Goal: Task Accomplishment & Management: Manage account settings

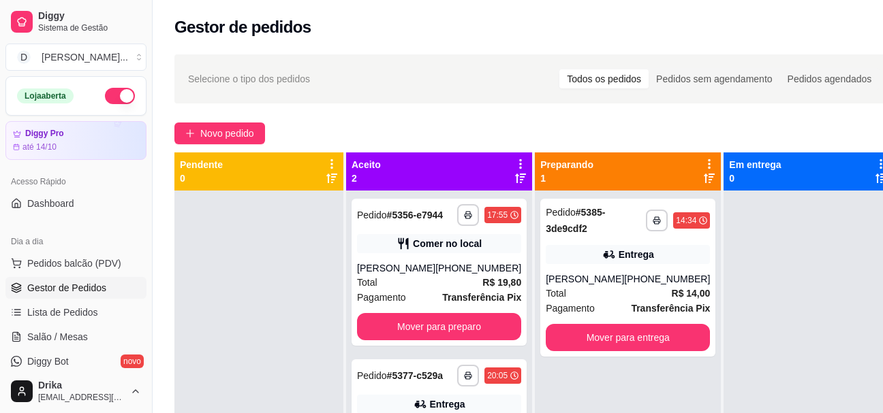
click at [230, 199] on div at bounding box center [258, 397] width 169 height 413
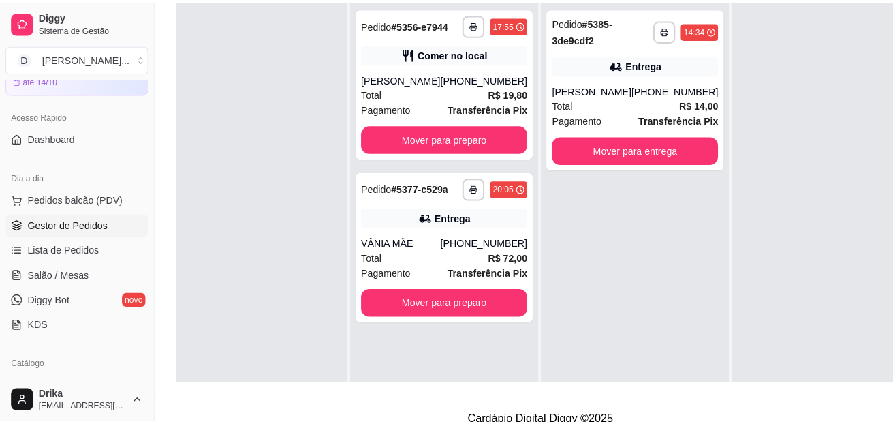
scroll to position [140, 0]
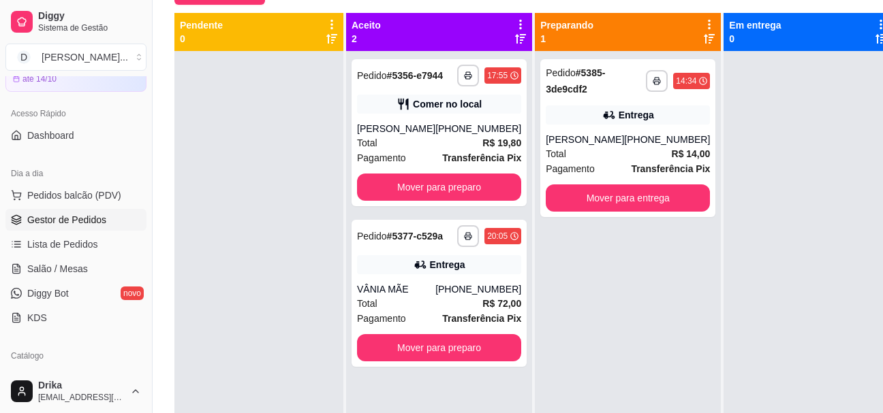
click at [252, 247] on div at bounding box center [258, 257] width 169 height 413
click at [75, 204] on button "Pedidos balcão (PDV)" at bounding box center [75, 196] width 141 height 22
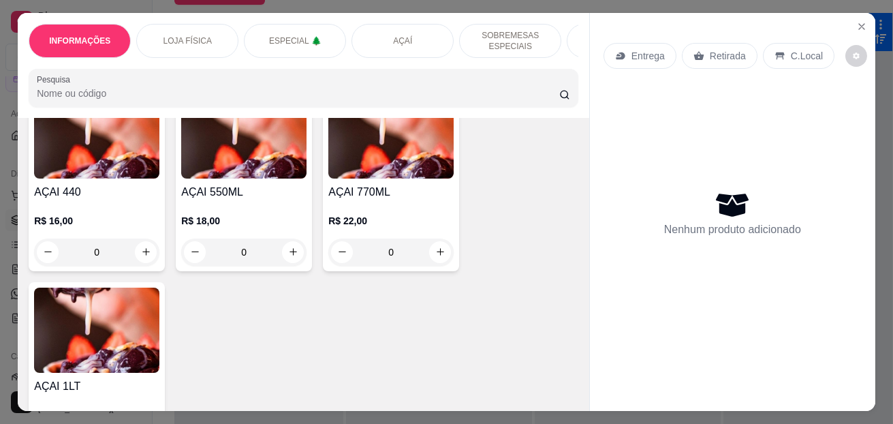
scroll to position [1635, 0]
click at [141, 253] on div "0" at bounding box center [96, 252] width 125 height 27
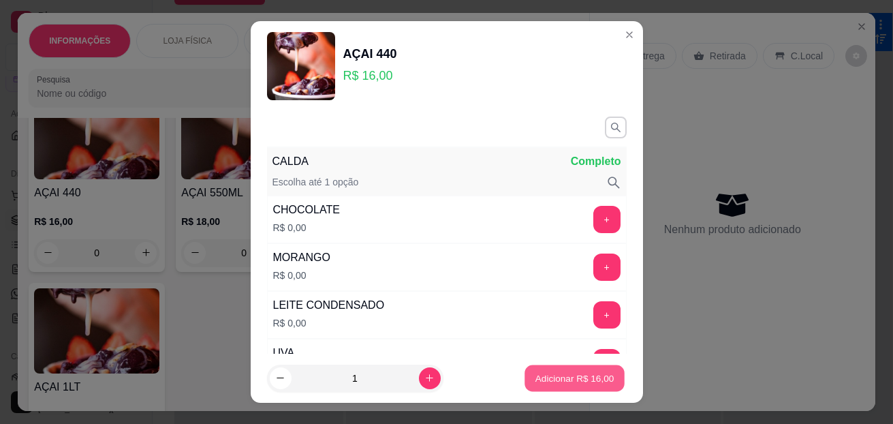
click at [550, 380] on p "Adicionar R$ 16,00" at bounding box center [574, 377] width 79 height 13
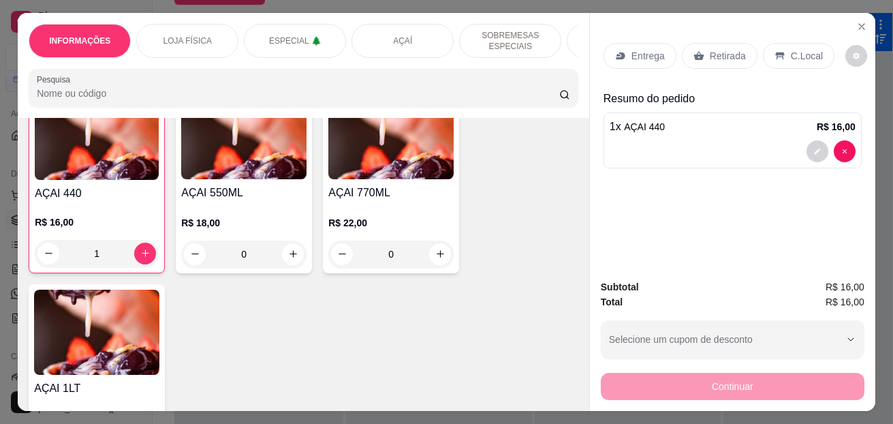
type input "1"
click at [791, 49] on p "C.Local" at bounding box center [807, 56] width 32 height 14
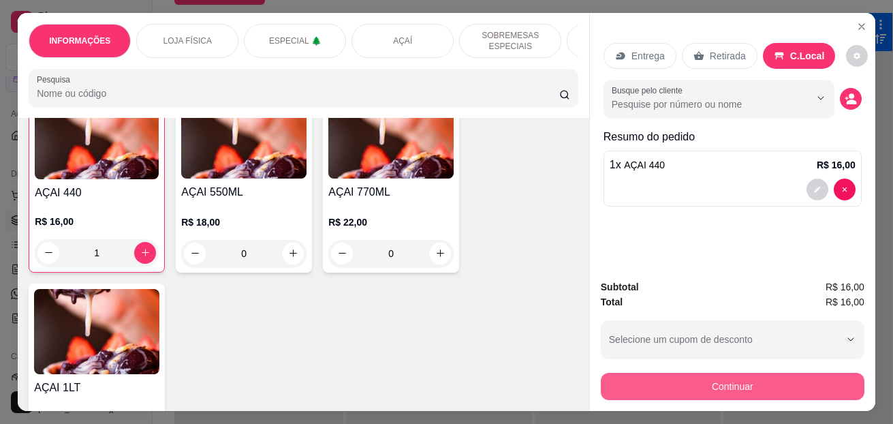
click at [664, 381] on button "Continuar" at bounding box center [733, 386] width 264 height 27
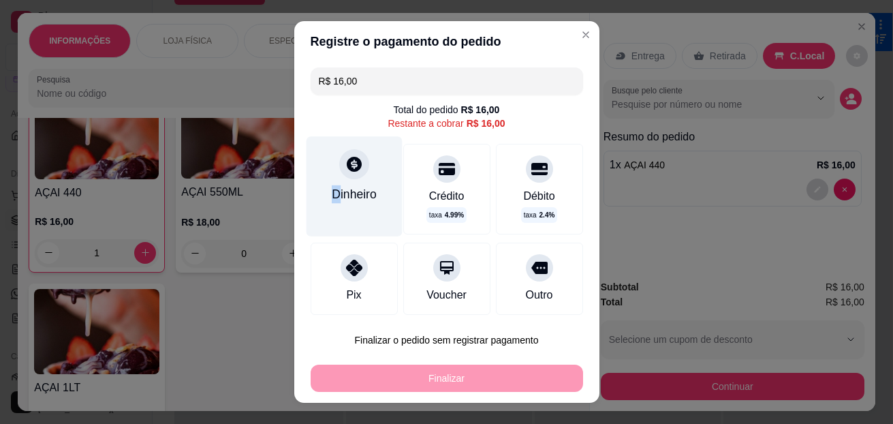
click at [328, 185] on div "Dinheiro" at bounding box center [354, 185] width 96 height 99
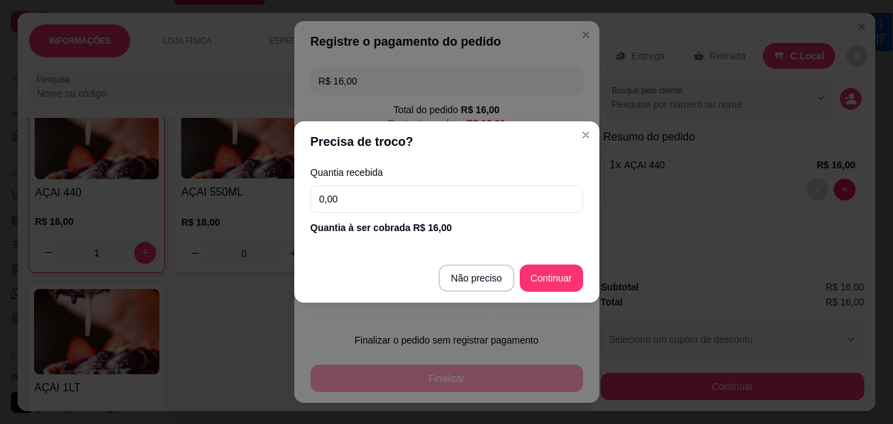
drag, startPoint x: 328, startPoint y: 185, endPoint x: 419, endPoint y: 186, distance: 91.3
click at [419, 186] on input "0,00" at bounding box center [447, 198] width 272 height 27
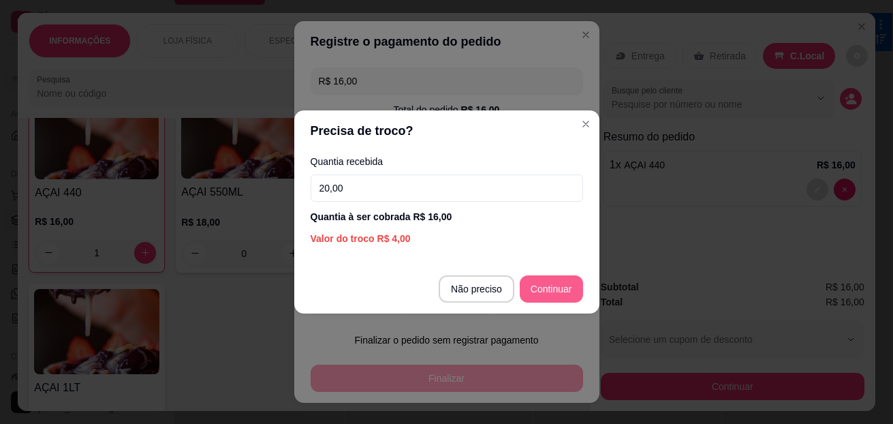
type input "20,00"
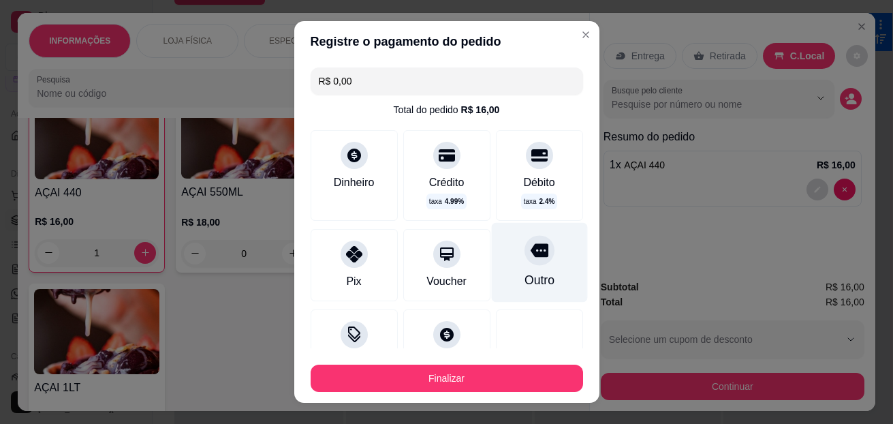
type input "R$ 0,00"
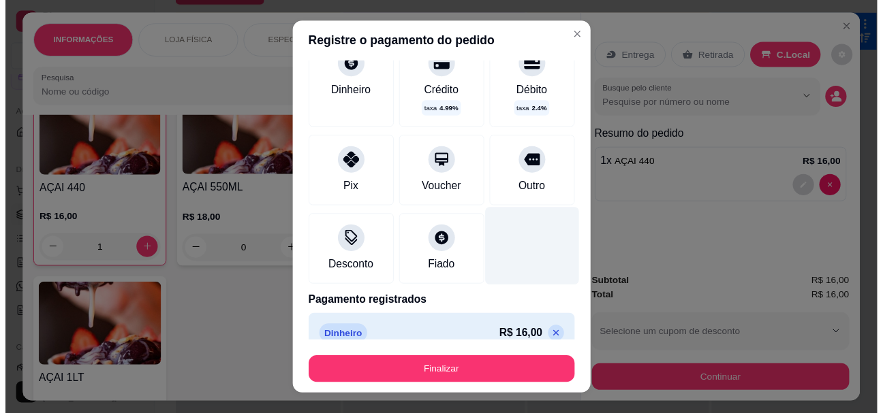
scroll to position [110, 0]
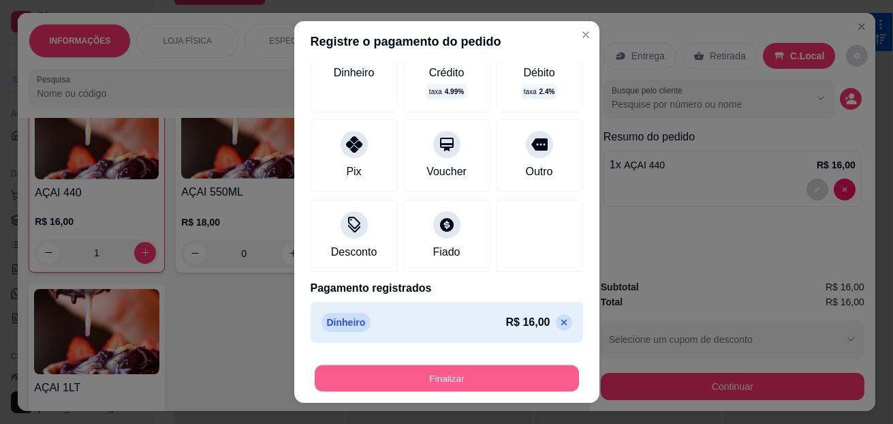
click at [478, 373] on button "Finalizar" at bounding box center [447, 378] width 264 height 27
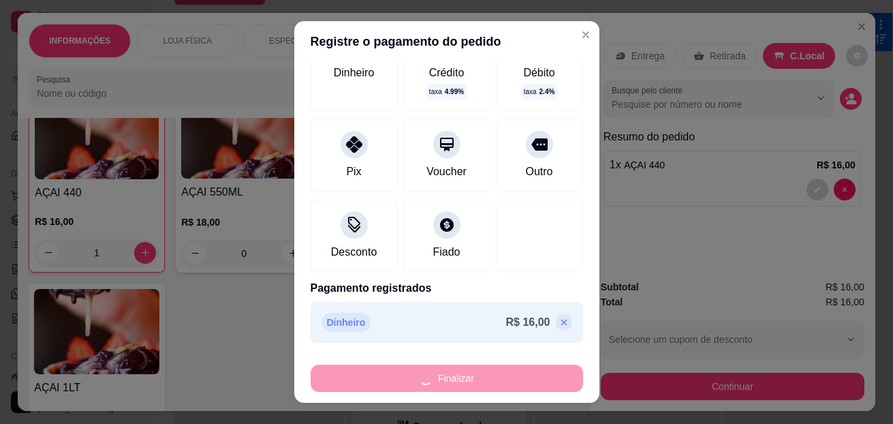
type input "0"
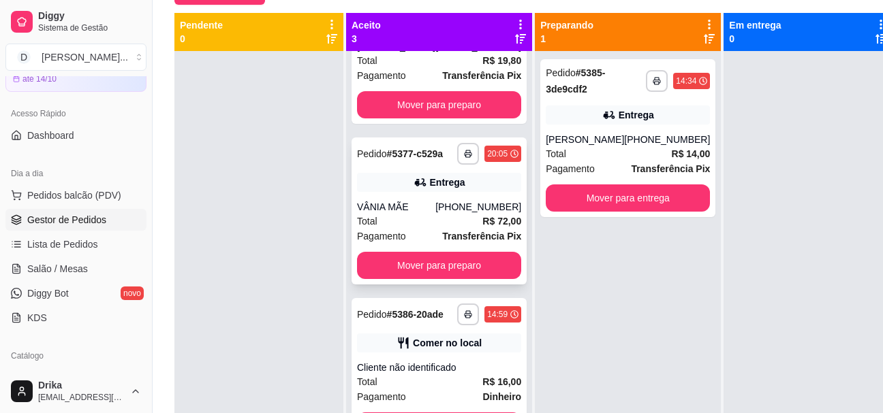
scroll to position [119, 0]
click at [581, 275] on div "**********" at bounding box center [628, 257] width 186 height 413
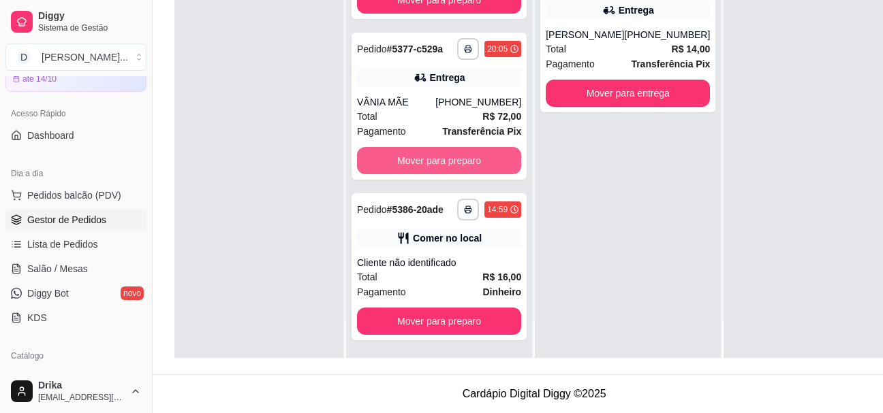
scroll to position [38, 0]
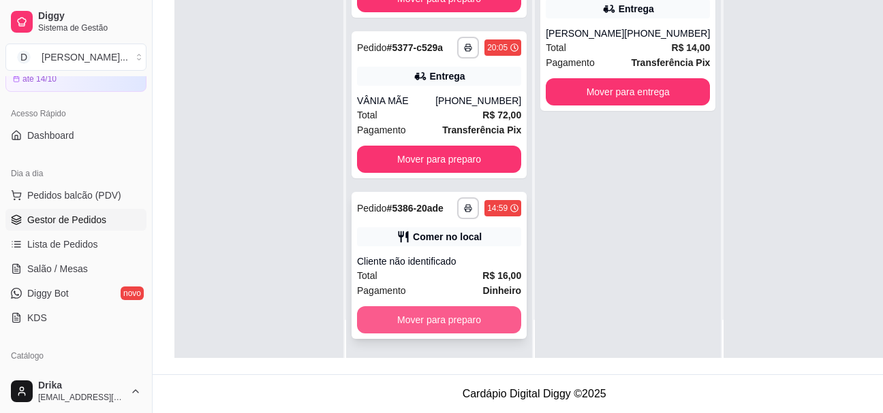
click at [462, 319] on button "Mover para preparo" at bounding box center [439, 320] width 164 height 27
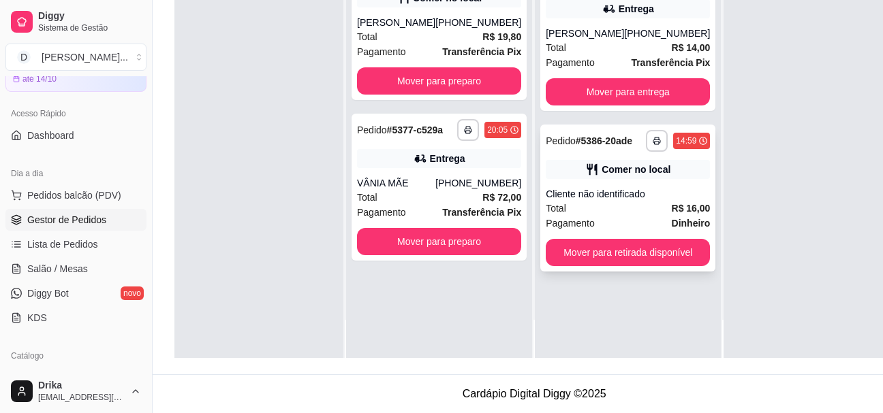
scroll to position [0, 0]
click at [618, 253] on button "Mover para retirada disponível" at bounding box center [628, 252] width 164 height 27
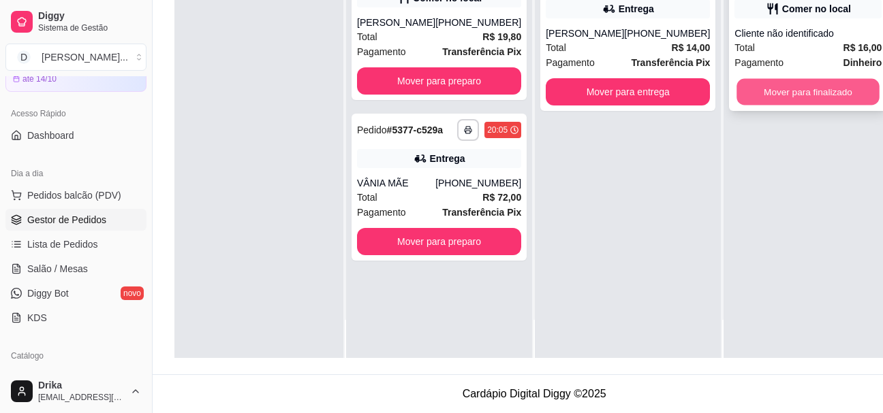
click at [779, 93] on button "Mover para finalizado" at bounding box center [808, 92] width 143 height 27
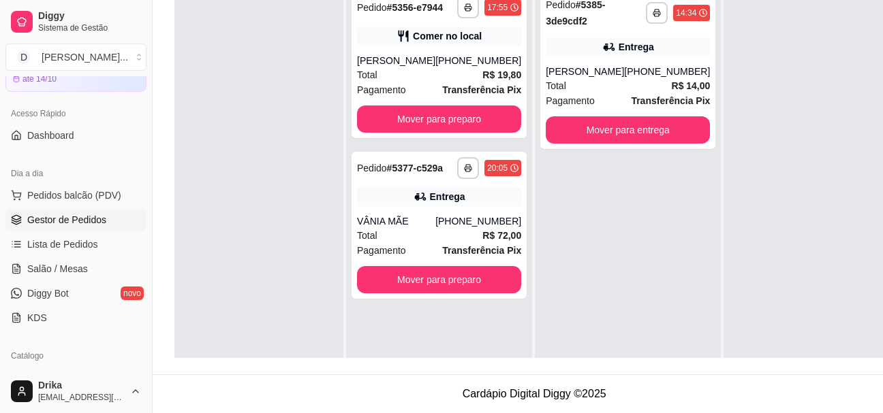
click at [591, 239] on div "**********" at bounding box center [628, 189] width 186 height 413
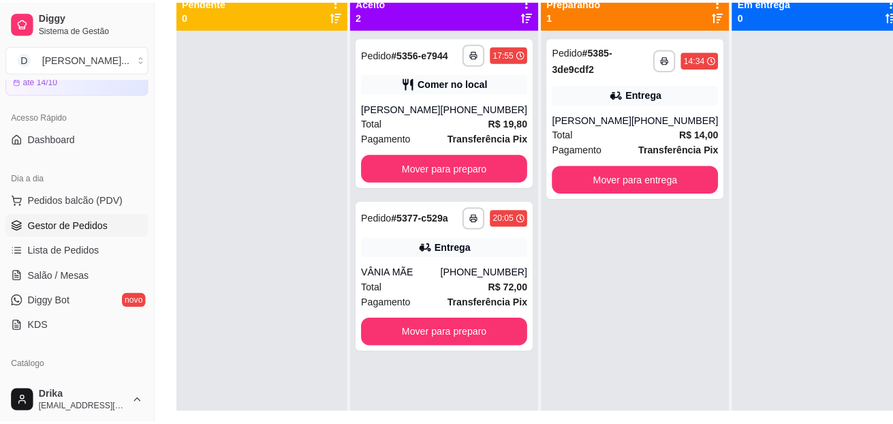
scroll to position [150, 0]
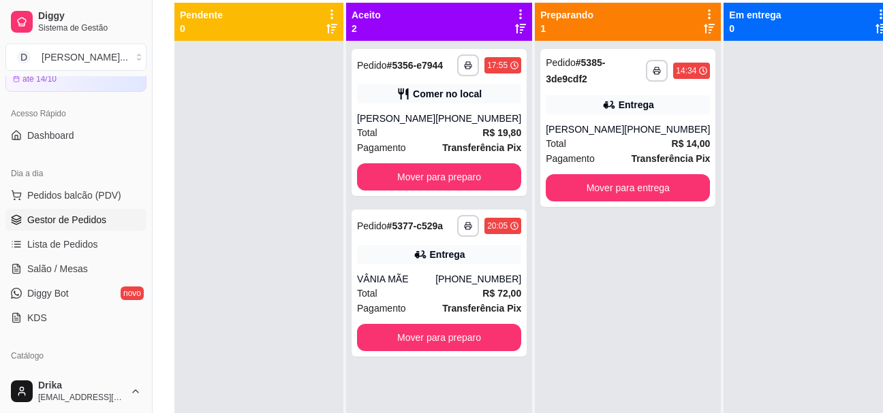
click at [725, 144] on div at bounding box center [807, 247] width 169 height 413
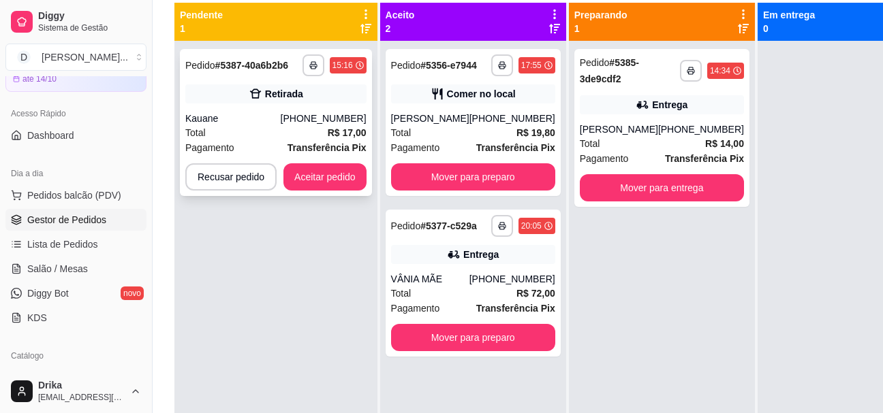
click at [315, 106] on div "**********" at bounding box center [276, 122] width 192 height 147
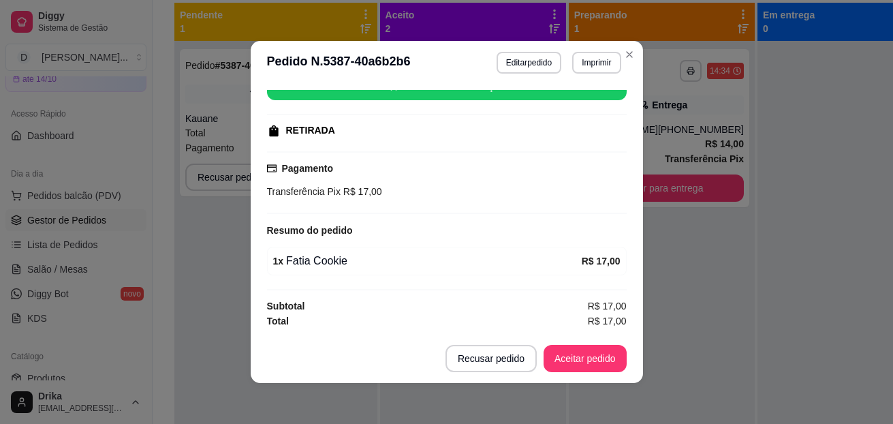
scroll to position [3, 0]
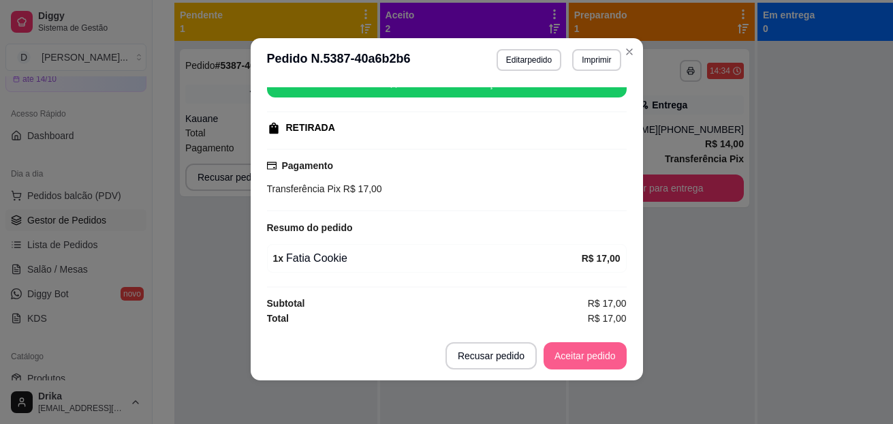
click at [577, 348] on button "Aceitar pedido" at bounding box center [585, 355] width 83 height 27
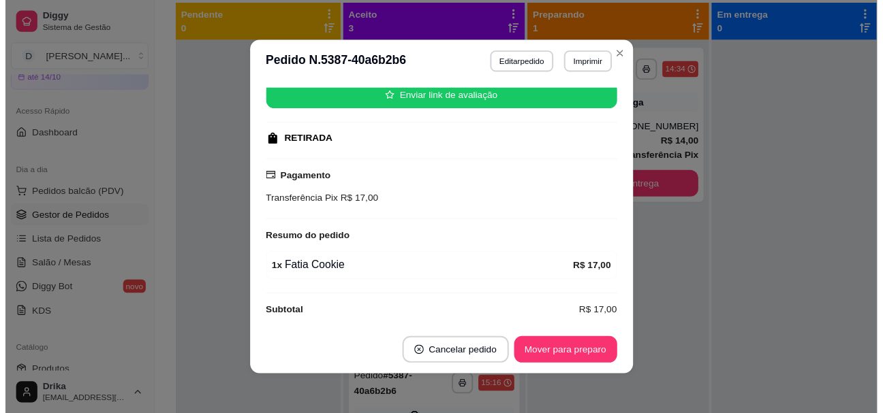
scroll to position [185, 0]
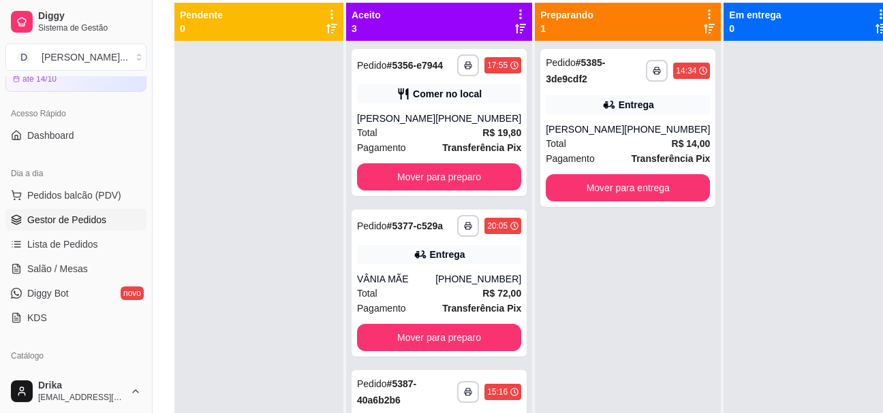
click at [725, 121] on div at bounding box center [807, 247] width 169 height 413
click at [725, 122] on div at bounding box center [807, 247] width 169 height 413
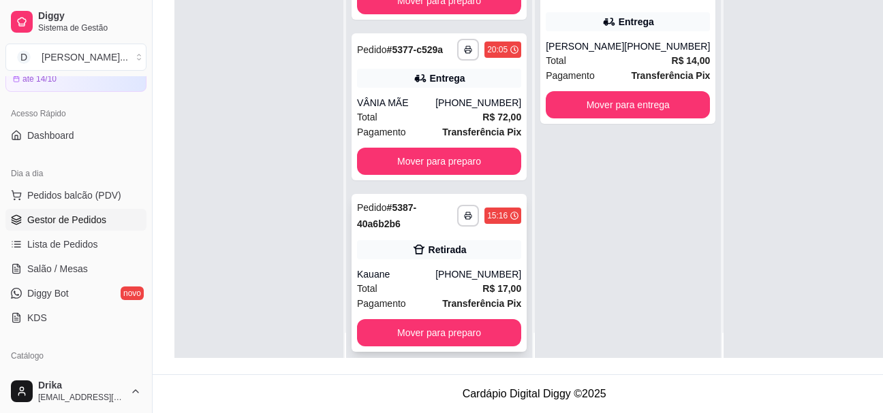
scroll to position [38, 0]
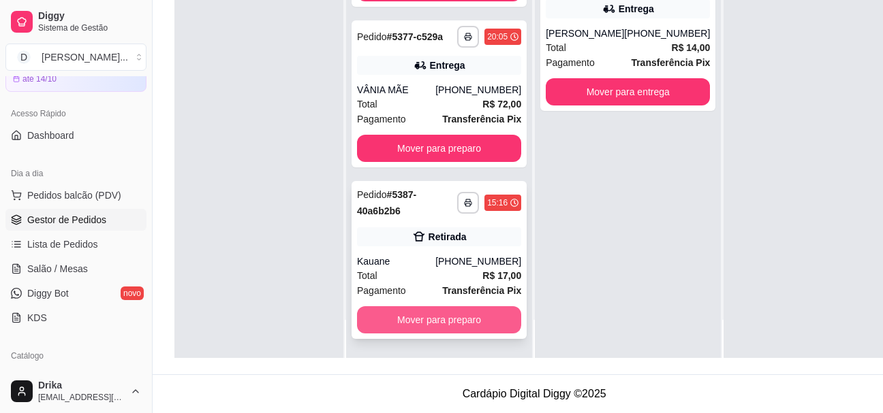
click at [423, 314] on button "Mover para preparo" at bounding box center [439, 320] width 164 height 27
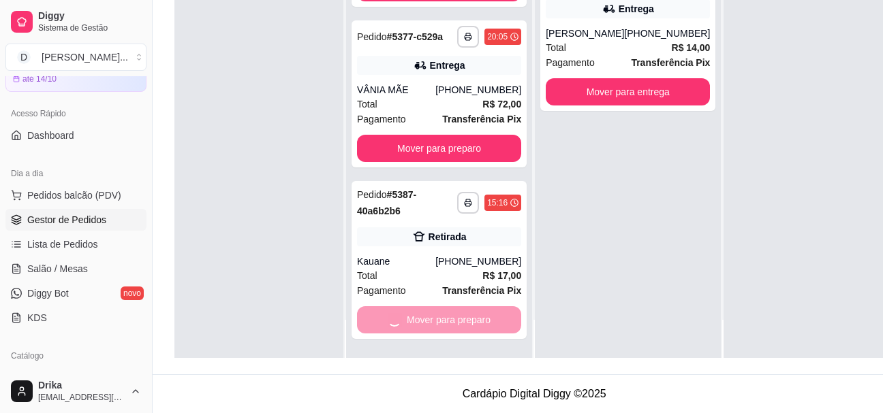
scroll to position [0, 0]
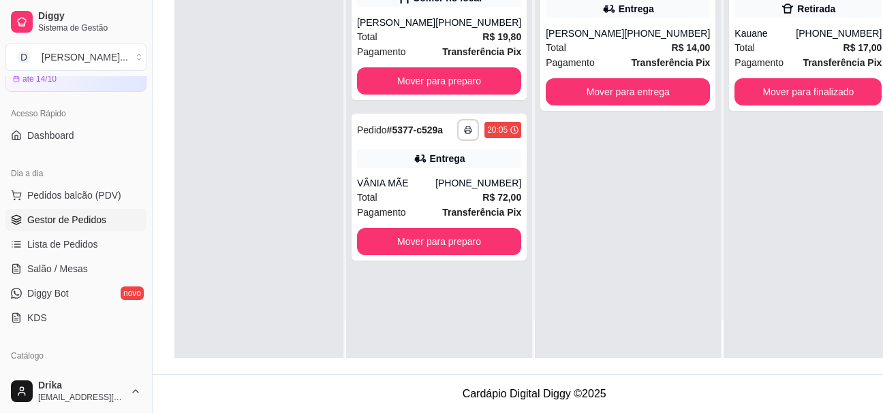
click at [646, 161] on div "**********" at bounding box center [628, 151] width 186 height 413
click at [87, 198] on span "Pedidos balcão (PDV)" at bounding box center [74, 196] width 94 height 14
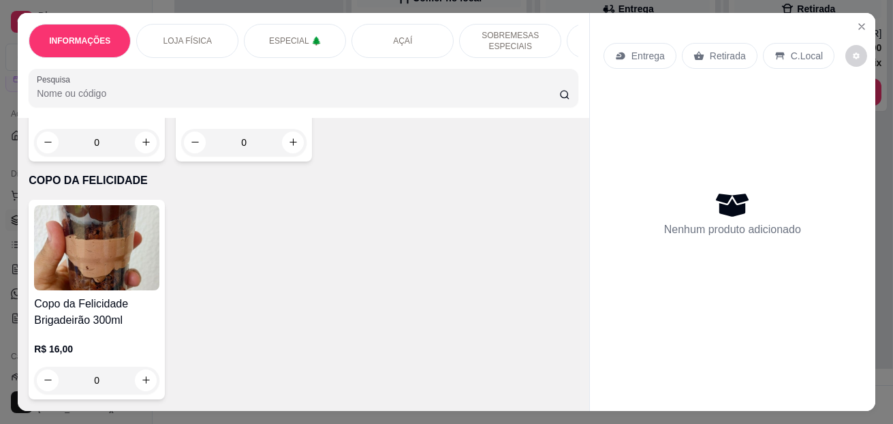
scroll to position [4768, 0]
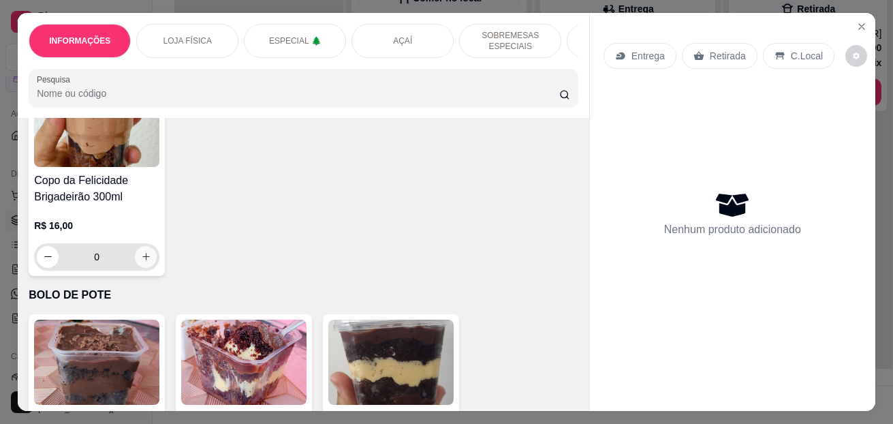
click at [145, 260] on icon "increase-product-quantity" at bounding box center [146, 256] width 10 height 10
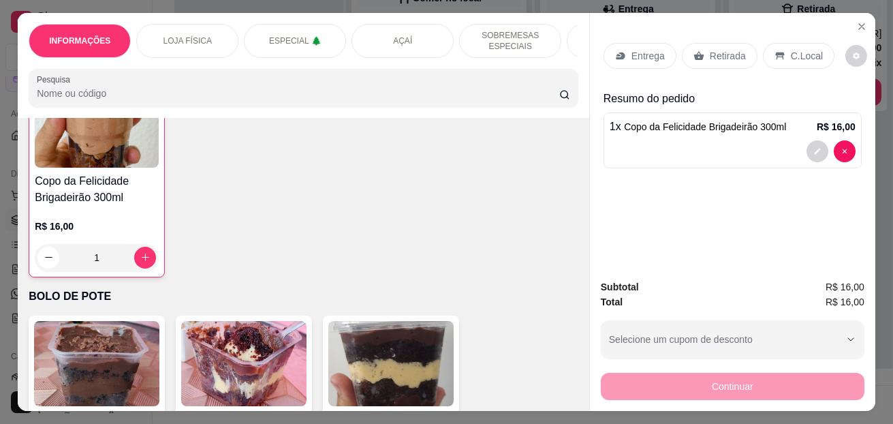
type input "1"
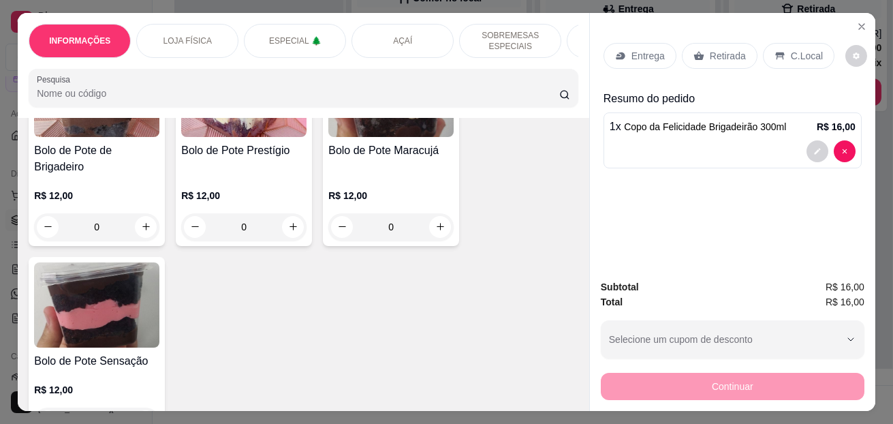
scroll to position [5042, 0]
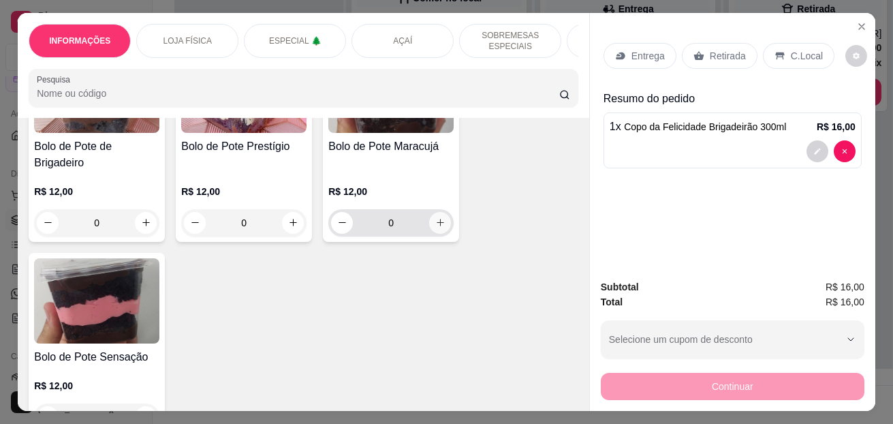
click at [439, 228] on icon "increase-product-quantity" at bounding box center [440, 222] width 10 height 10
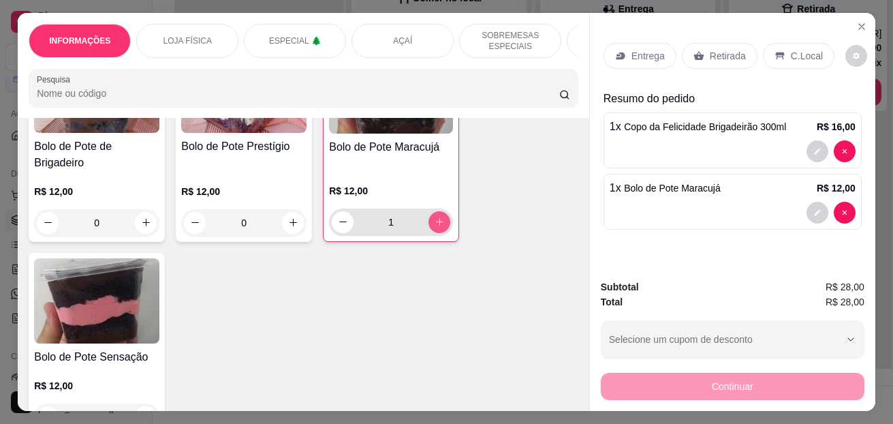
type input "1"
click at [802, 51] on p "C.Local" at bounding box center [807, 56] width 32 height 14
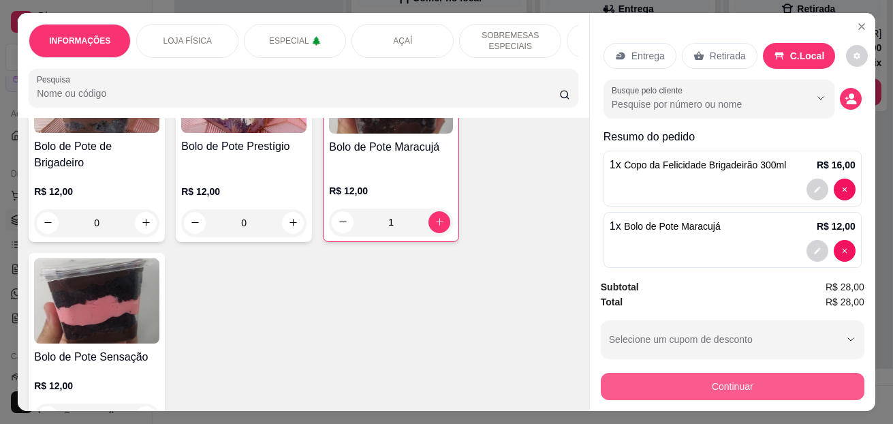
click at [667, 381] on button "Continuar" at bounding box center [733, 386] width 264 height 27
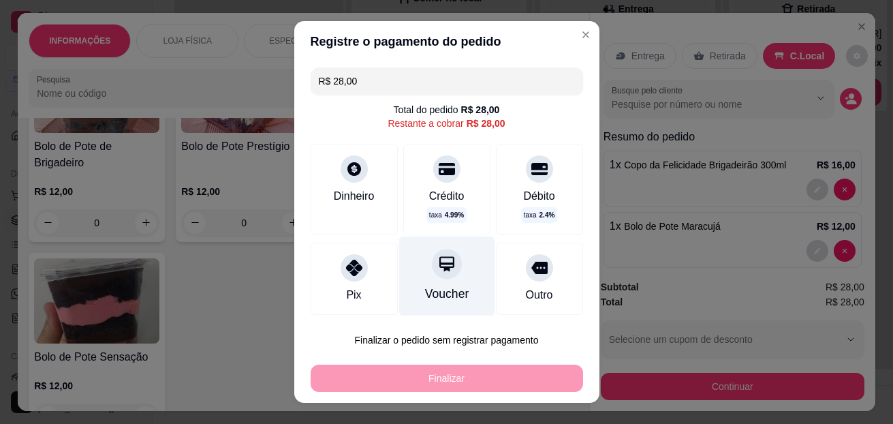
scroll to position [68, 0]
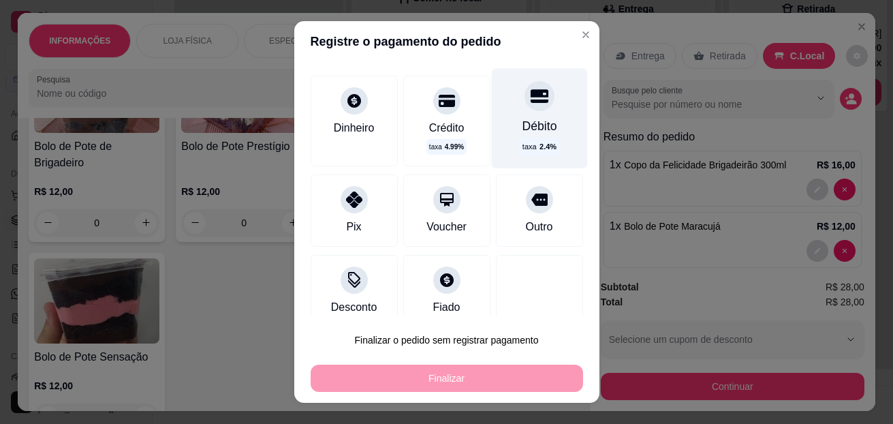
click at [522, 120] on div "Débito" at bounding box center [539, 126] width 35 height 18
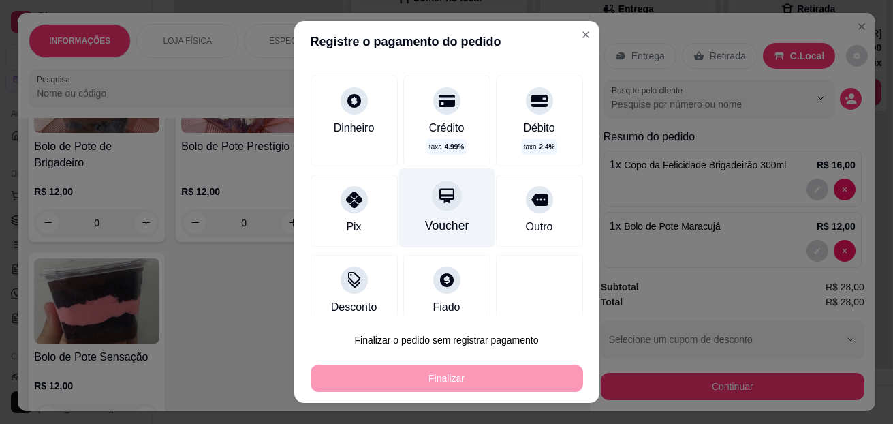
type input "R$ 0,00"
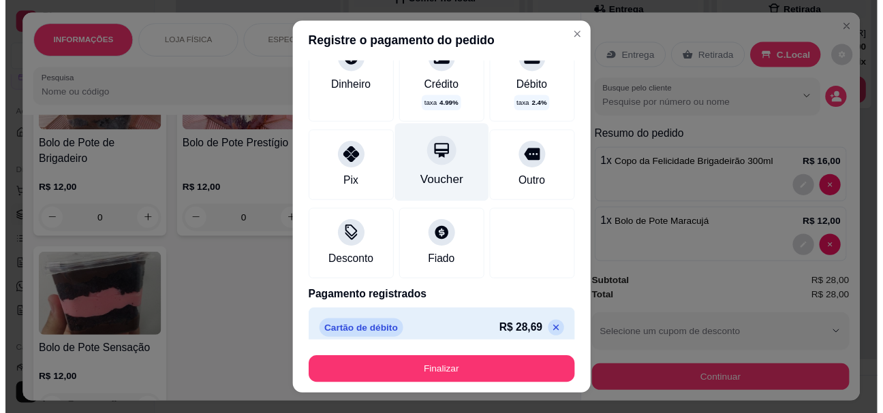
scroll to position [110, 0]
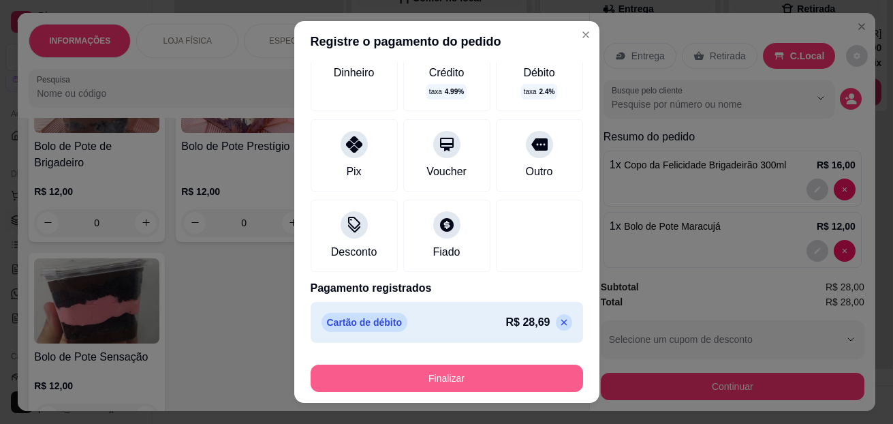
click at [471, 374] on button "Finalizar" at bounding box center [447, 377] width 272 height 27
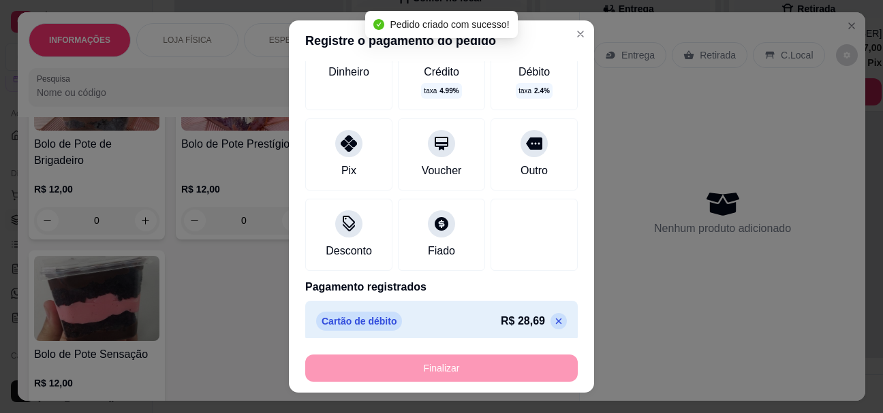
scroll to position [0, 0]
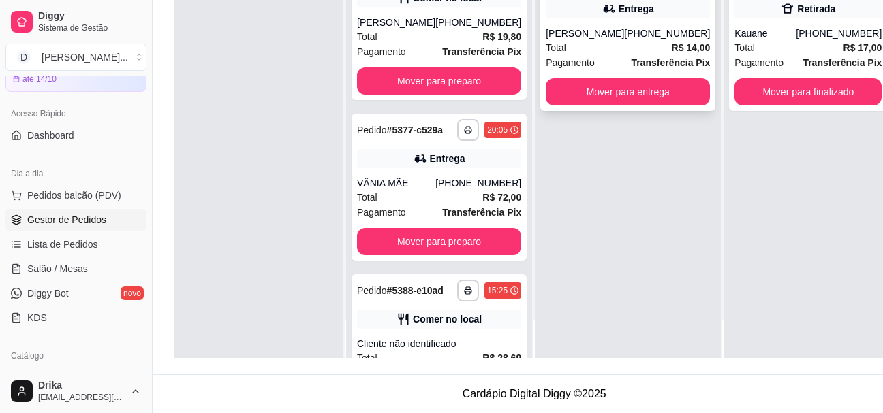
click at [565, 29] on div "[PERSON_NAME]" at bounding box center [585, 34] width 78 height 14
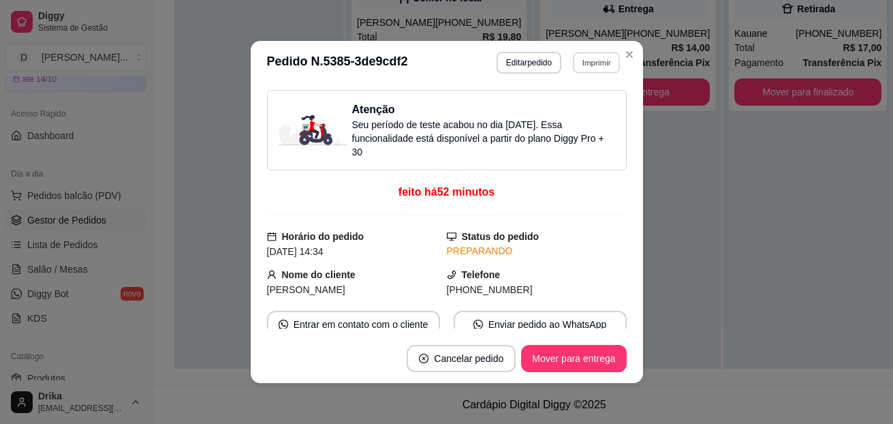
click at [587, 61] on button "Imprimir" at bounding box center [596, 62] width 47 height 21
click at [627, 53] on icon "Close" at bounding box center [629, 54] width 5 height 5
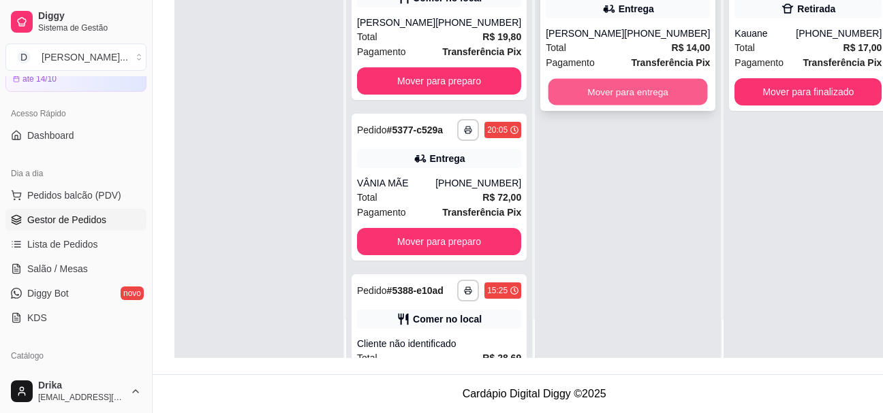
click at [612, 91] on button "Mover para entrega" at bounding box center [627, 92] width 159 height 27
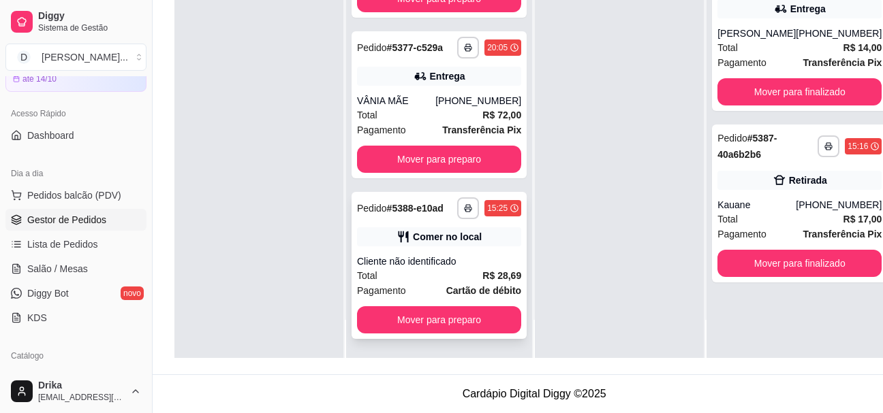
scroll to position [218, 0]
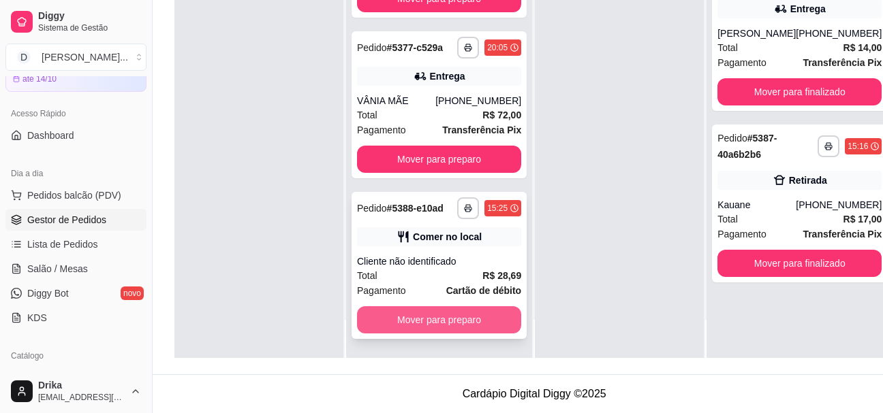
click at [463, 318] on button "Mover para preparo" at bounding box center [439, 320] width 164 height 27
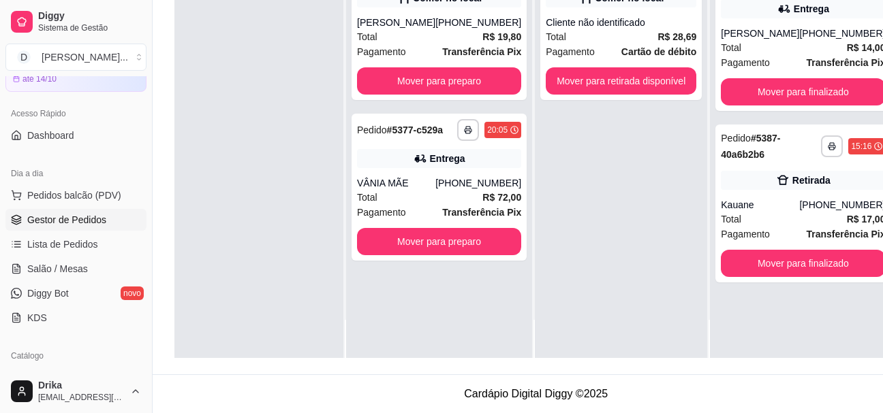
scroll to position [0, 0]
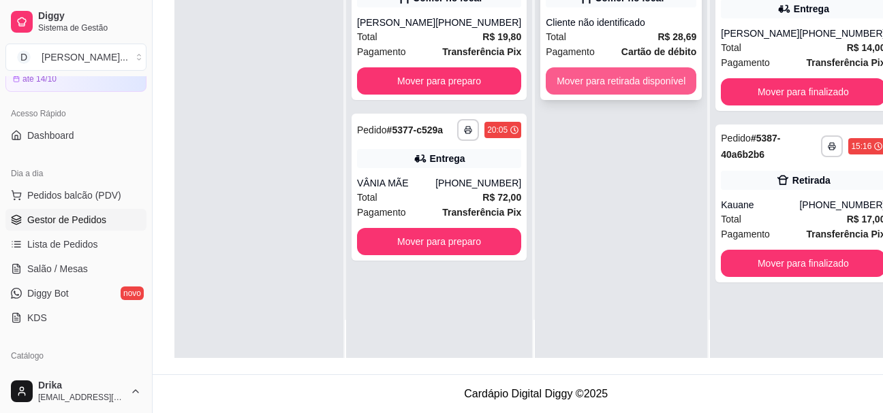
click at [621, 81] on button "Mover para retirada disponível" at bounding box center [621, 80] width 151 height 27
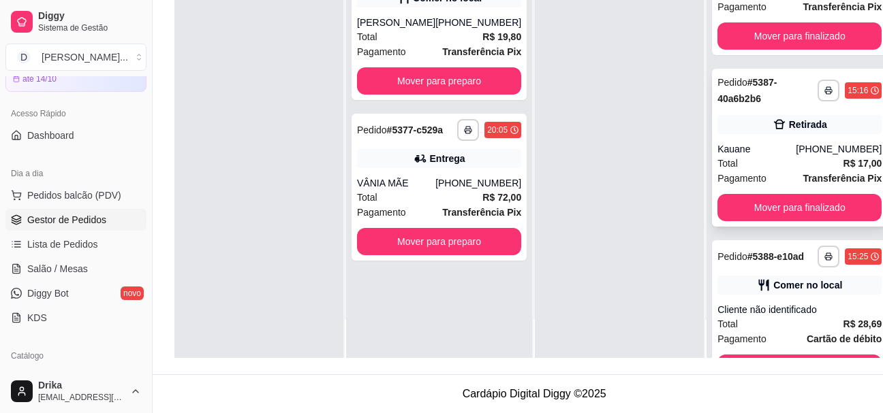
scroll to position [105, 0]
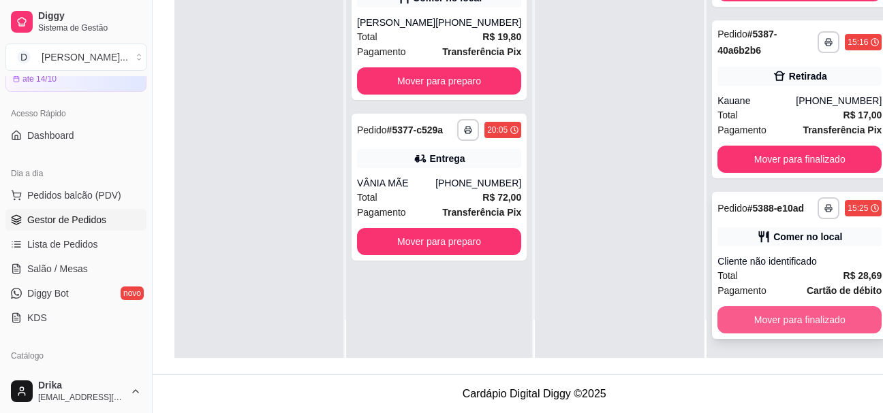
click at [790, 320] on button "Mover para finalizado" at bounding box center [799, 320] width 164 height 27
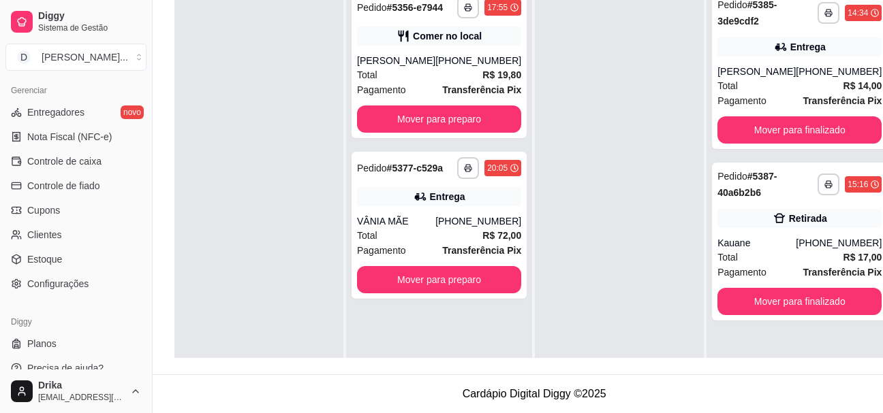
scroll to position [557, 0]
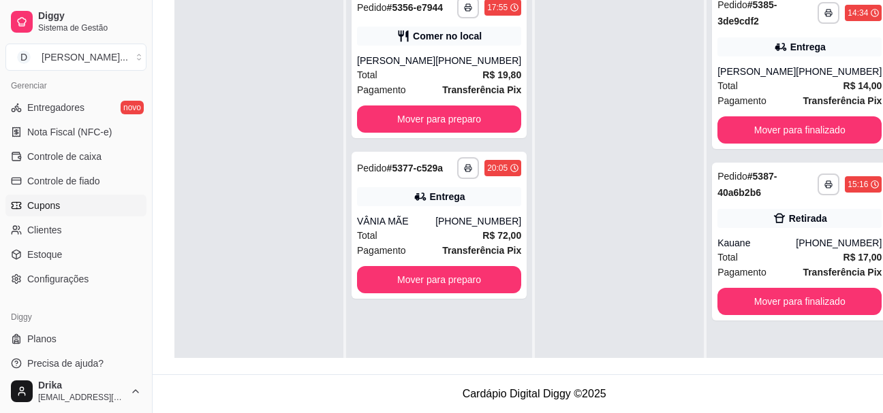
drag, startPoint x: 87, startPoint y: 204, endPoint x: 125, endPoint y: 202, distance: 38.2
click at [87, 204] on link "Cupons" at bounding box center [75, 206] width 141 height 22
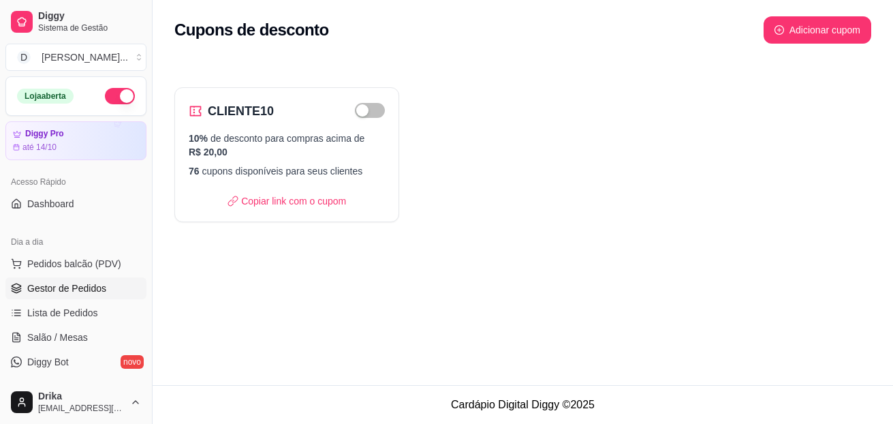
click at [75, 293] on span "Gestor de Pedidos" at bounding box center [66, 288] width 79 height 14
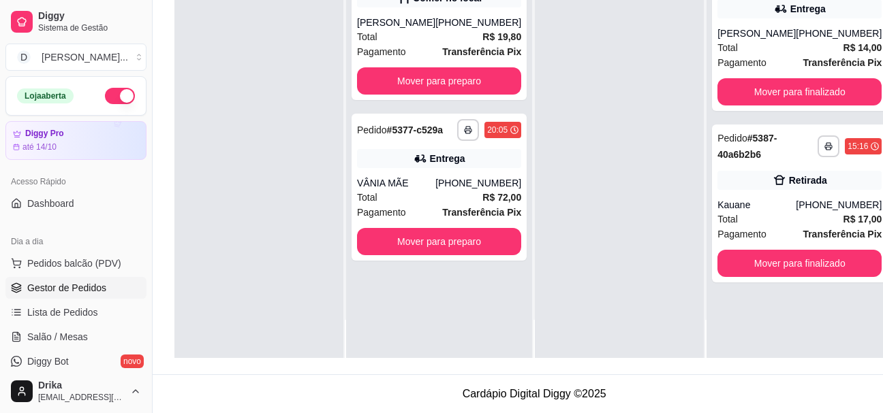
scroll to position [218, 0]
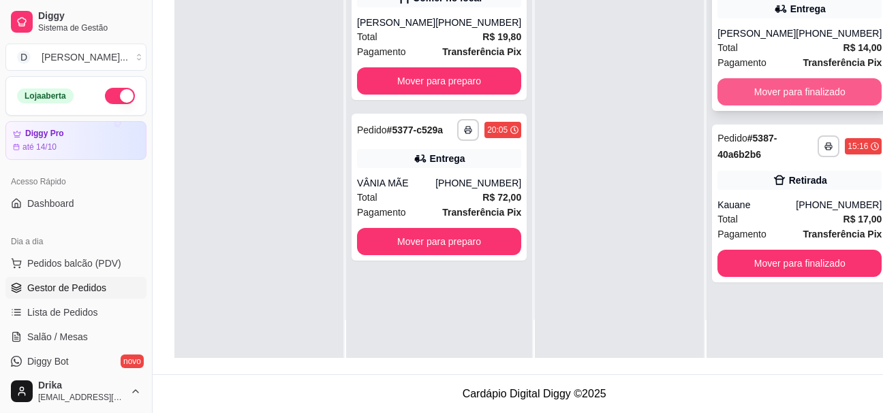
click at [797, 79] on button "Mover para finalizado" at bounding box center [799, 91] width 164 height 27
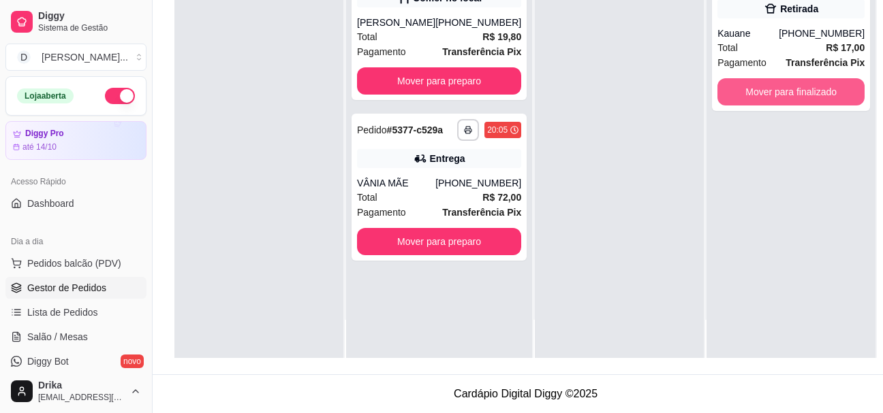
click at [797, 79] on button "Mover para finalizado" at bounding box center [790, 91] width 147 height 27
click at [631, 177] on div at bounding box center [619, 151] width 169 height 413
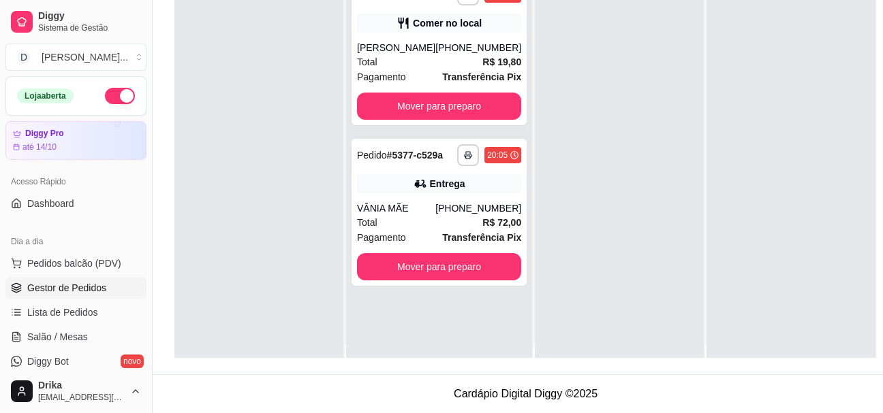
scroll to position [0, 0]
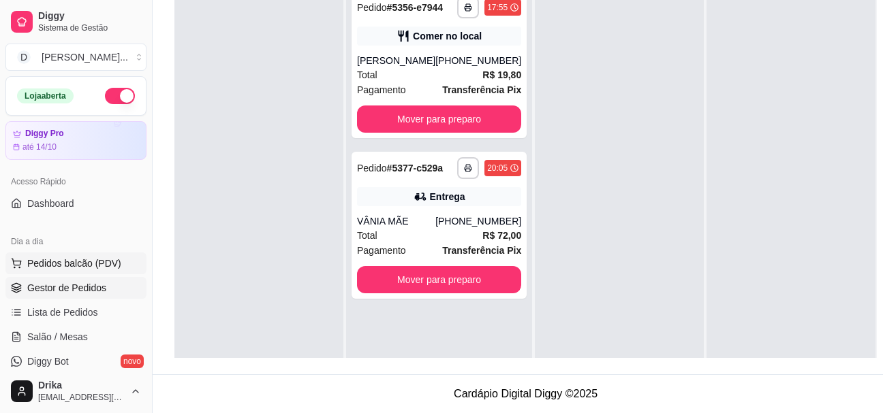
click at [89, 270] on span "Pedidos balcão (PDV)" at bounding box center [74, 264] width 94 height 14
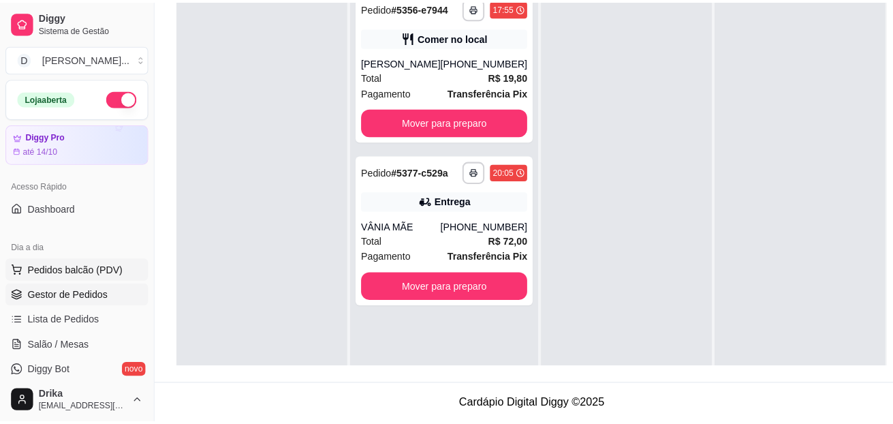
scroll to position [208, 0]
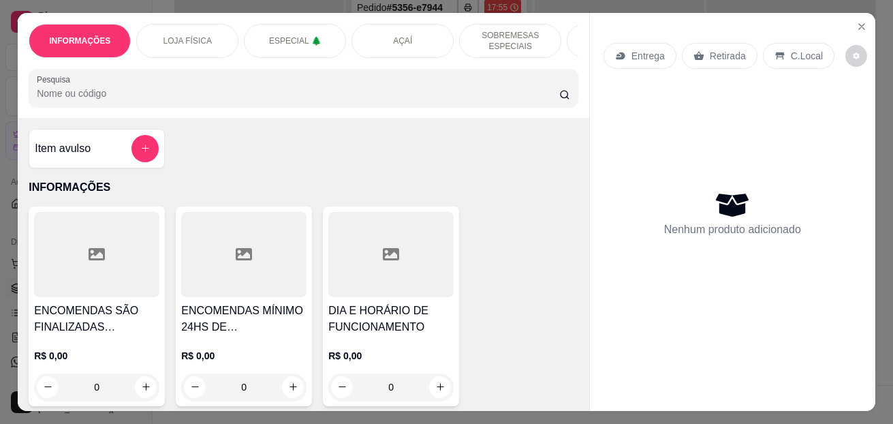
click at [369, 191] on p "INFORMAÇÕES" at bounding box center [304, 187] width 550 height 16
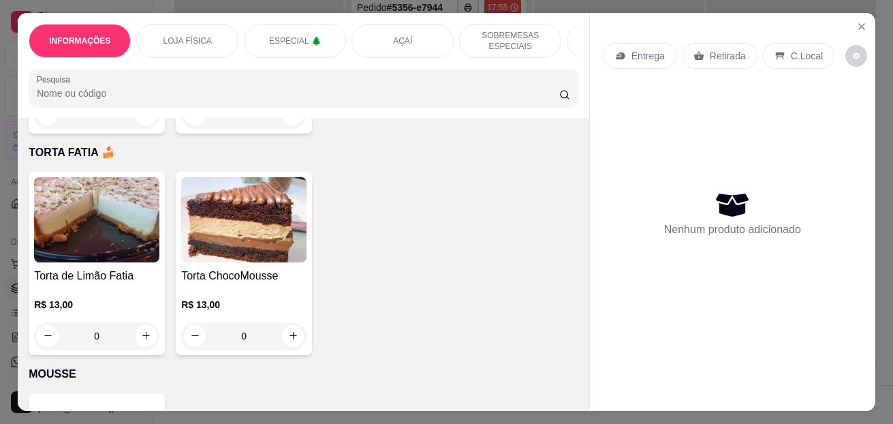
scroll to position [4087, 0]
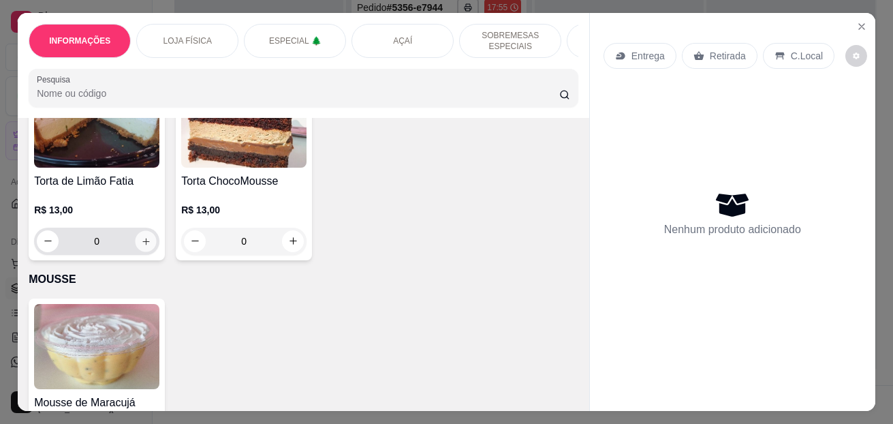
click at [136, 245] on button "increase-product-quantity" at bounding box center [146, 240] width 21 height 21
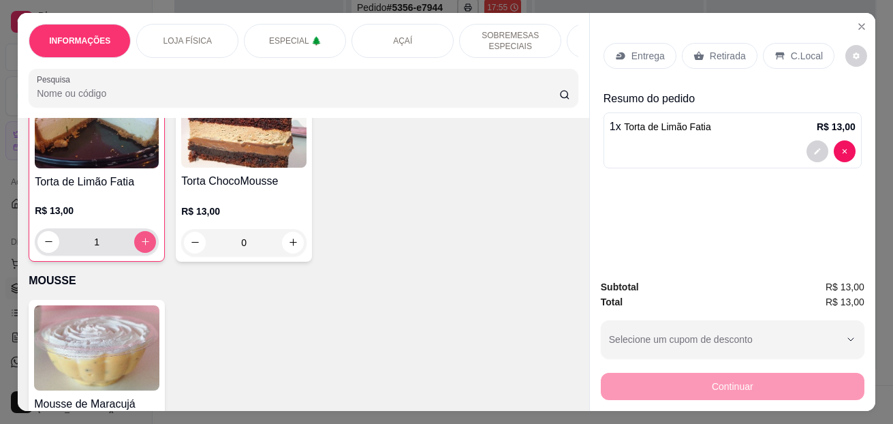
scroll to position [4088, 0]
click at [140, 245] on icon "increase-product-quantity" at bounding box center [145, 241] width 10 height 10
type input "3"
click at [798, 50] on p "C.Local" at bounding box center [807, 56] width 32 height 14
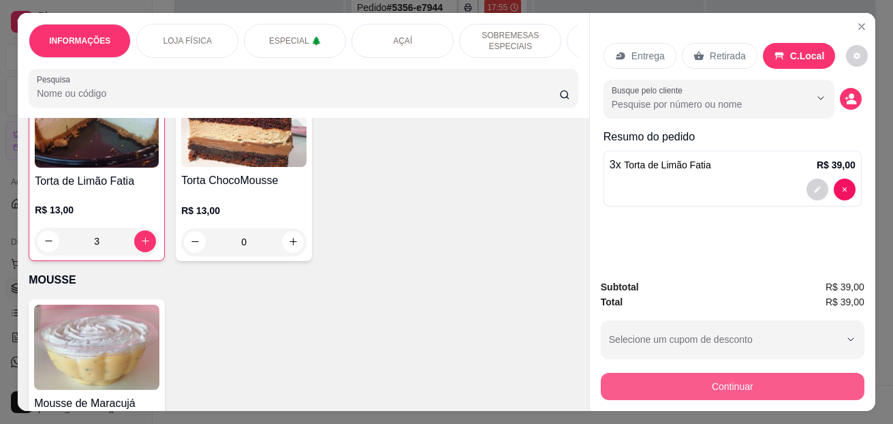
click at [723, 377] on button "Continuar" at bounding box center [733, 386] width 264 height 27
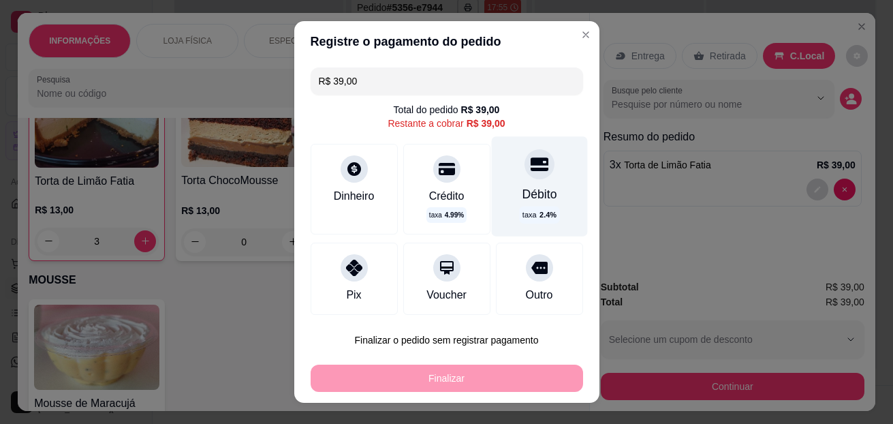
click at [548, 187] on div "Débito taxa 2.4 %" at bounding box center [539, 185] width 96 height 99
type input "R$ 0,00"
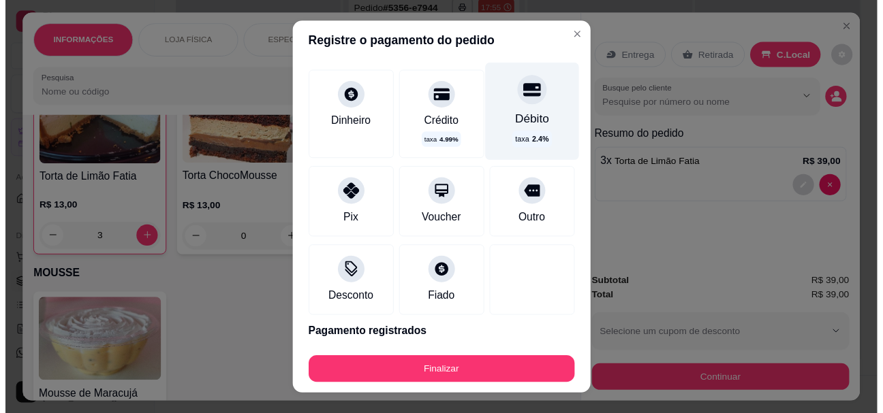
scroll to position [110, 0]
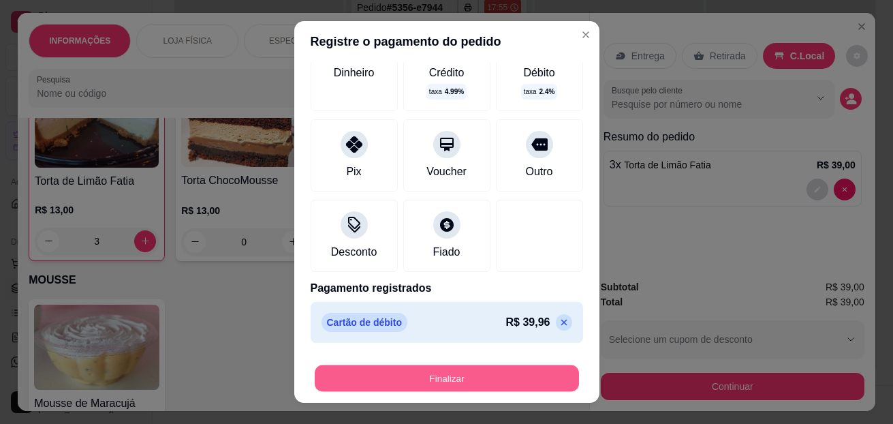
click at [424, 375] on button "Finalizar" at bounding box center [447, 378] width 264 height 27
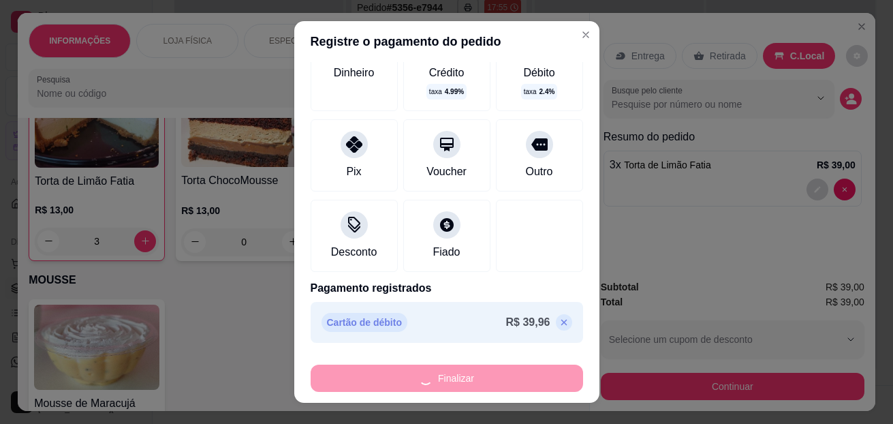
type input "0"
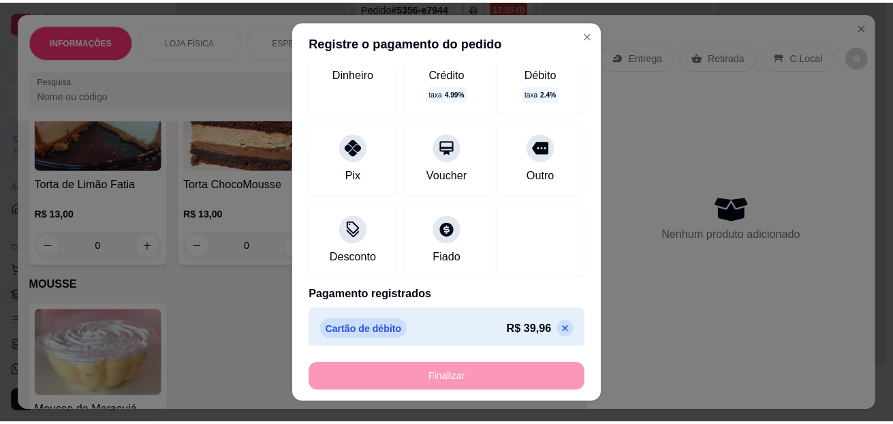
scroll to position [0, 0]
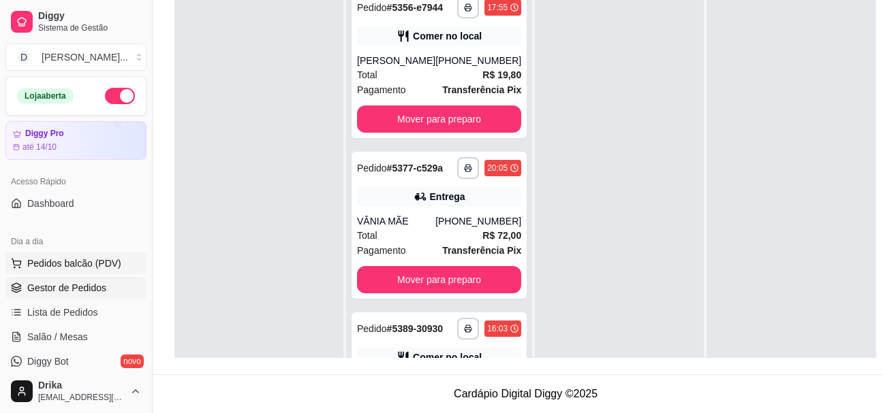
click at [110, 266] on span "Pedidos balcão (PDV)" at bounding box center [74, 264] width 94 height 14
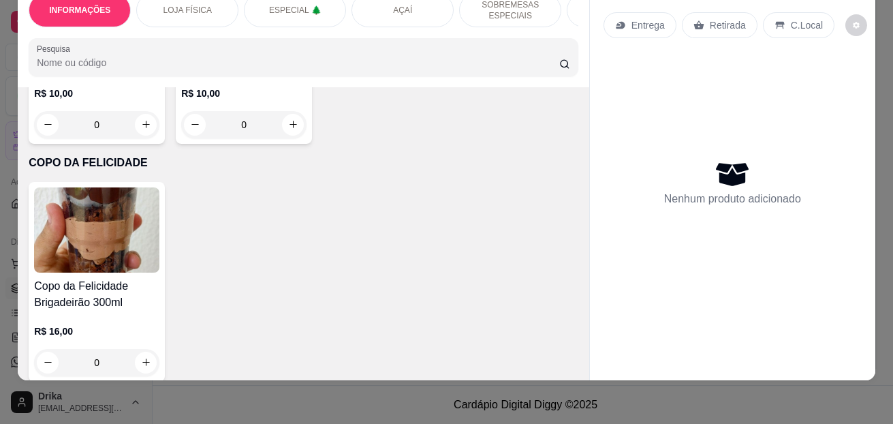
scroll to position [4837, 0]
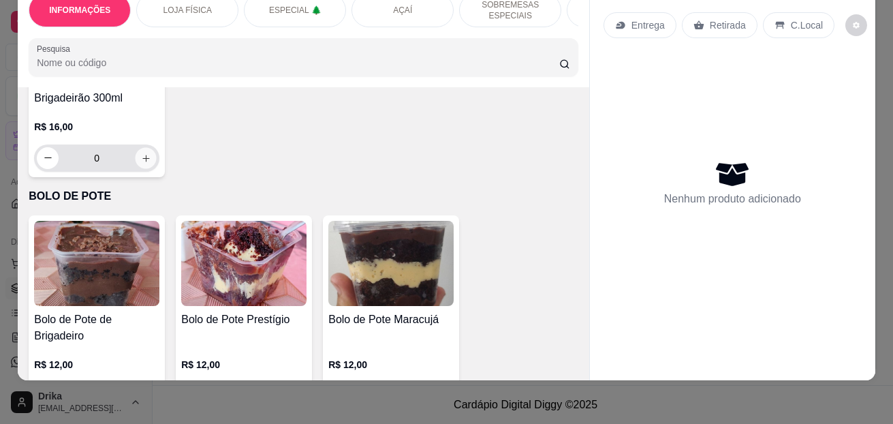
click at [136, 150] on button "increase-product-quantity" at bounding box center [146, 157] width 21 height 21
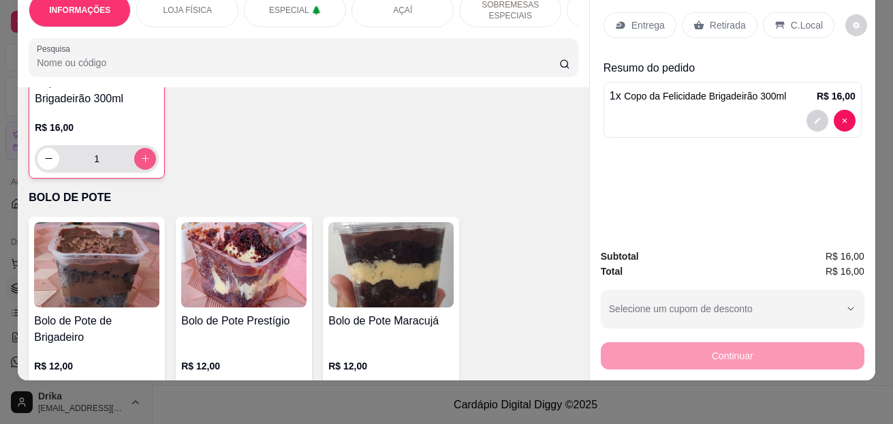
type input "1"
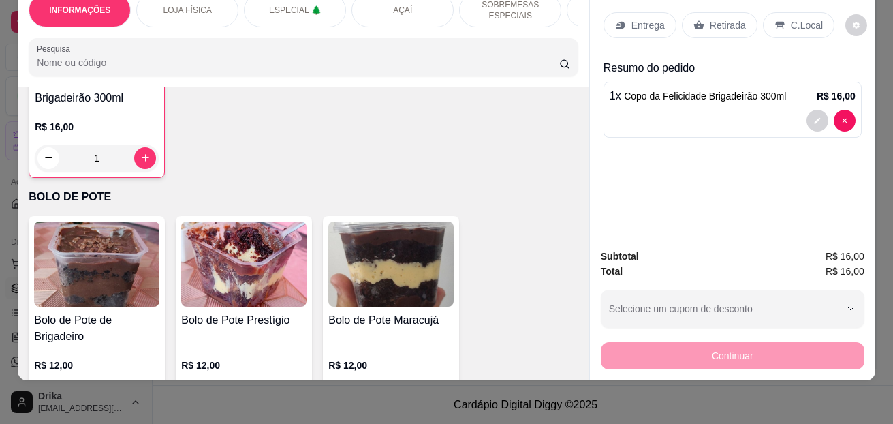
click at [802, 12] on div "C.Local" at bounding box center [799, 25] width 72 height 26
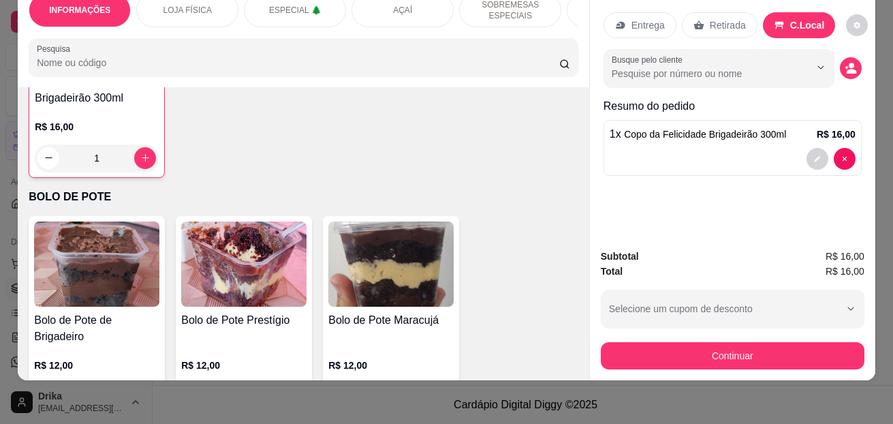
click at [693, 342] on button "Continuar" at bounding box center [733, 355] width 264 height 27
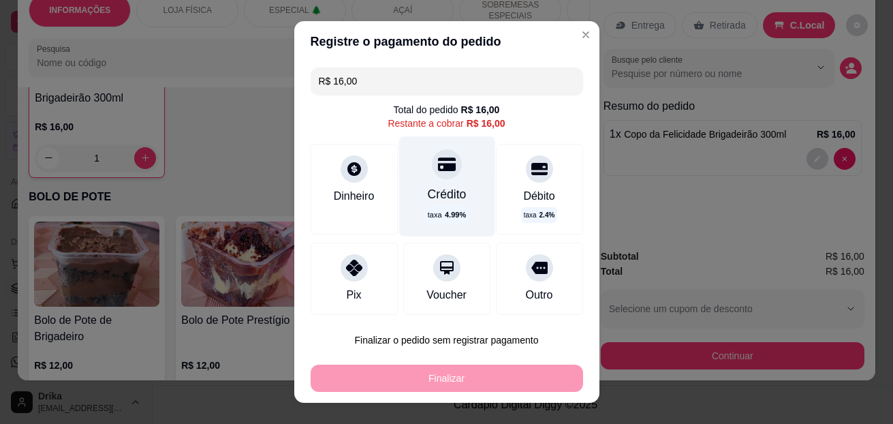
click at [452, 174] on div "Crédito taxa 4.99 %" at bounding box center [447, 185] width 96 height 99
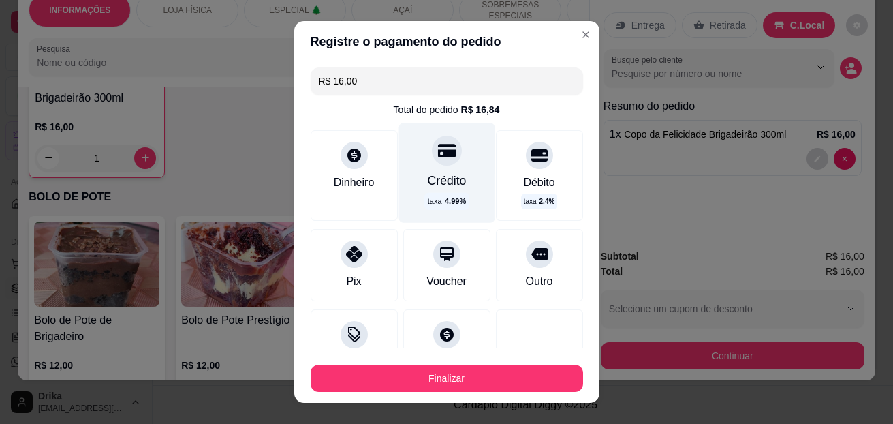
type input "R$ 0,00"
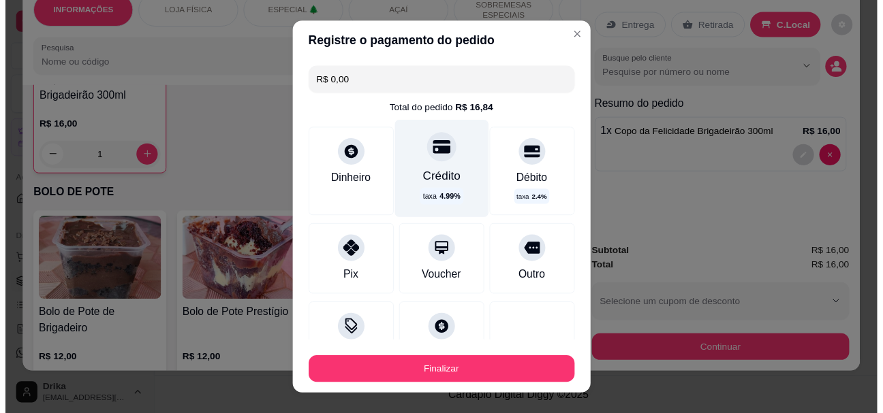
scroll to position [110, 0]
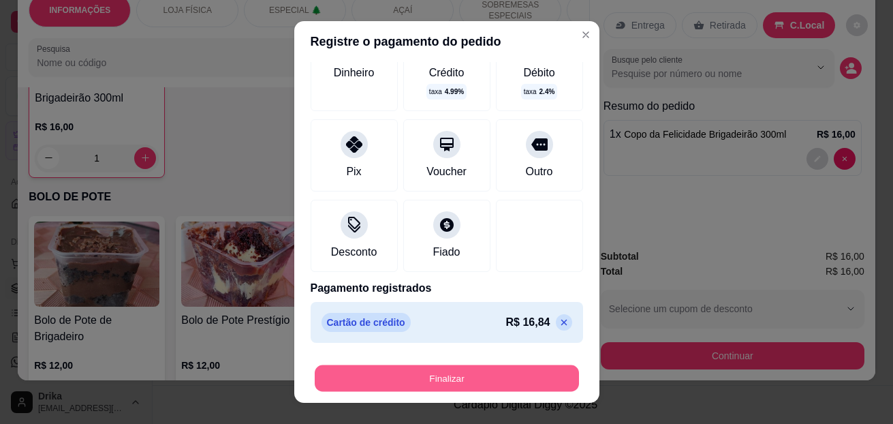
click at [495, 365] on button "Finalizar" at bounding box center [447, 378] width 264 height 27
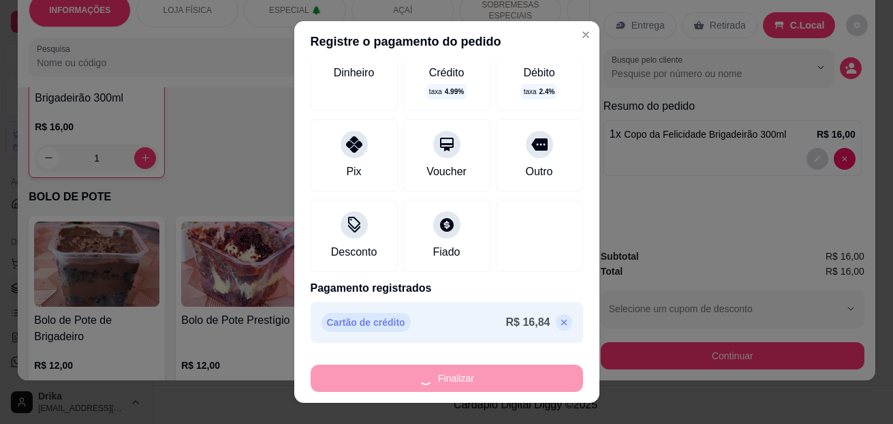
type input "0"
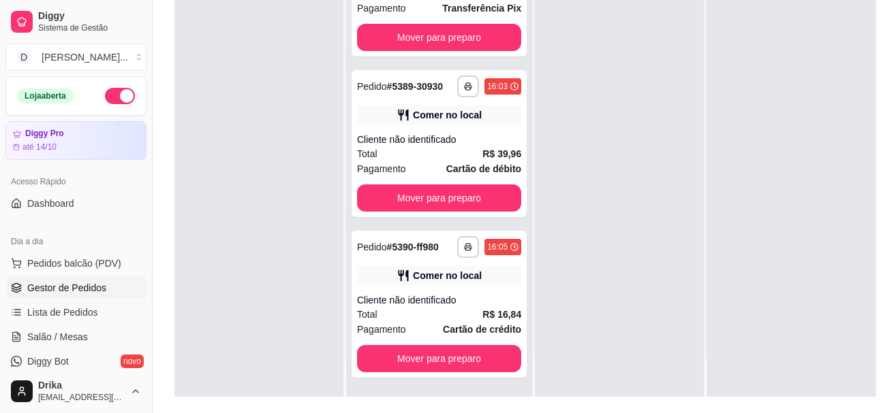
scroll to position [204, 0]
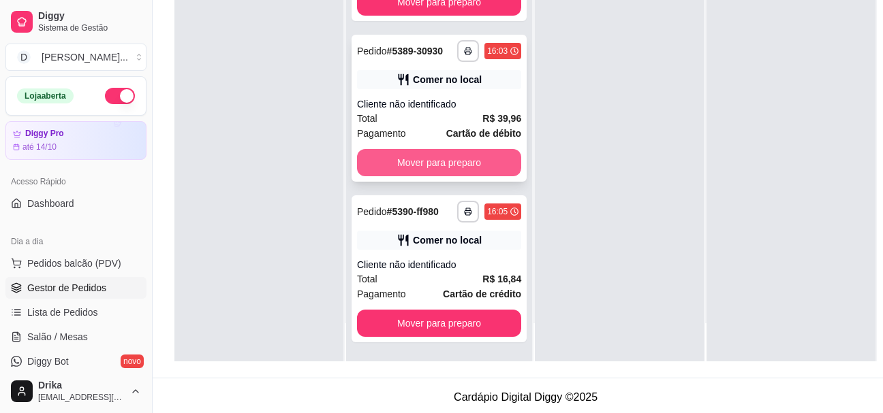
click at [456, 154] on button "Mover para preparo" at bounding box center [439, 162] width 164 height 27
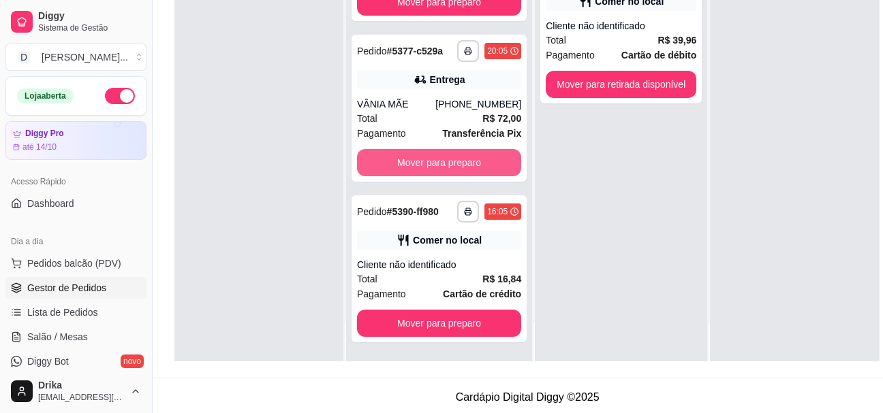
scroll to position [119, 0]
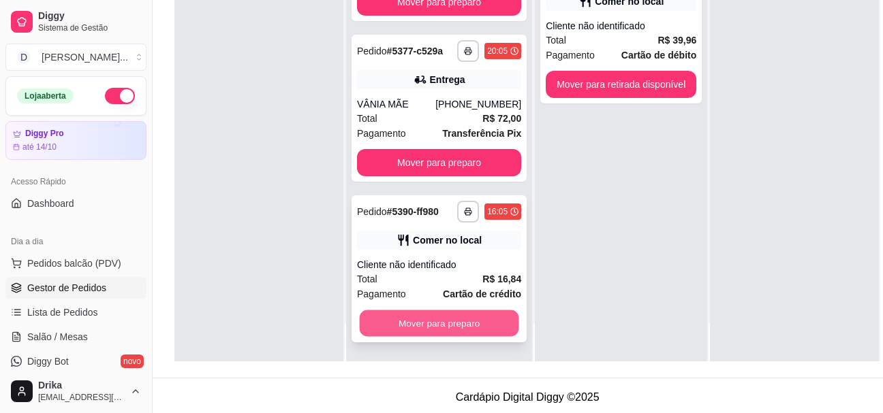
click at [455, 337] on button "Mover para preparo" at bounding box center [439, 324] width 159 height 27
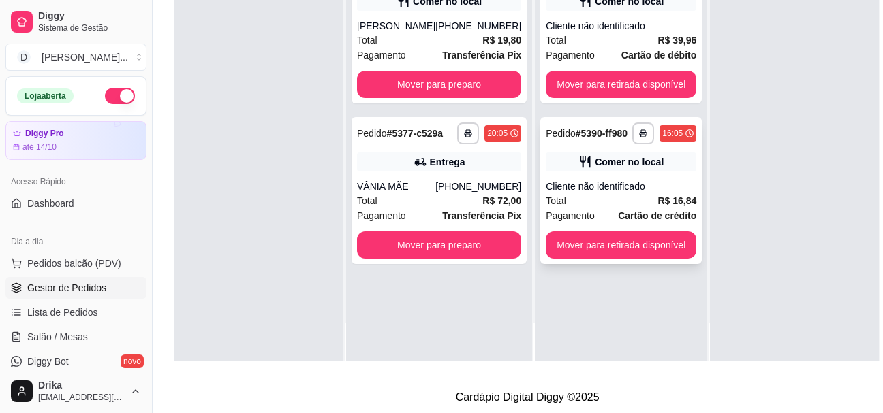
scroll to position [0, 0]
click at [622, 277] on div "**********" at bounding box center [621, 154] width 172 height 413
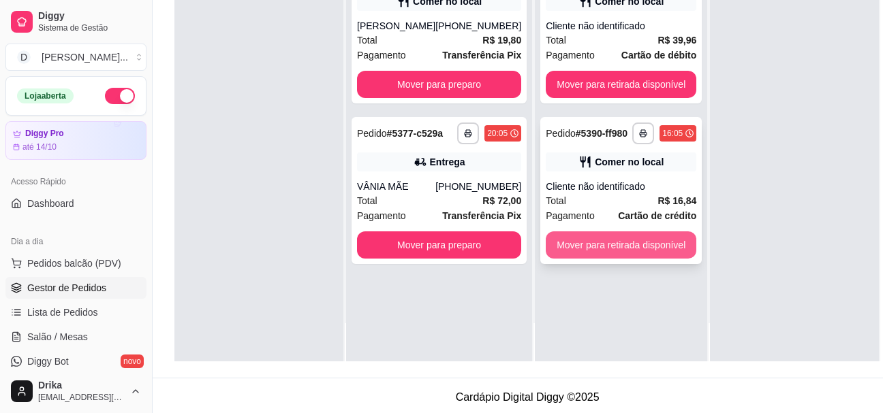
click at [643, 259] on button "Mover para retirada disponível" at bounding box center [621, 245] width 151 height 27
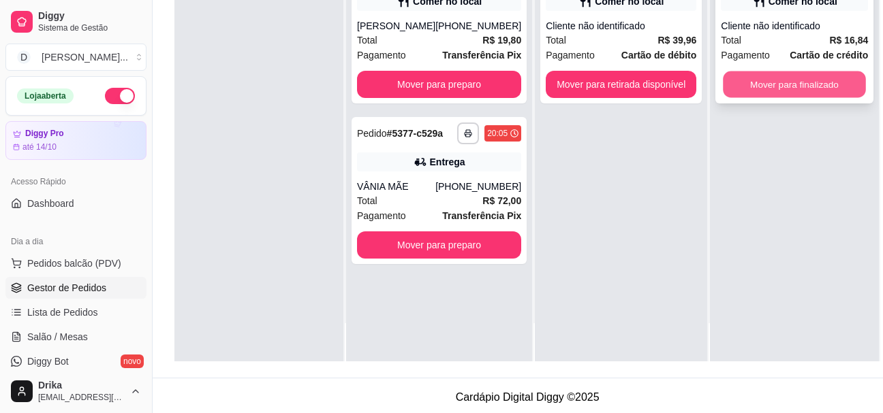
click at [772, 98] on button "Mover para finalizado" at bounding box center [794, 85] width 143 height 27
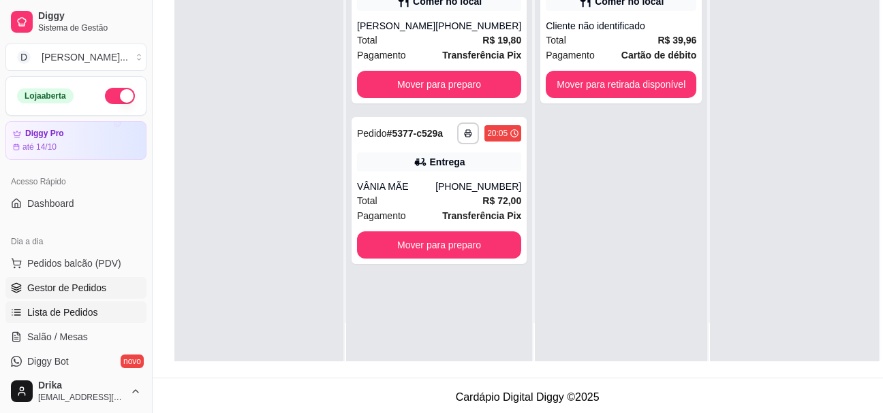
click at [61, 317] on span "Lista de Pedidos" at bounding box center [62, 313] width 71 height 14
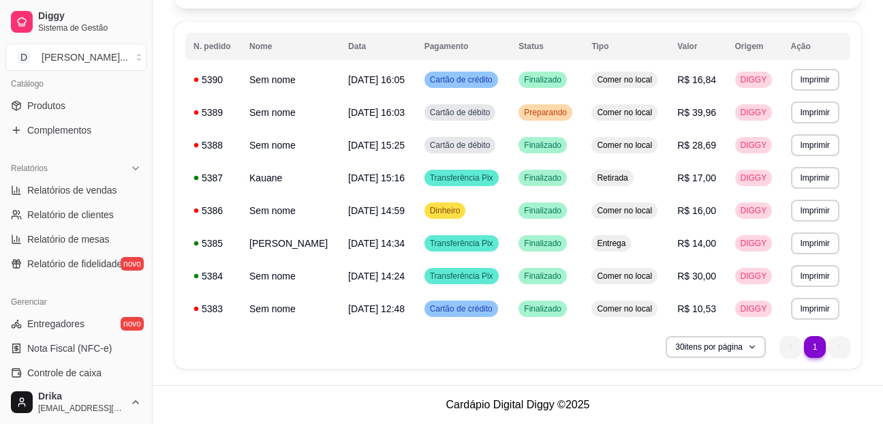
scroll to position [477, 0]
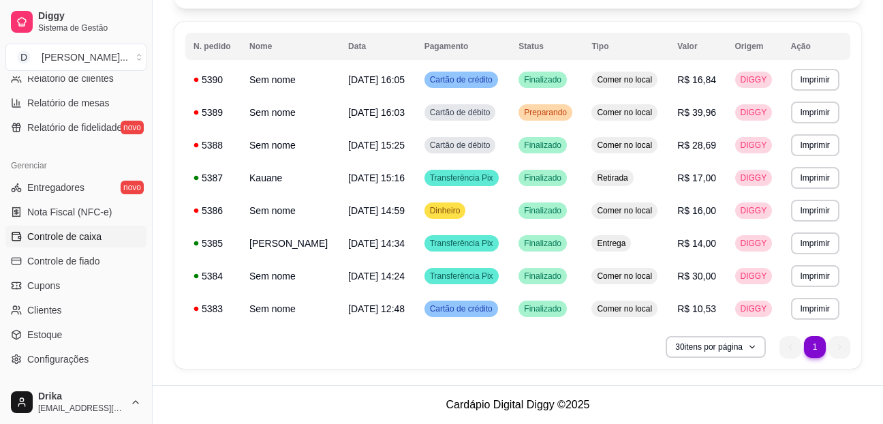
click at [104, 230] on link "Controle de caixa" at bounding box center [75, 236] width 141 height 22
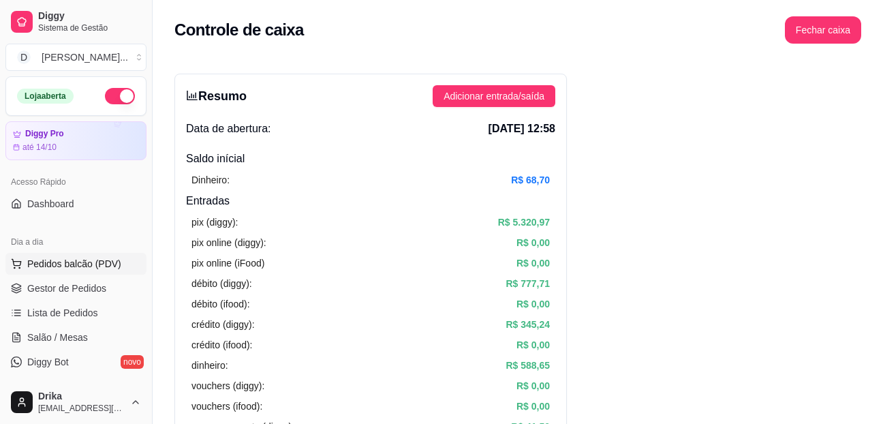
click at [99, 266] on span "Pedidos balcão (PDV)" at bounding box center [74, 264] width 94 height 14
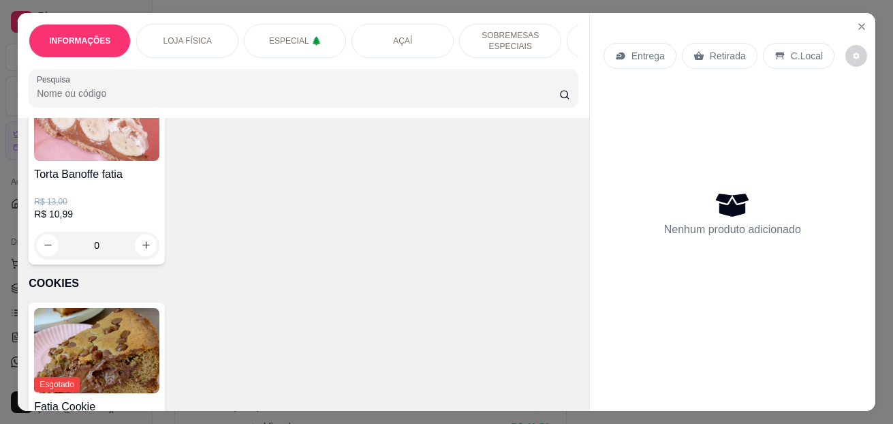
scroll to position [3134, 0]
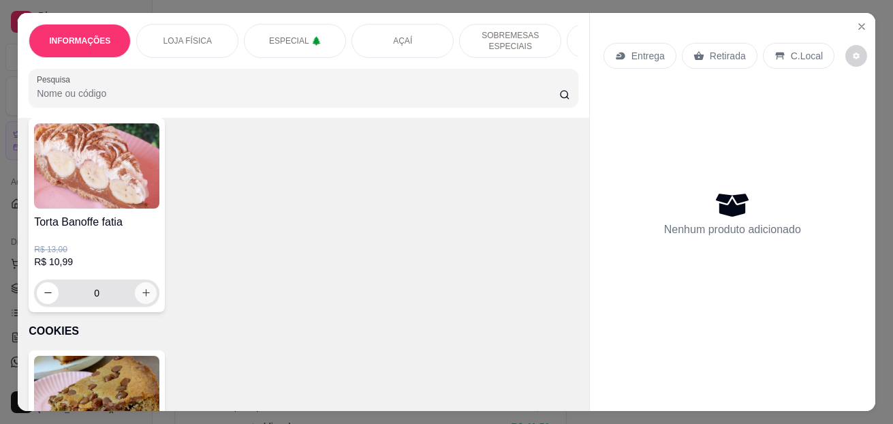
click at [141, 298] on icon "increase-product-quantity" at bounding box center [146, 292] width 10 height 10
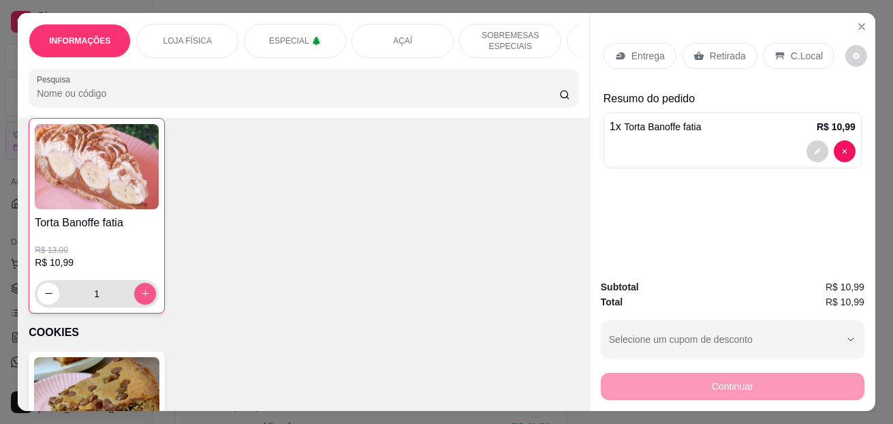
type input "1"
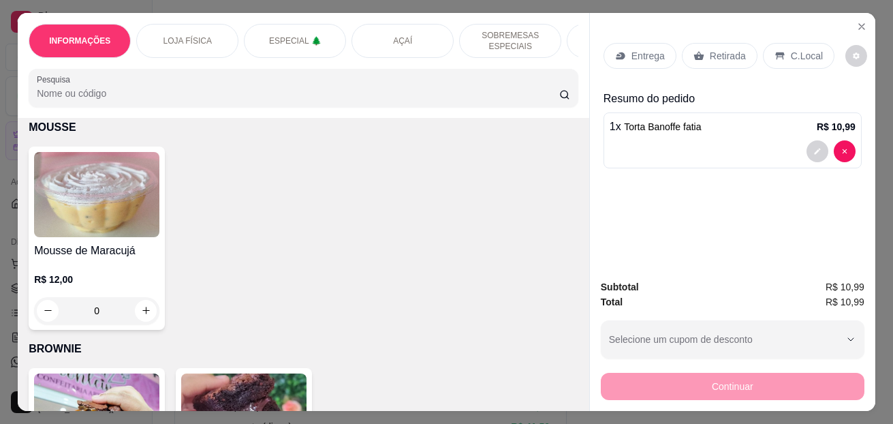
scroll to position [4019, 0]
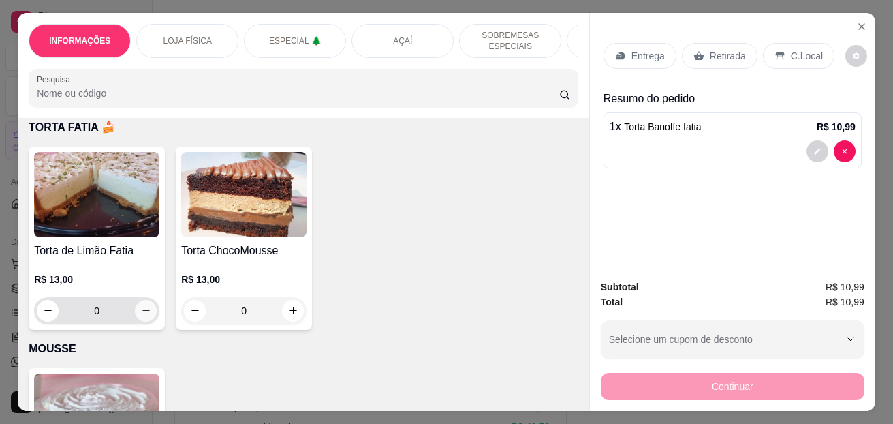
click at [147, 315] on button "increase-product-quantity" at bounding box center [146, 311] width 22 height 22
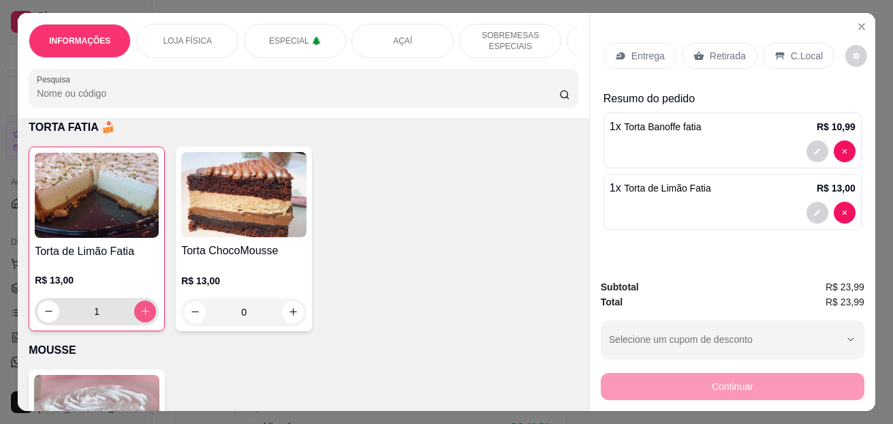
type input "1"
click at [805, 52] on p "C.Local" at bounding box center [807, 56] width 32 height 14
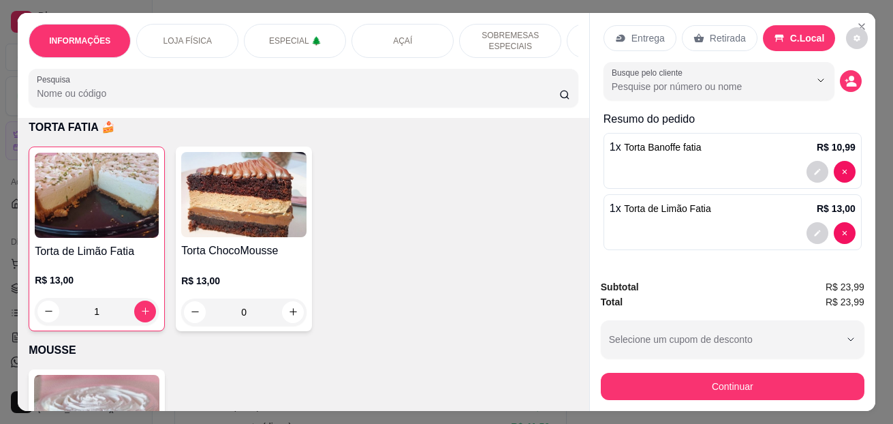
scroll to position [36, 0]
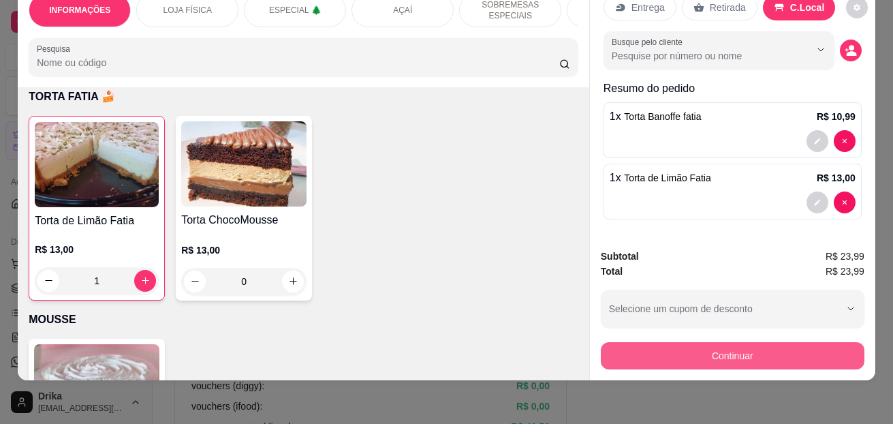
click at [706, 351] on button "Continuar" at bounding box center [733, 355] width 264 height 27
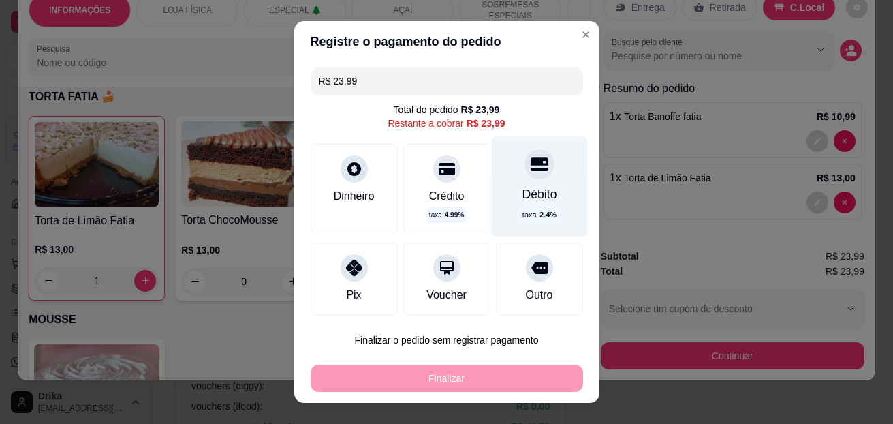
click at [518, 180] on div "Débito taxa 2.4 %" at bounding box center [539, 185] width 96 height 99
type input "R$ 0,00"
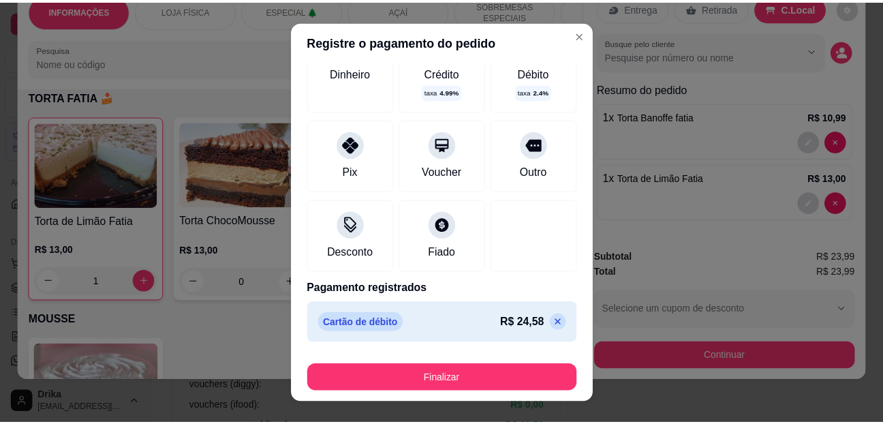
scroll to position [22, 0]
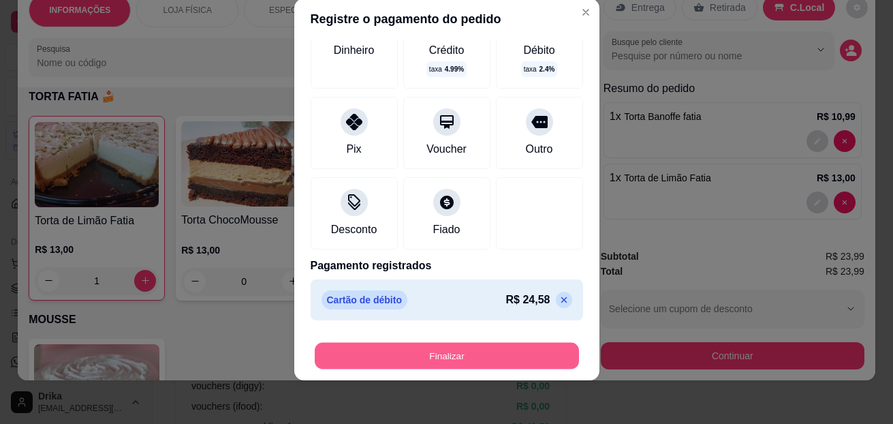
click at [426, 356] on button "Finalizar" at bounding box center [447, 356] width 264 height 27
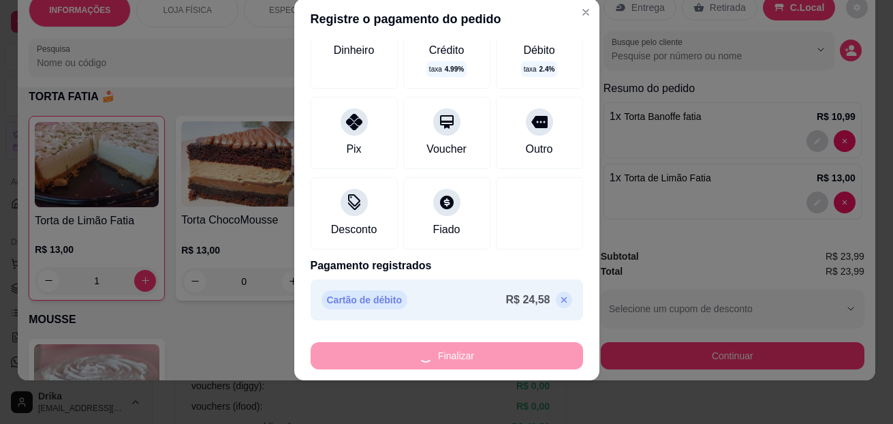
type input "0"
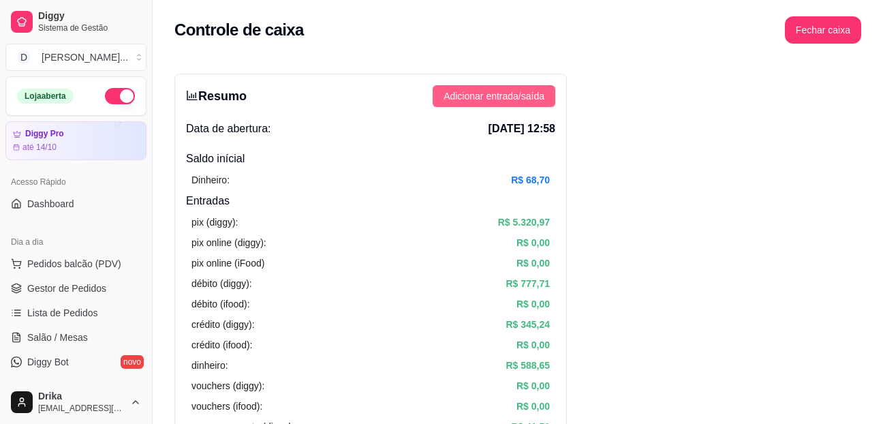
click at [535, 94] on span "Adicionar entrada/saída" at bounding box center [493, 96] width 101 height 15
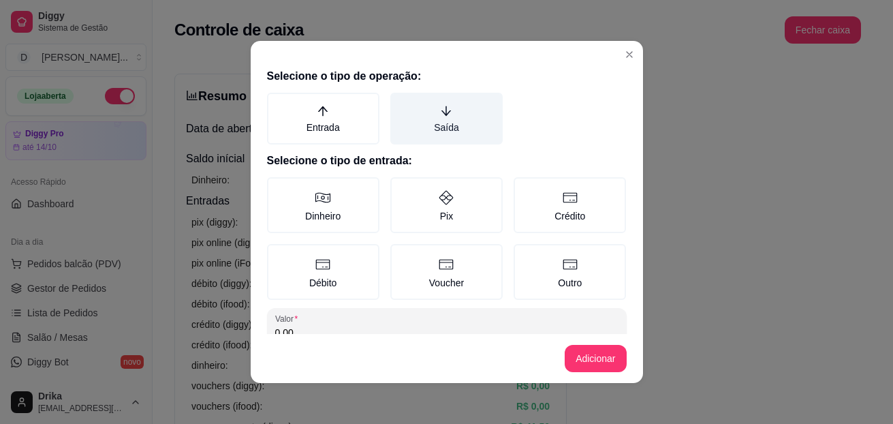
click at [439, 132] on label "Saída" at bounding box center [446, 119] width 112 height 52
click at [401, 103] on button "Saída" at bounding box center [395, 97] width 11 height 11
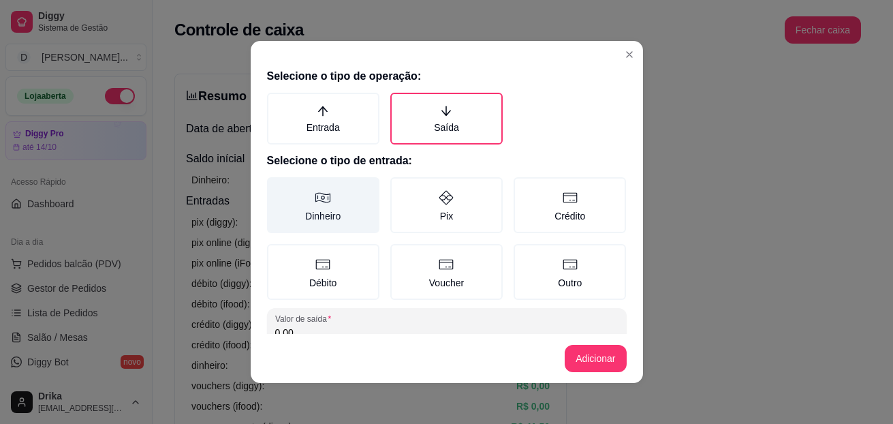
click at [333, 199] on label "Dinheiro" at bounding box center [323, 205] width 112 height 56
click at [277, 187] on button "Dinheiro" at bounding box center [271, 181] width 11 height 11
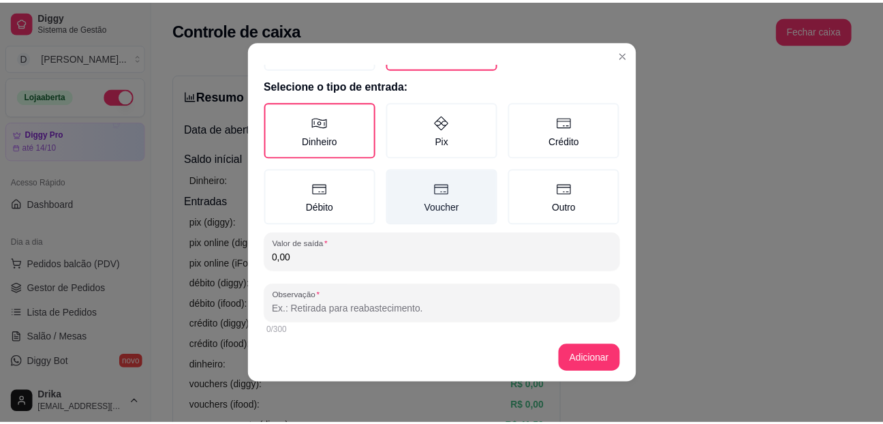
scroll to position [86, 0]
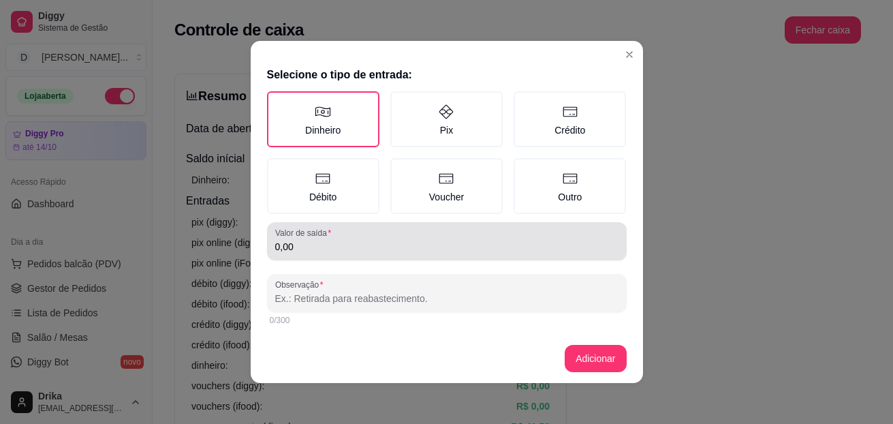
click at [418, 255] on div "Valor de saída 0,00" at bounding box center [447, 241] width 360 height 38
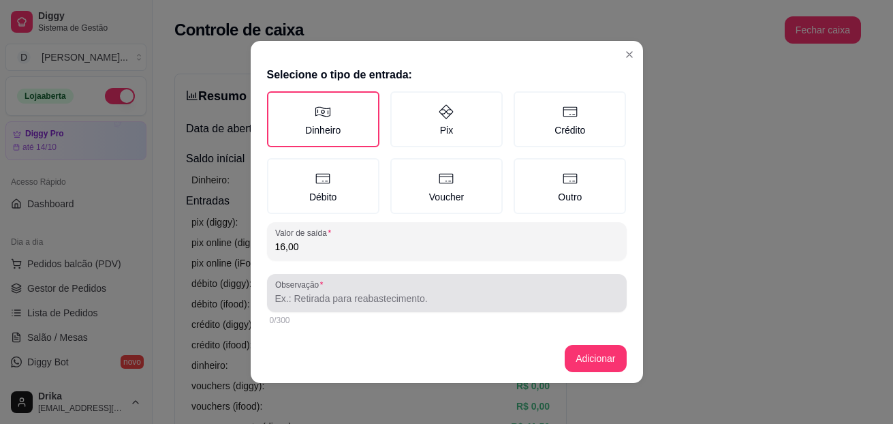
type input "16,00"
click at [432, 306] on div at bounding box center [446, 292] width 343 height 27
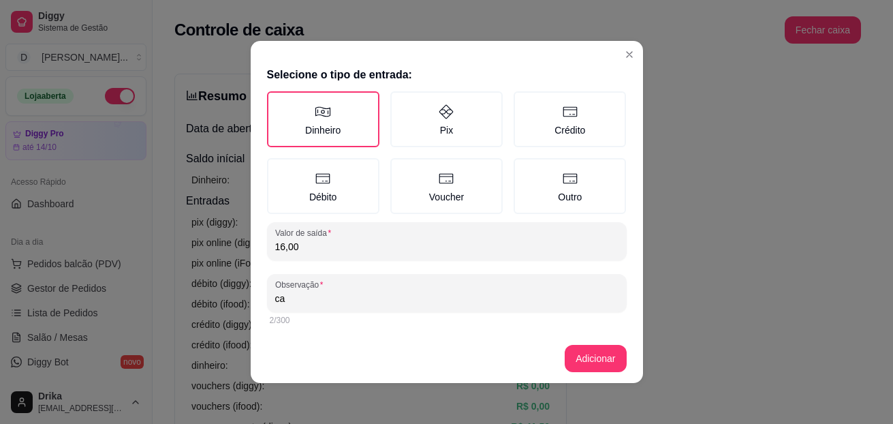
type input "c"
type input "CASA"
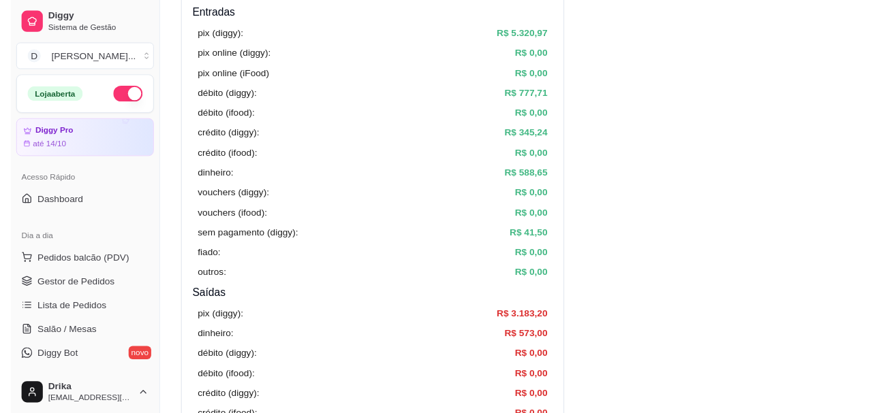
scroll to position [0, 0]
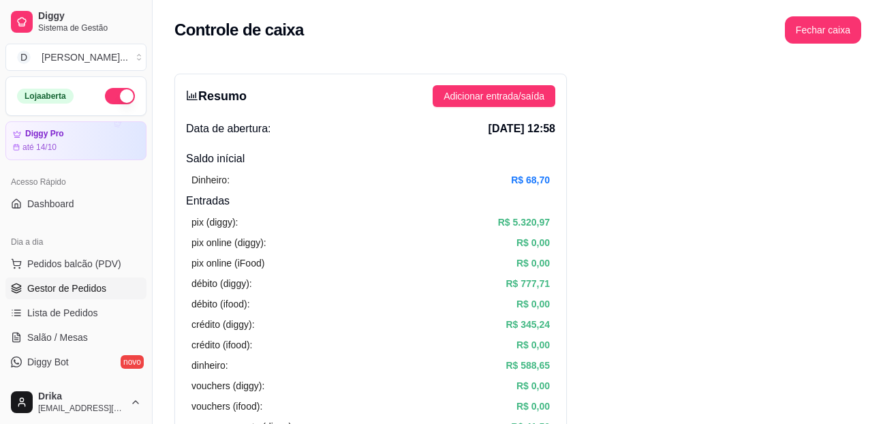
click at [57, 287] on span "Gestor de Pedidos" at bounding box center [66, 288] width 79 height 14
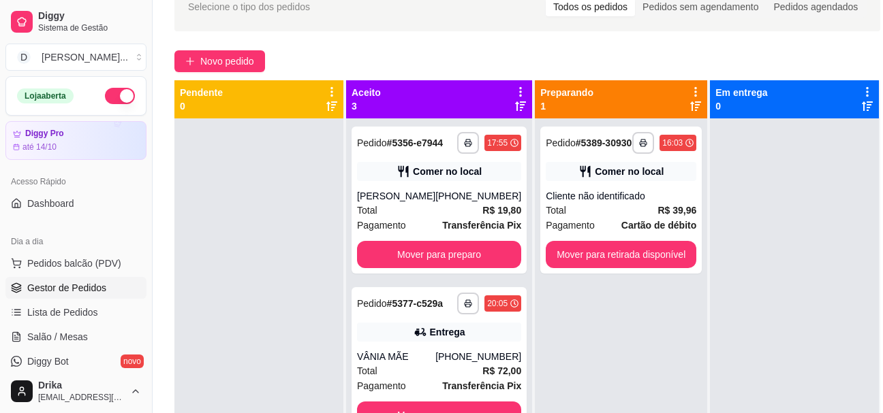
scroll to position [204, 0]
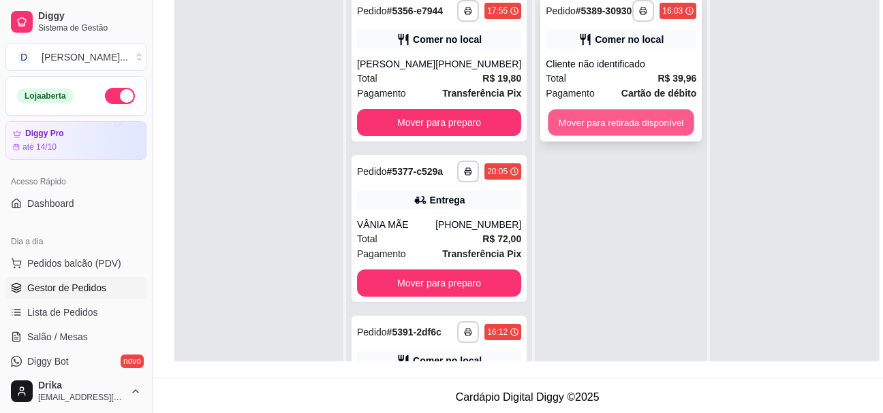
click at [642, 126] on button "Mover para retirada disponível" at bounding box center [621, 123] width 146 height 27
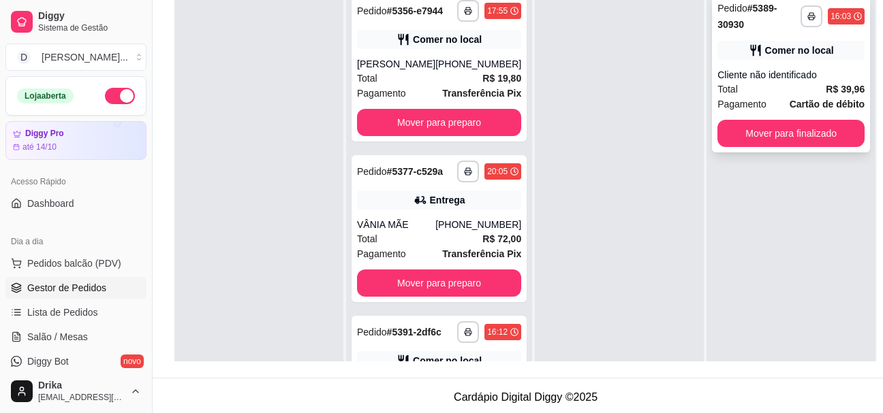
click at [749, 108] on div "Pagamento Cartão de débito" at bounding box center [790, 104] width 147 height 15
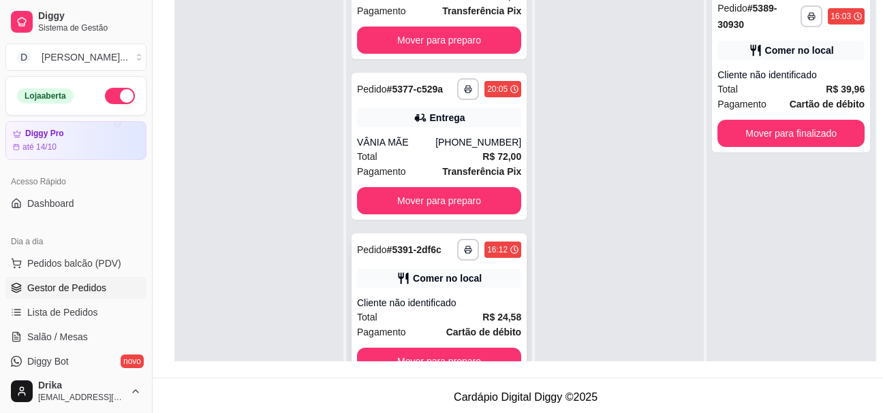
scroll to position [38, 0]
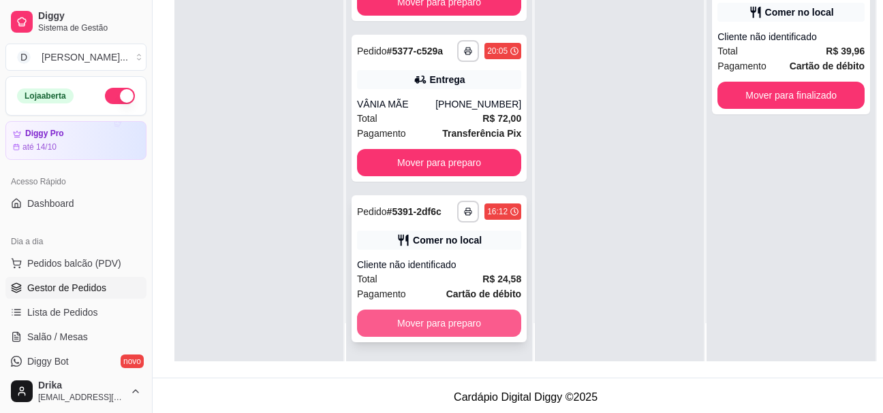
click at [467, 337] on button "Mover para preparo" at bounding box center [439, 323] width 164 height 27
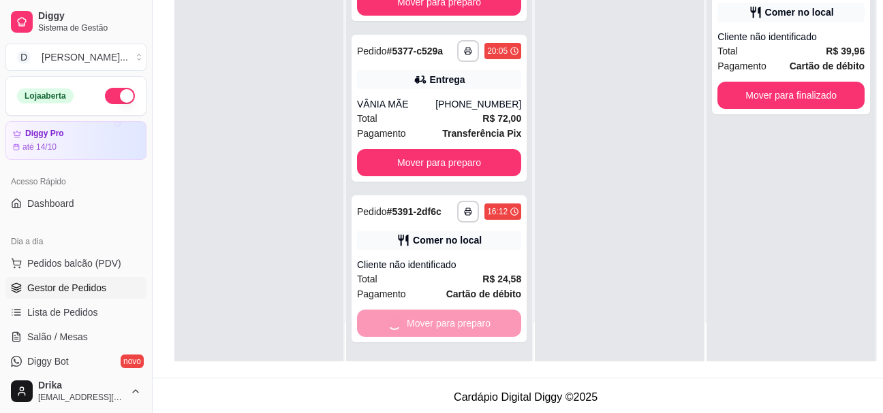
scroll to position [0, 0]
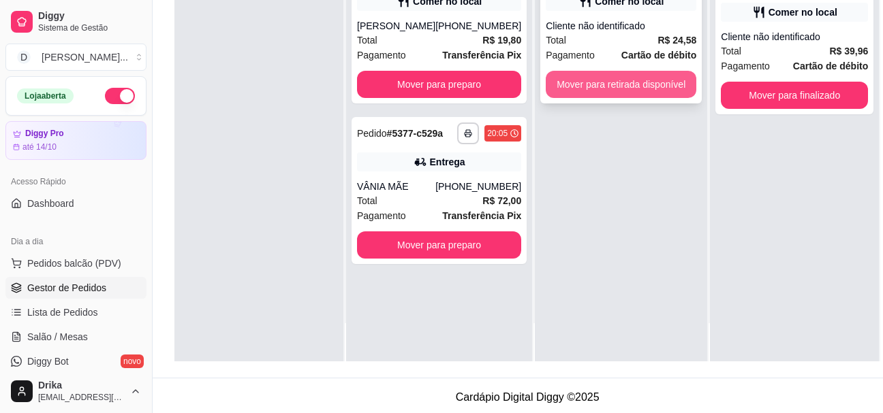
click at [616, 95] on button "Mover para retirada disponível" at bounding box center [621, 84] width 151 height 27
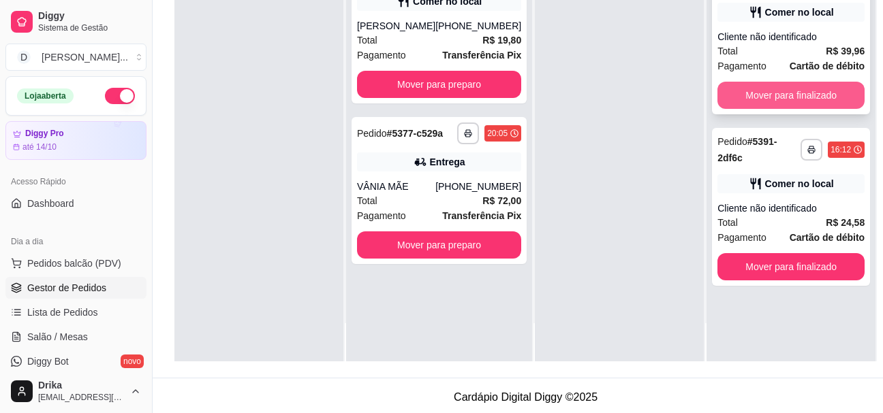
click at [734, 92] on button "Mover para finalizado" at bounding box center [790, 95] width 147 height 27
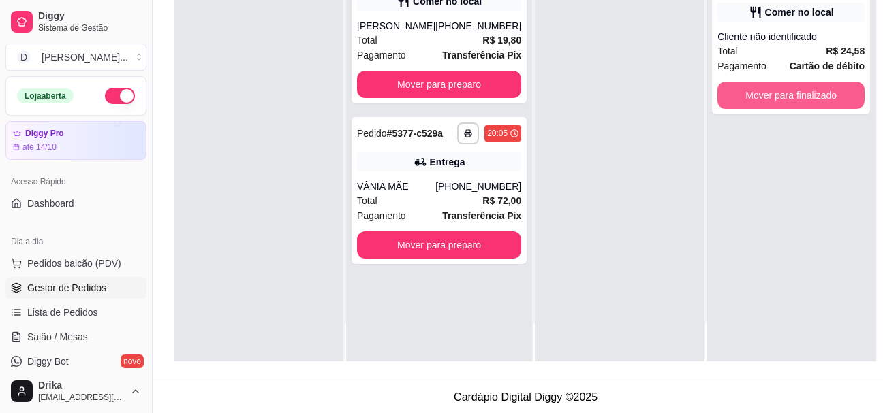
click at [734, 92] on button "Mover para finalizado" at bounding box center [790, 95] width 147 height 27
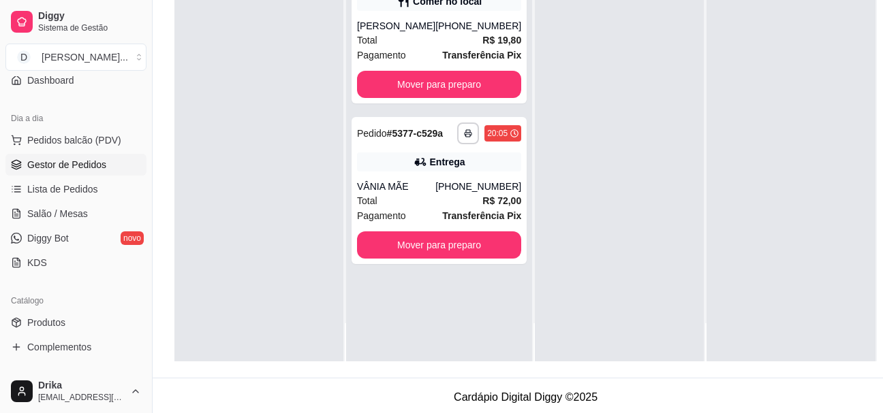
scroll to position [272, 0]
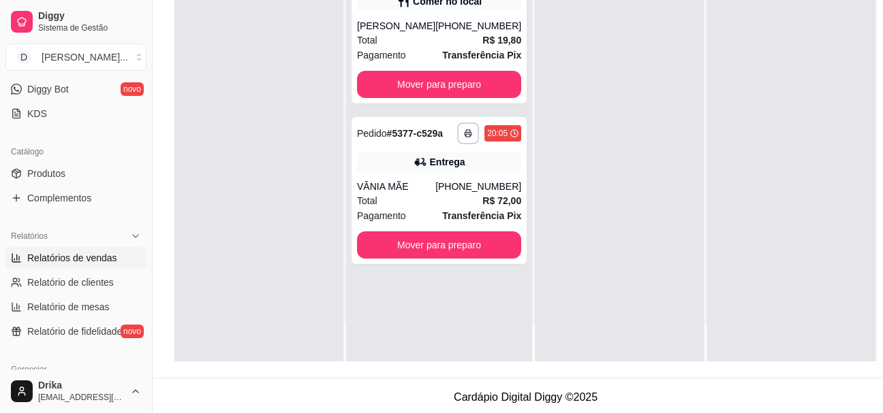
click at [82, 261] on span "Relatórios de vendas" at bounding box center [72, 258] width 90 height 14
select select "ALL"
select select "0"
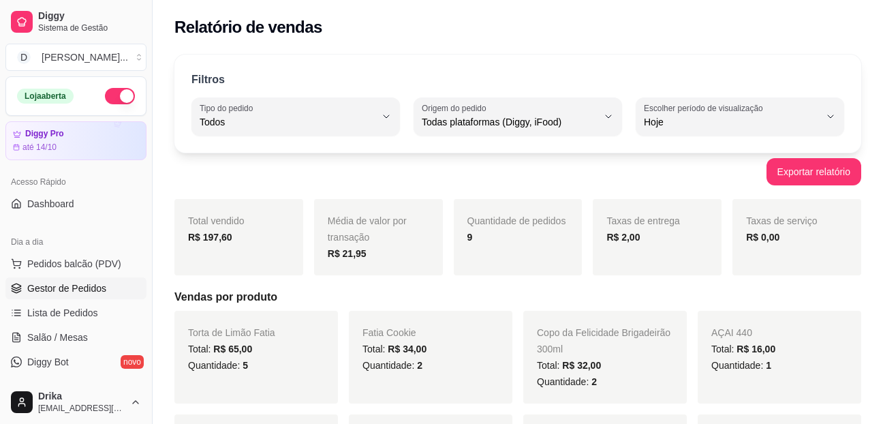
click at [89, 286] on span "Gestor de Pedidos" at bounding box center [66, 288] width 79 height 14
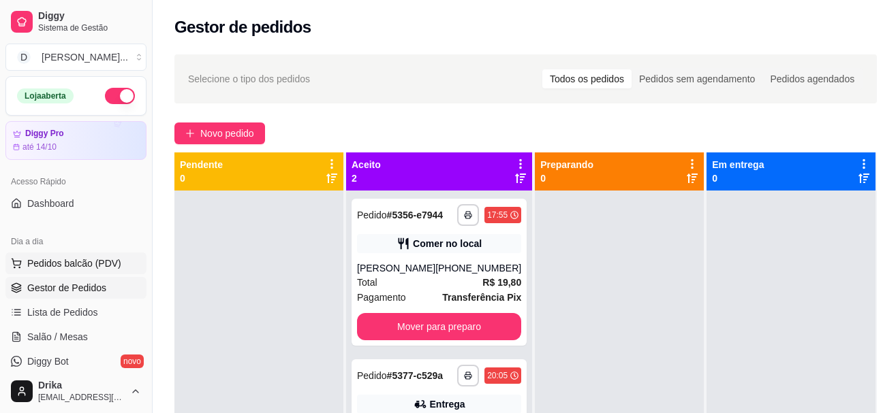
click at [111, 257] on span "Pedidos balcão (PDV)" at bounding box center [74, 264] width 94 height 14
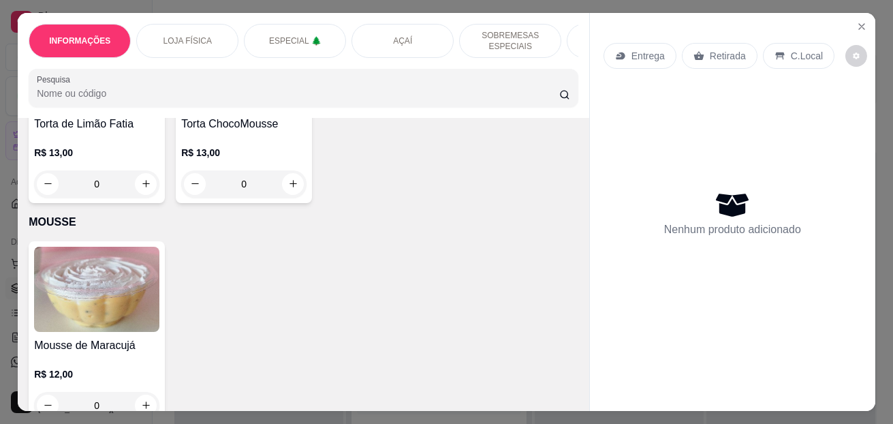
scroll to position [4087, 0]
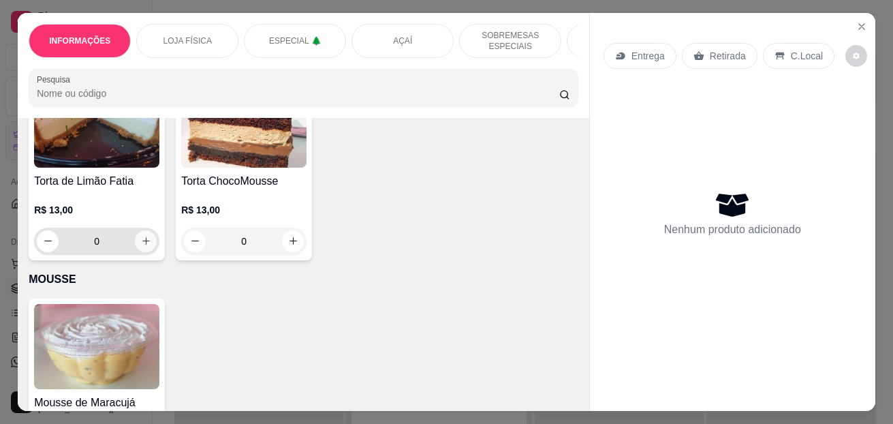
click at [141, 240] on icon "increase-product-quantity" at bounding box center [146, 241] width 10 height 10
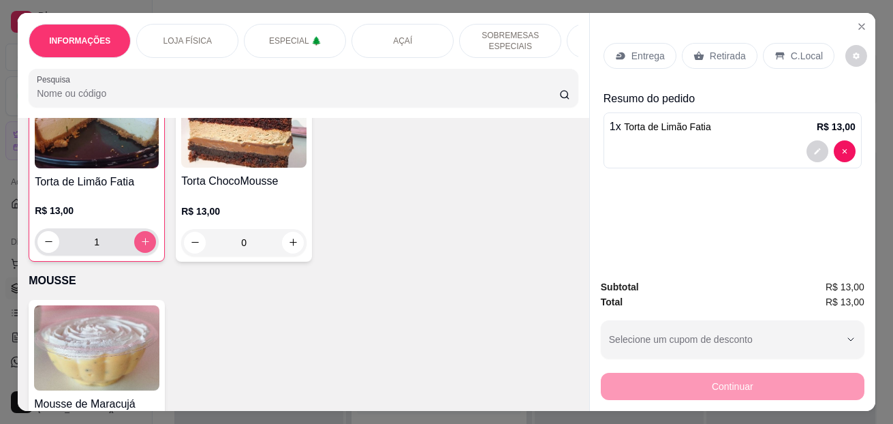
type input "1"
click at [800, 52] on p "C.Local" at bounding box center [807, 56] width 32 height 14
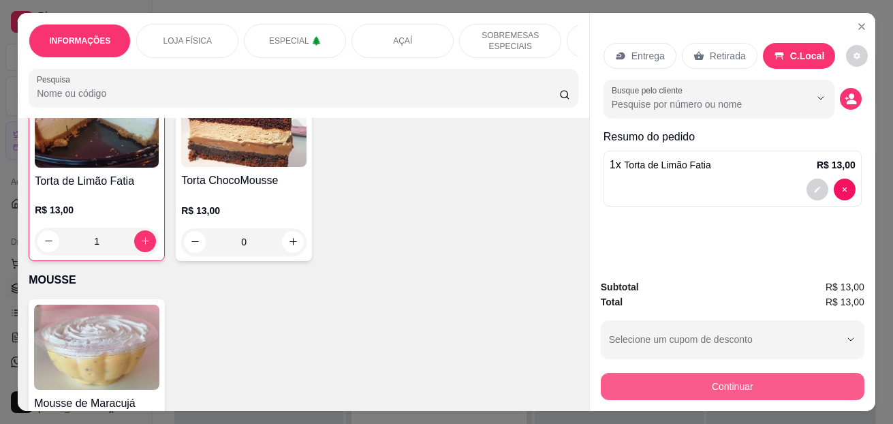
click at [670, 373] on button "Continuar" at bounding box center [733, 386] width 264 height 27
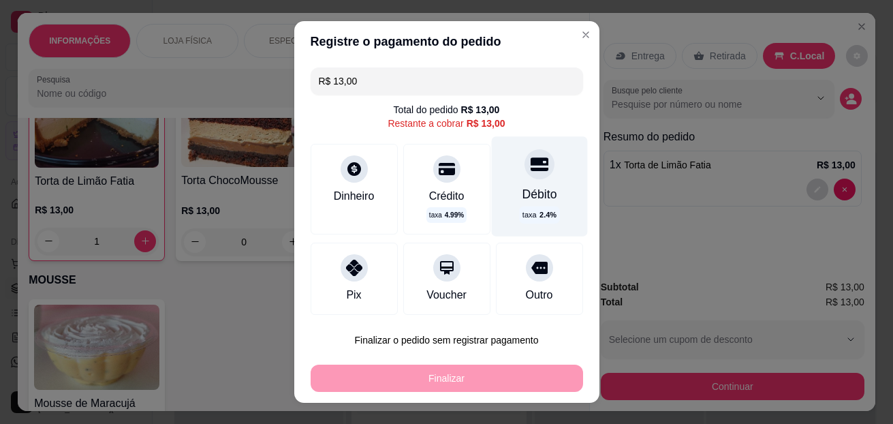
click at [530, 170] on icon at bounding box center [539, 164] width 18 height 14
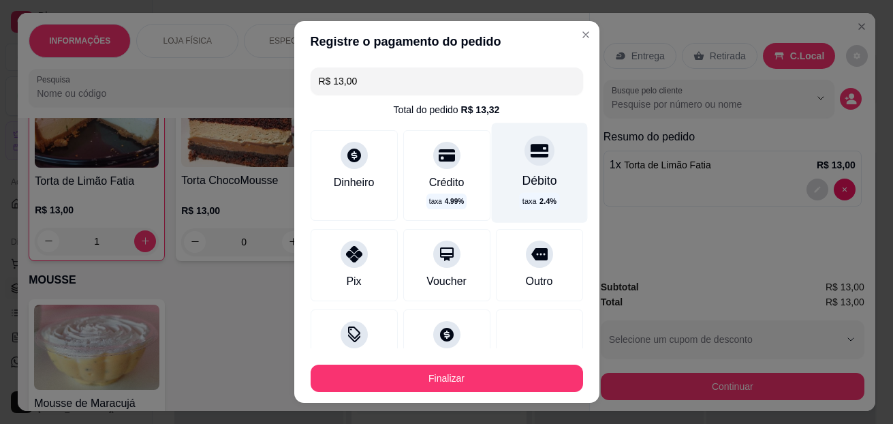
type input "R$ 0,00"
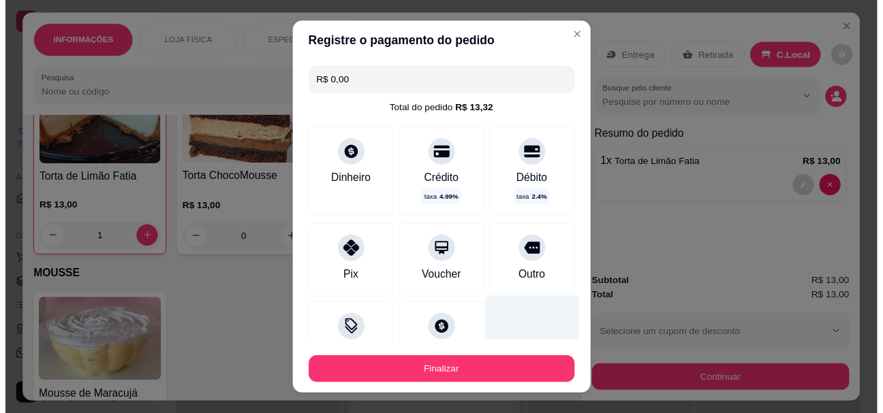
scroll to position [110, 0]
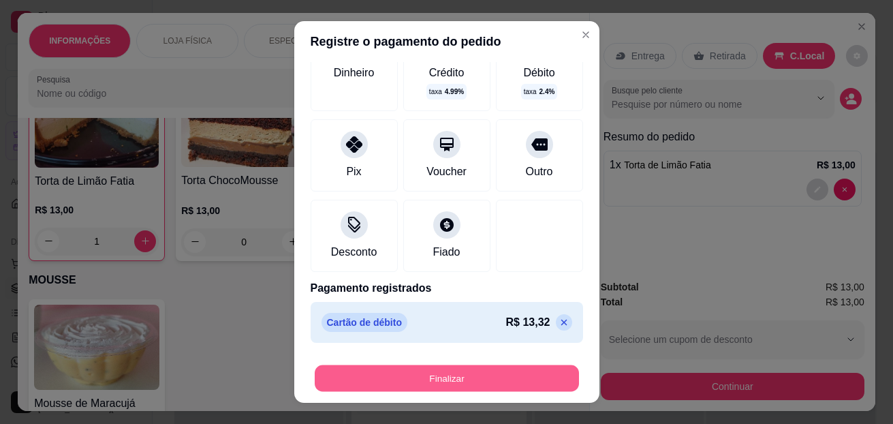
click at [507, 371] on button "Finalizar" at bounding box center [447, 378] width 264 height 27
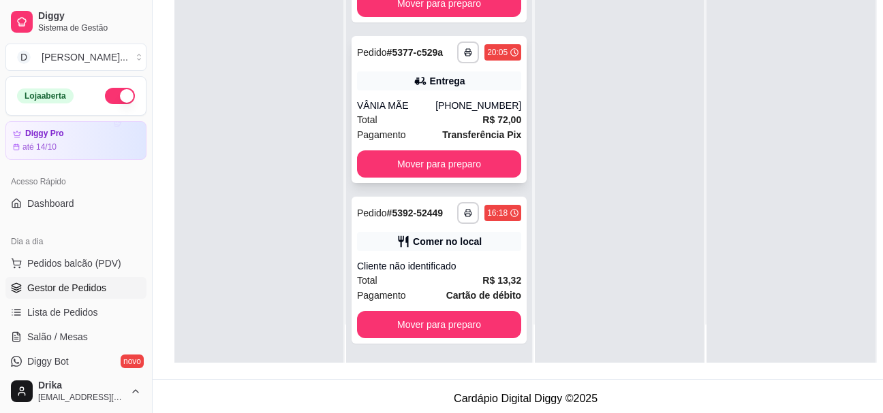
scroll to position [204, 0]
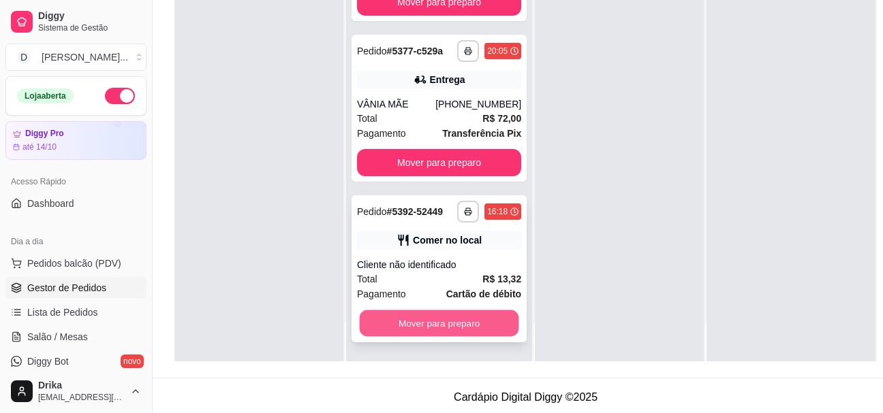
click at [418, 328] on button "Mover para preparo" at bounding box center [439, 324] width 159 height 27
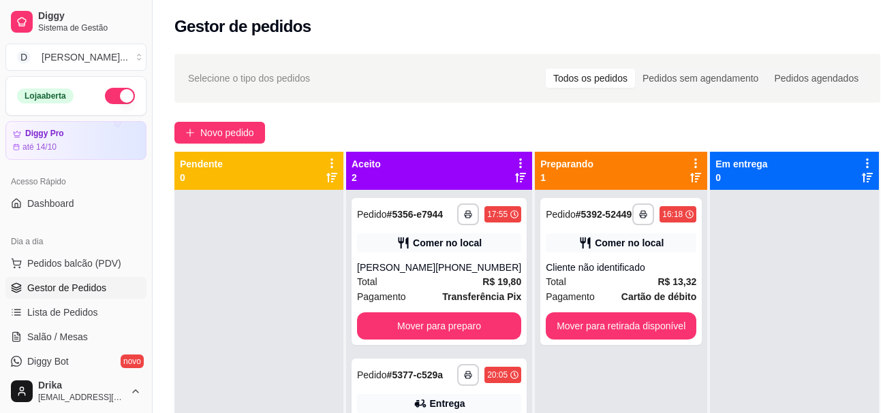
scroll to position [0, 0]
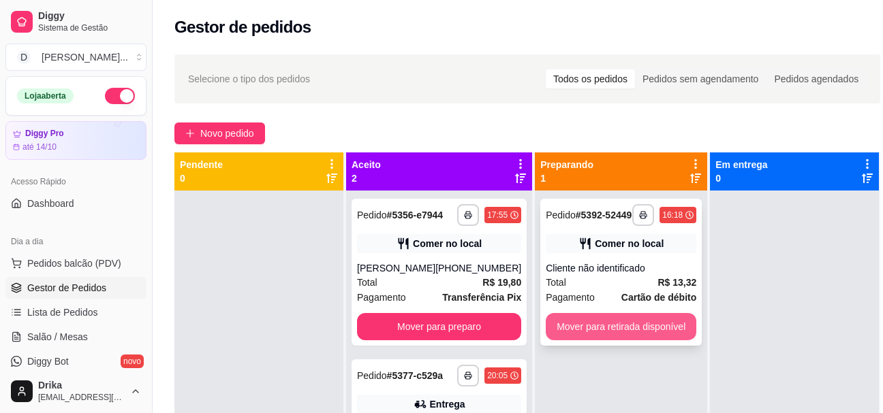
click at [601, 341] on button "Mover para retirada disponível" at bounding box center [621, 326] width 151 height 27
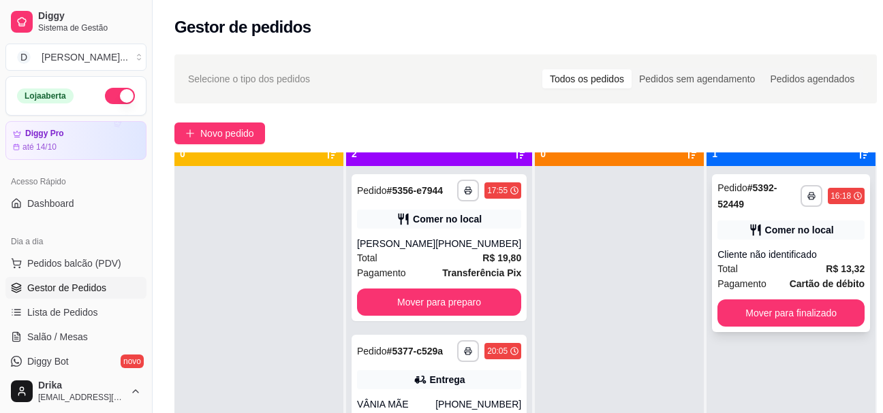
scroll to position [38, 0]
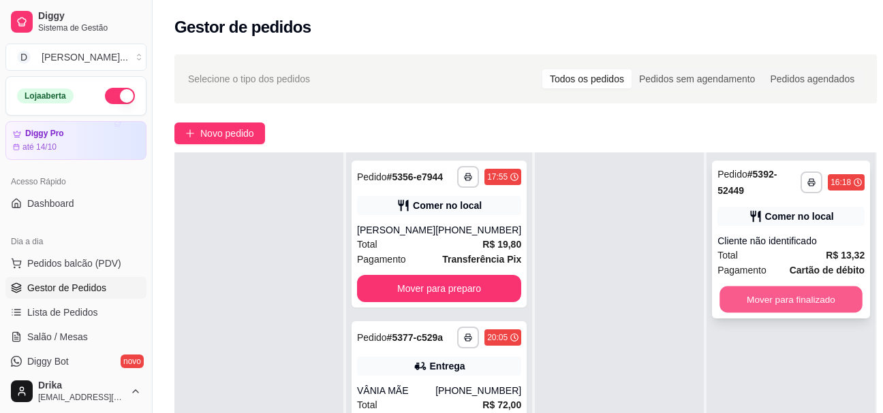
click at [736, 301] on button "Mover para finalizado" at bounding box center [790, 300] width 143 height 27
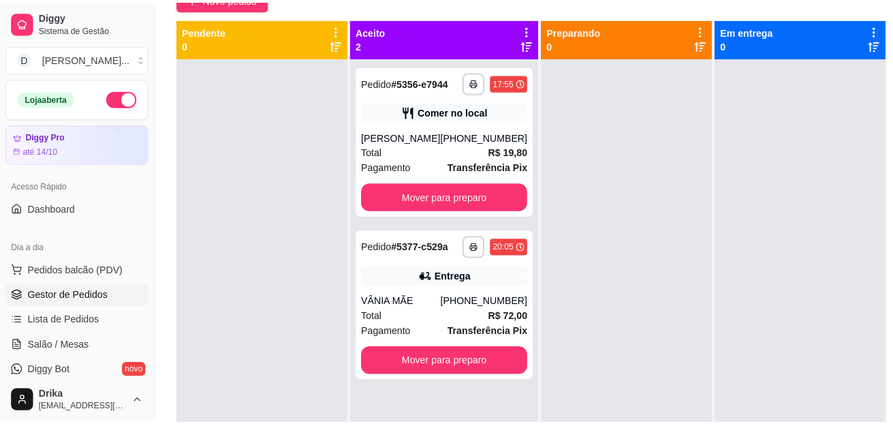
scroll to position [136, 0]
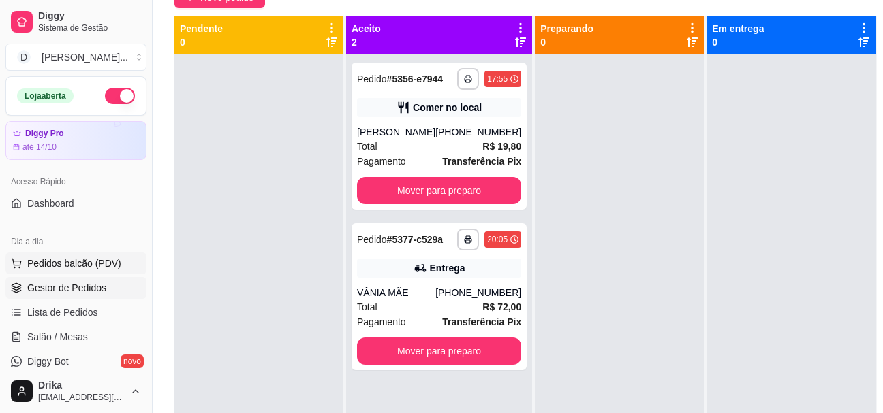
click at [100, 263] on span "Pedidos balcão (PDV)" at bounding box center [74, 264] width 94 height 14
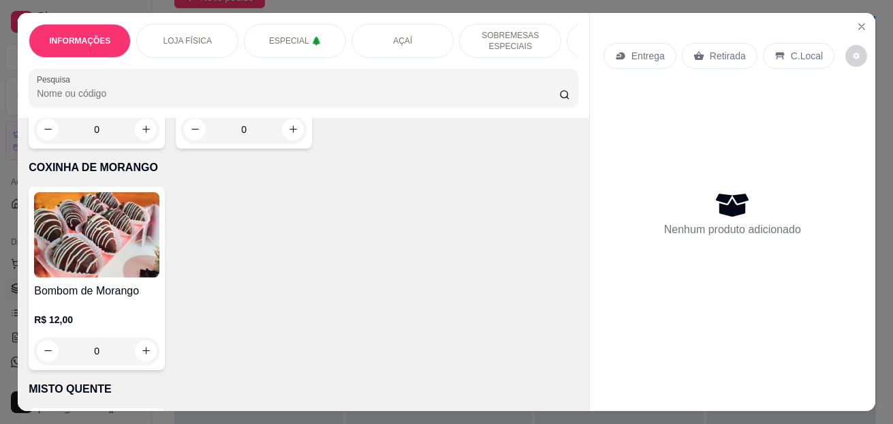
scroll to position [2452, 0]
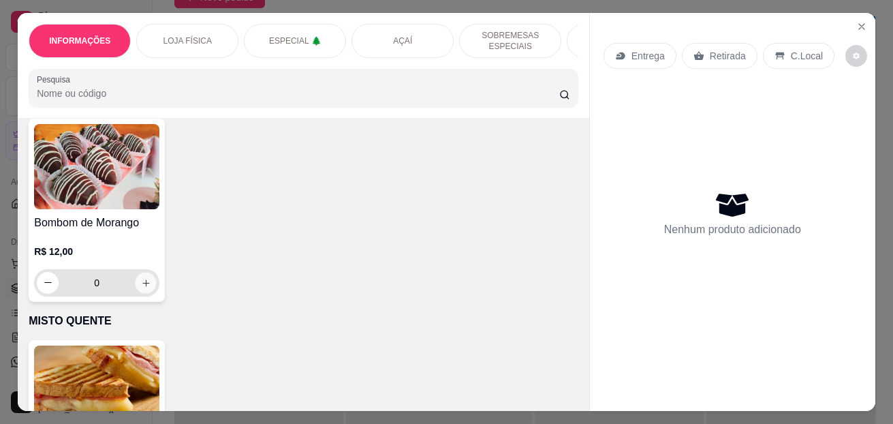
click at [142, 282] on icon "increase-product-quantity" at bounding box center [146, 282] width 10 height 10
type input "1"
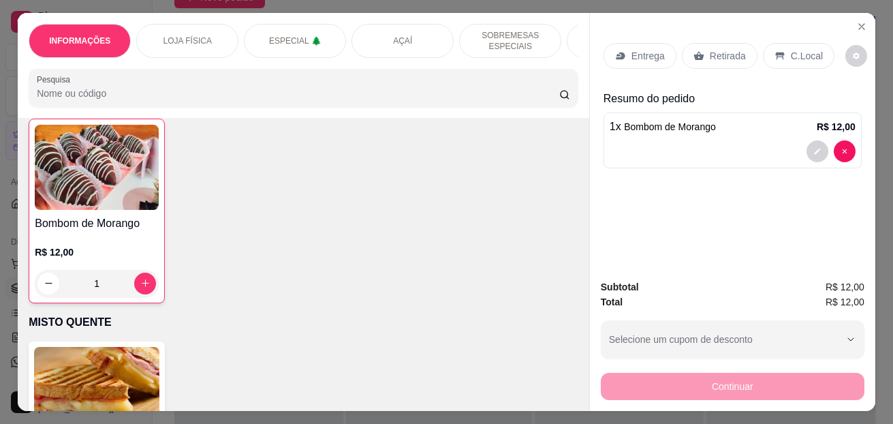
click at [794, 43] on div "C.Local" at bounding box center [799, 56] width 72 height 26
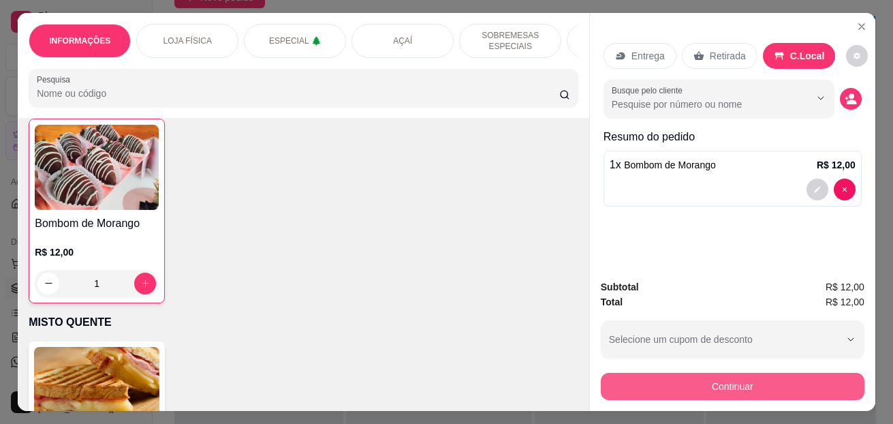
click at [678, 378] on button "Continuar" at bounding box center [733, 386] width 264 height 27
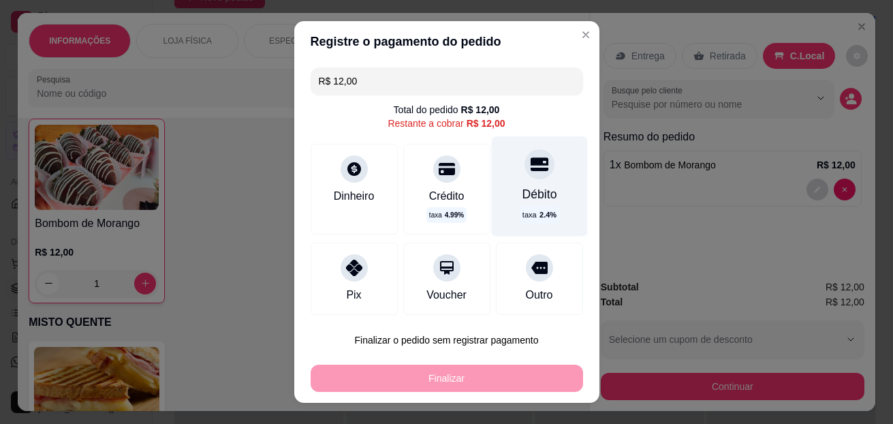
click at [525, 177] on div at bounding box center [540, 164] width 30 height 30
type input "R$ 0,00"
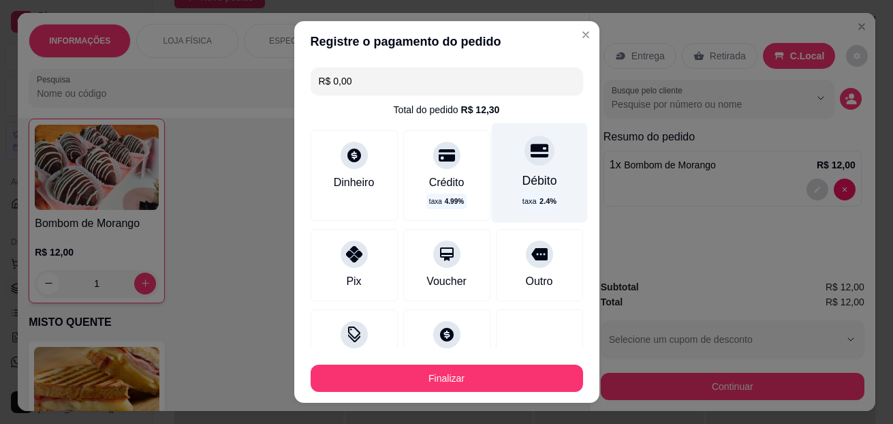
scroll to position [110, 0]
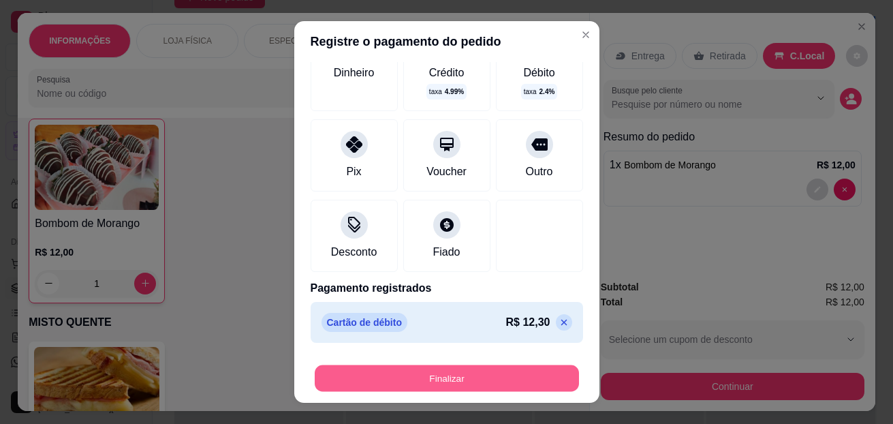
click at [439, 371] on button "Finalizar" at bounding box center [447, 378] width 264 height 27
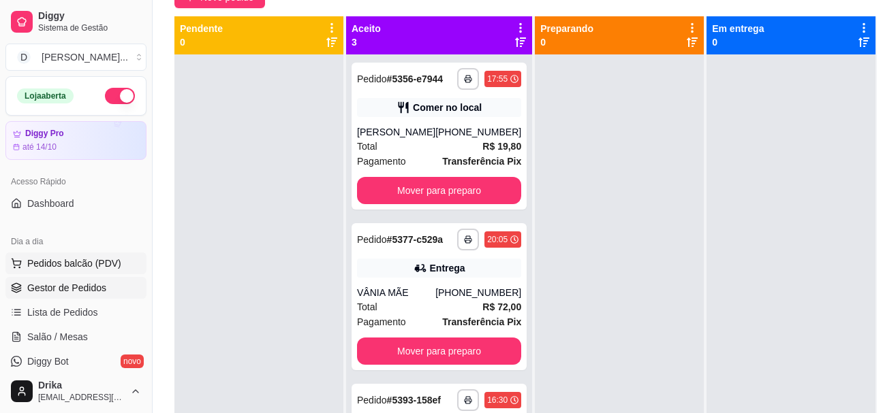
click at [58, 256] on button "Pedidos balcão (PDV)" at bounding box center [75, 264] width 141 height 22
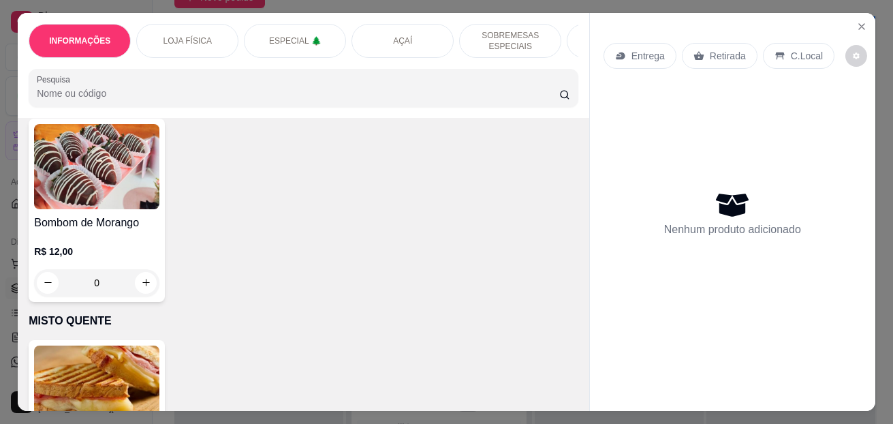
scroll to position [2520, 0]
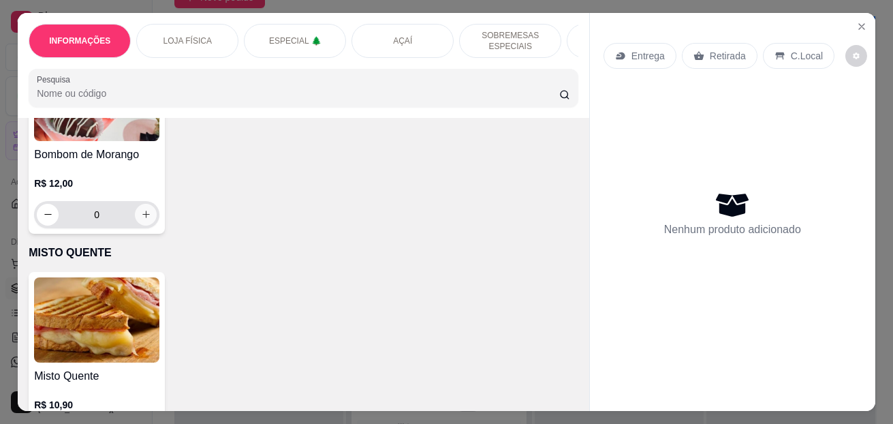
click at [140, 214] on button "increase-product-quantity" at bounding box center [146, 215] width 22 height 22
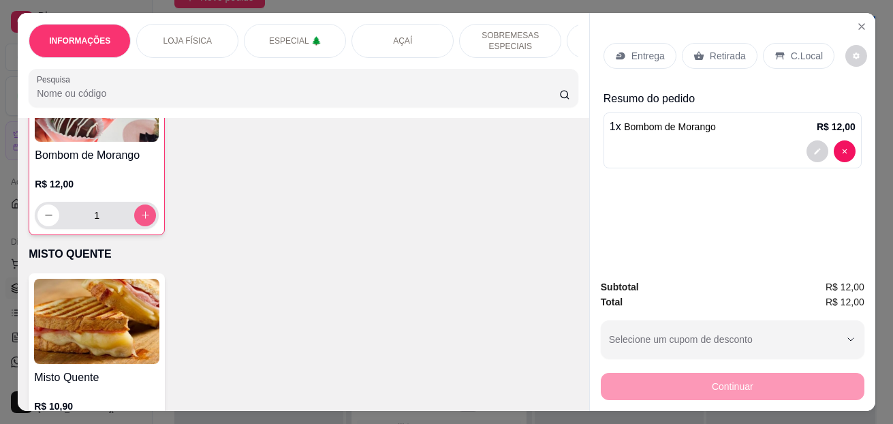
type input "1"
click at [808, 43] on div "C.Local" at bounding box center [799, 56] width 72 height 26
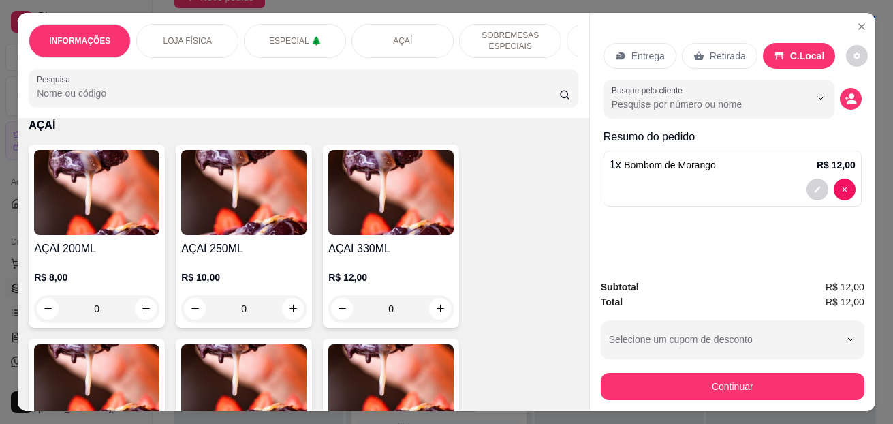
scroll to position [1363, 0]
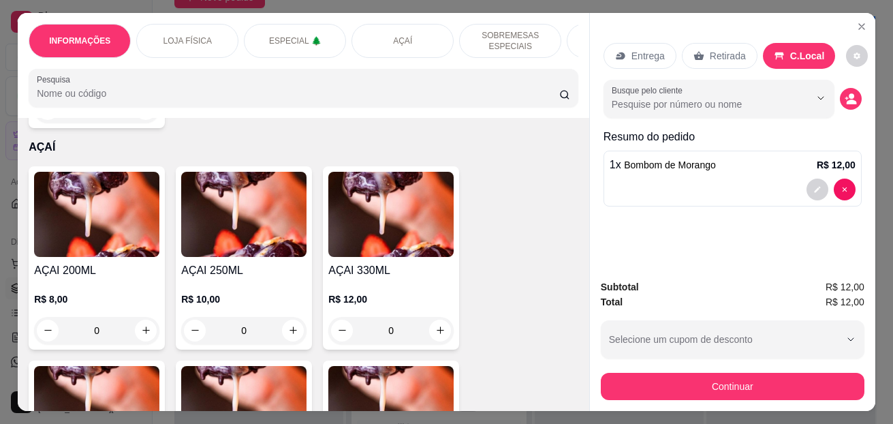
click at [433, 339] on div "0" at bounding box center [390, 330] width 125 height 27
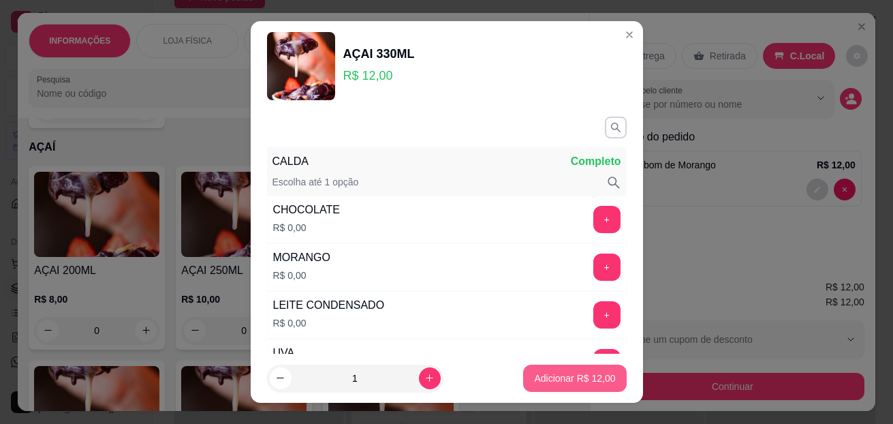
click at [593, 377] on p "Adicionar R$ 12,00" at bounding box center [574, 378] width 81 height 14
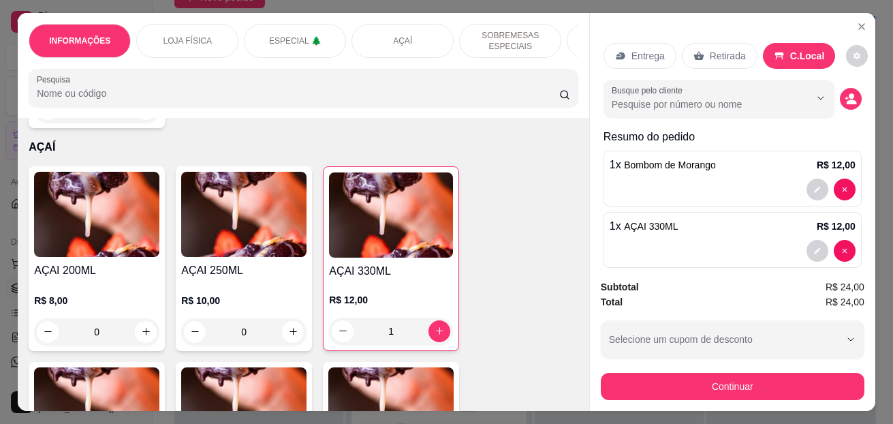
type input "1"
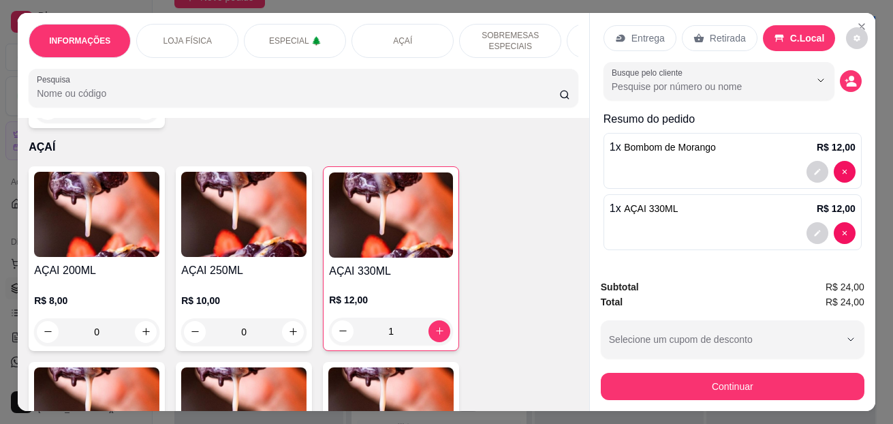
click at [674, 378] on button "Continuar" at bounding box center [733, 386] width 264 height 27
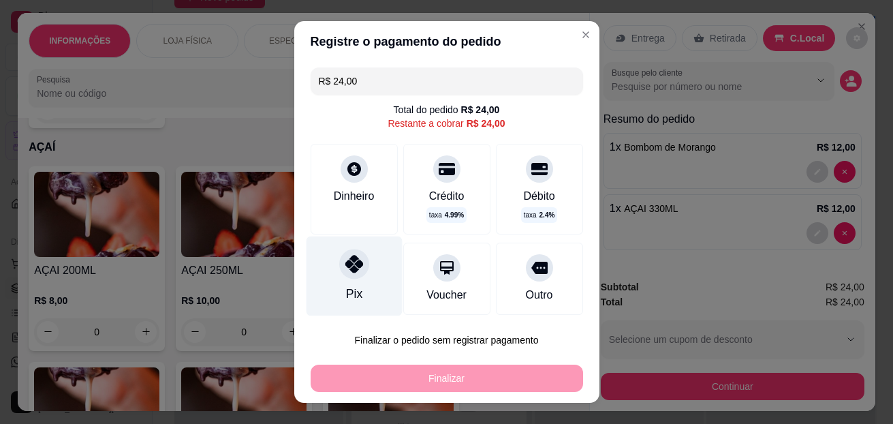
click at [345, 276] on div at bounding box center [354, 264] width 30 height 30
type input "R$ 0,00"
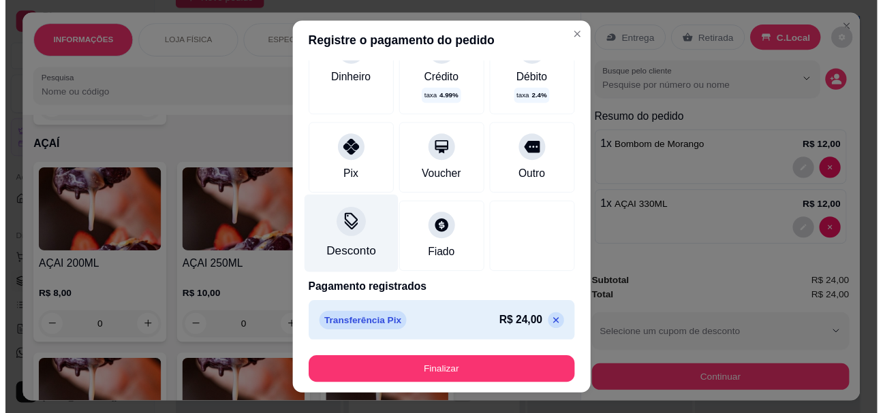
scroll to position [110, 0]
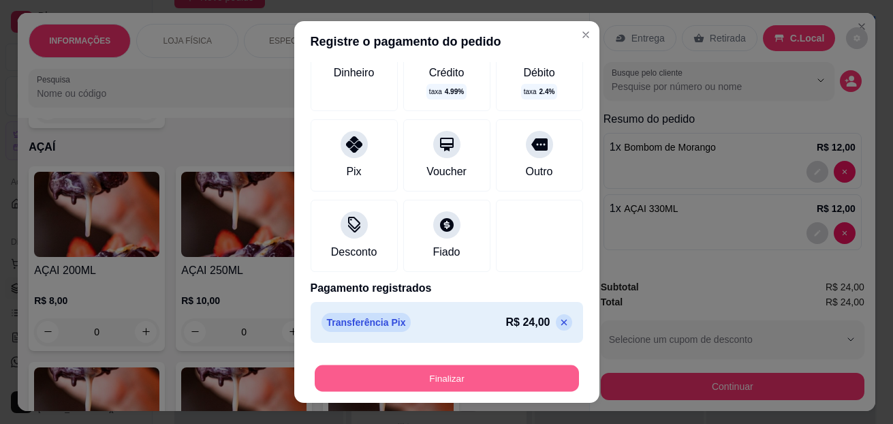
click at [443, 372] on button "Finalizar" at bounding box center [447, 378] width 264 height 27
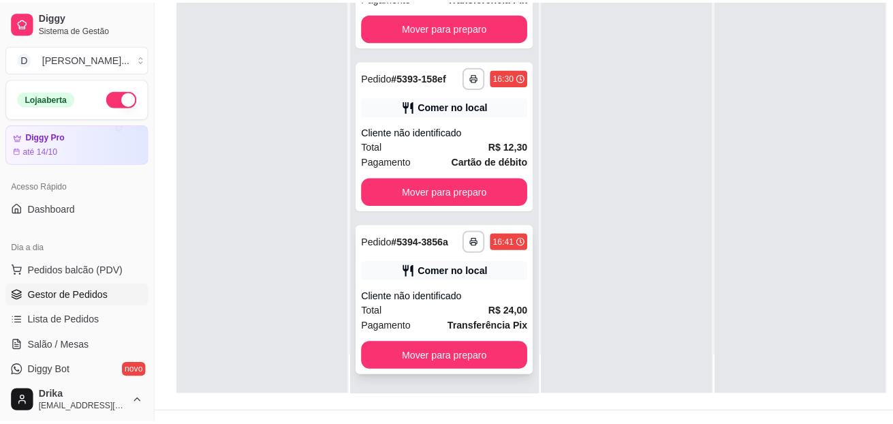
scroll to position [204, 0]
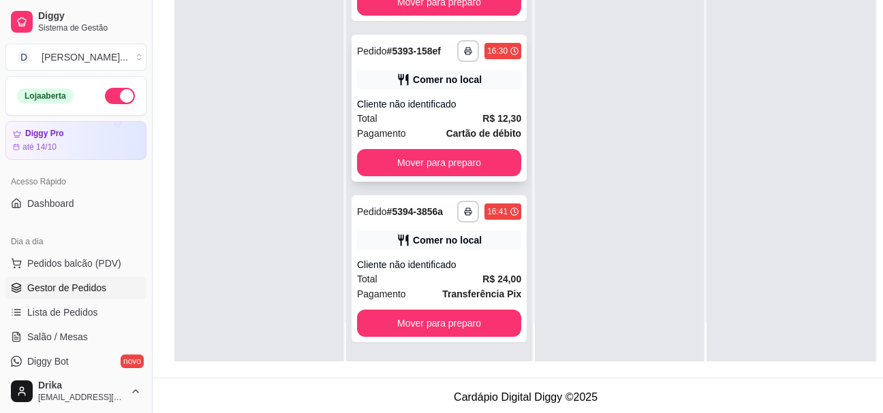
click at [458, 108] on div "Cliente não identificado" at bounding box center [439, 104] width 164 height 14
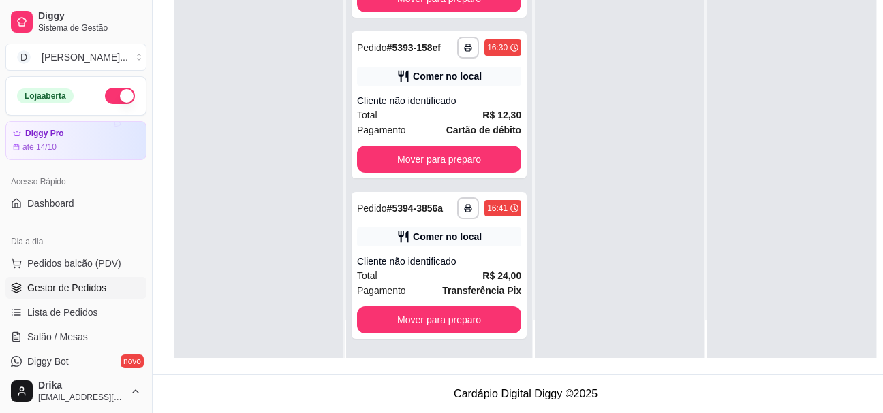
scroll to position [218, 0]
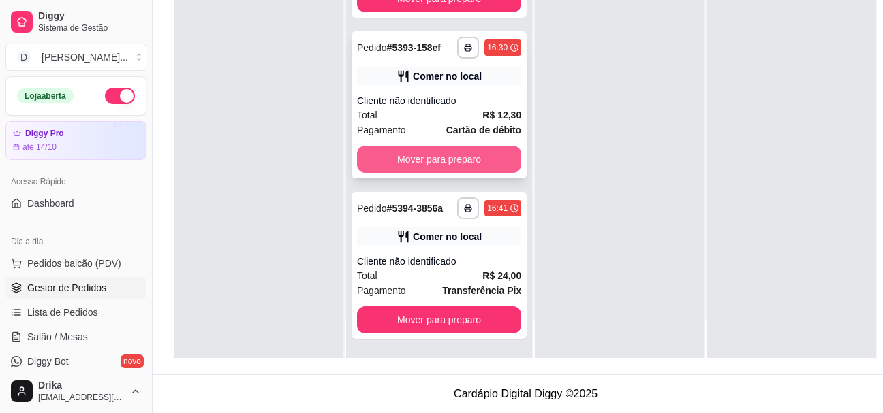
click at [414, 154] on button "Mover para preparo" at bounding box center [439, 159] width 164 height 27
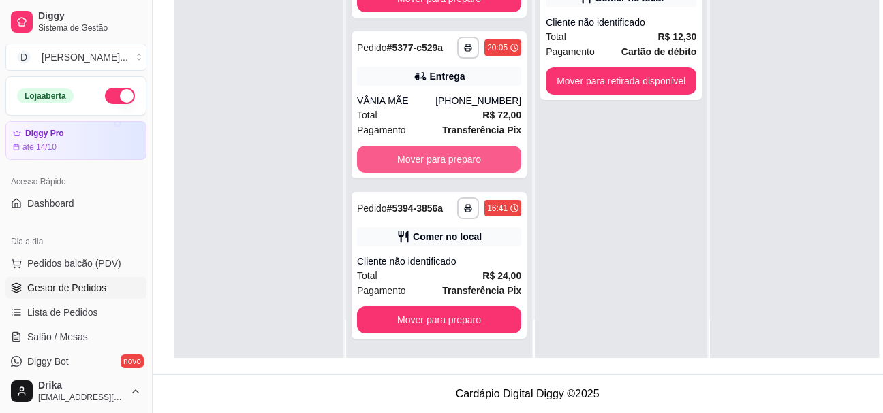
scroll to position [119, 0]
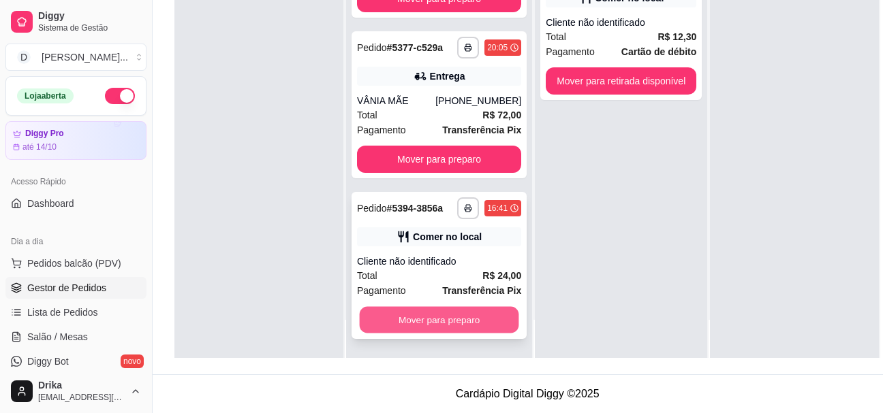
click at [409, 316] on button "Mover para preparo" at bounding box center [439, 320] width 159 height 27
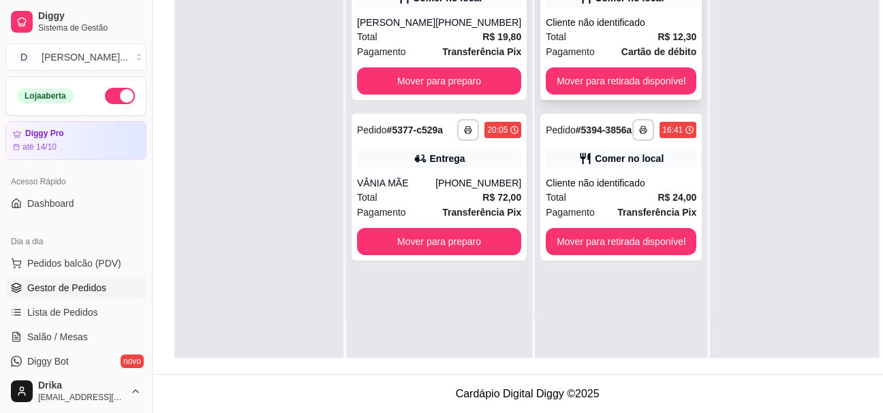
scroll to position [0, 0]
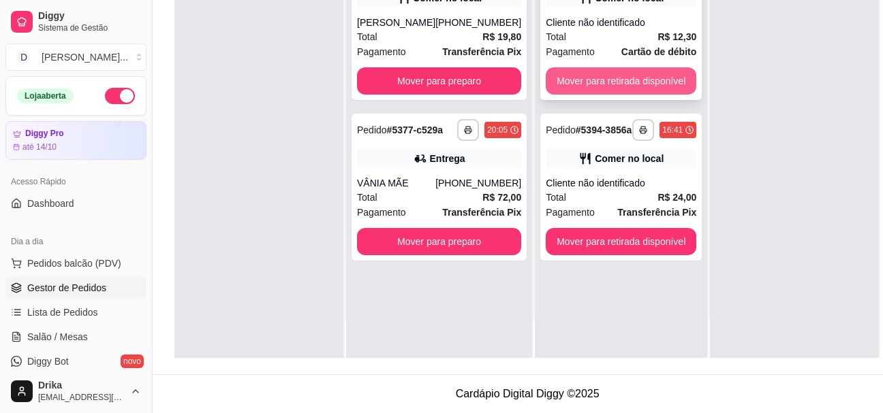
click at [665, 78] on button "Mover para retirada disponível" at bounding box center [621, 80] width 151 height 27
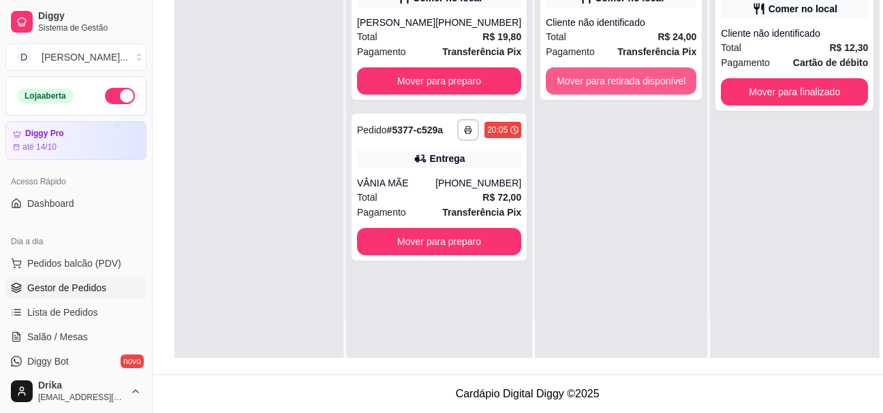
click at [665, 78] on button "Mover para retirada disponível" at bounding box center [621, 80] width 151 height 27
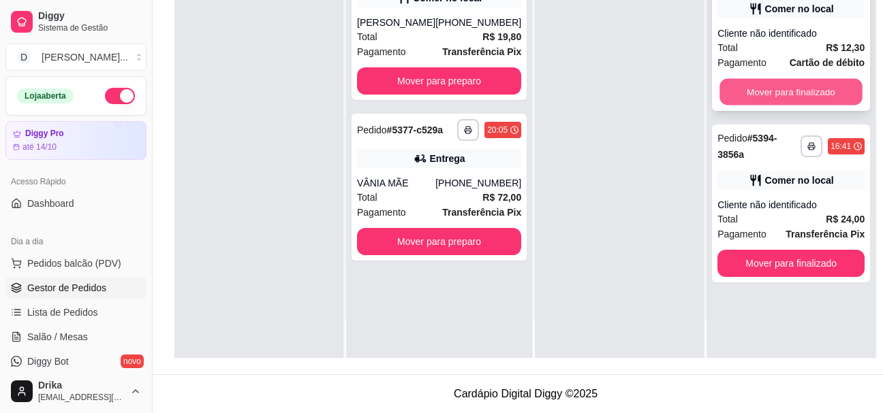
click at [819, 93] on button "Mover para finalizado" at bounding box center [790, 92] width 143 height 27
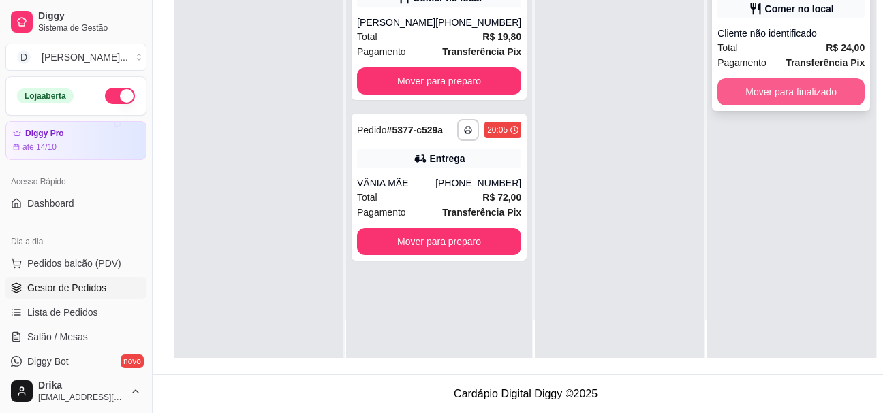
click at [822, 82] on button "Mover para finalizado" at bounding box center [790, 91] width 147 height 27
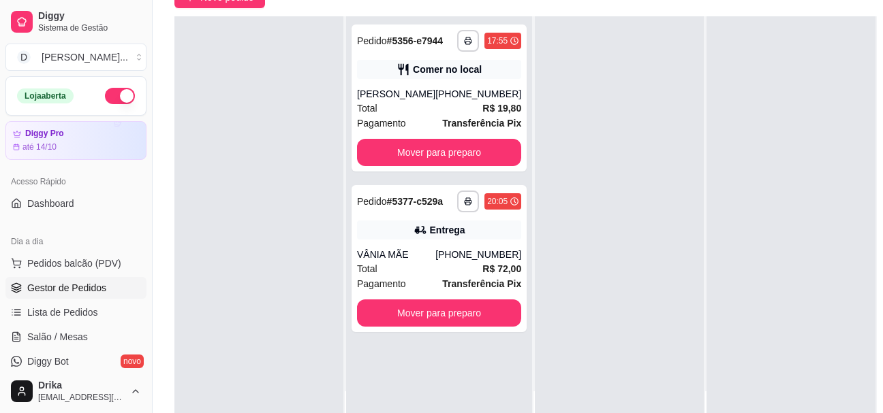
scroll to position [218, 0]
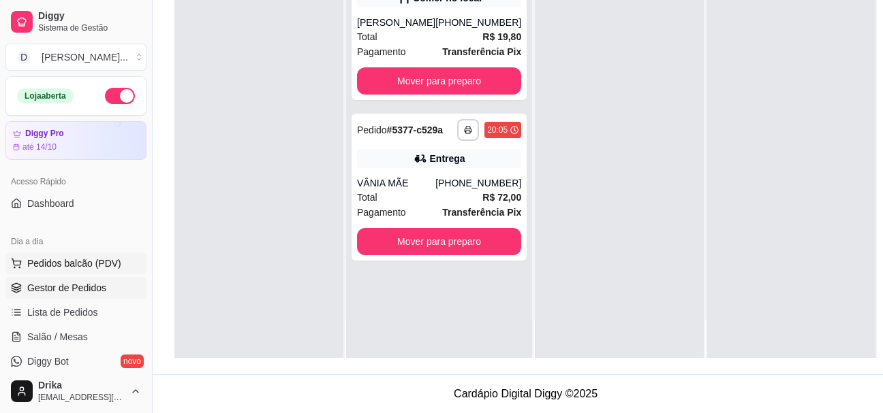
click at [102, 261] on span "Pedidos balcão (PDV)" at bounding box center [74, 264] width 94 height 14
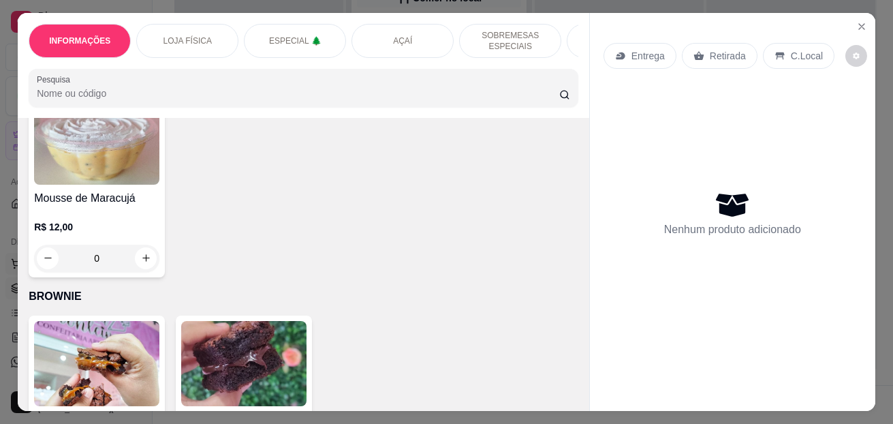
scroll to position [4496, 0]
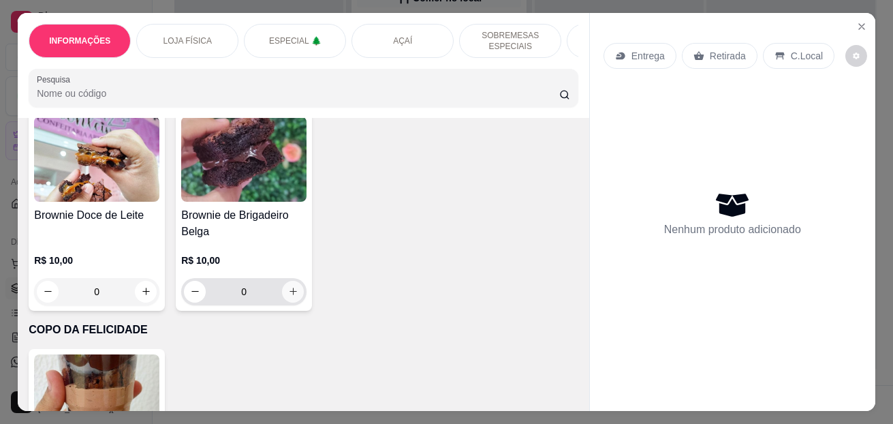
click at [282, 291] on button "increase-product-quantity" at bounding box center [293, 292] width 22 height 22
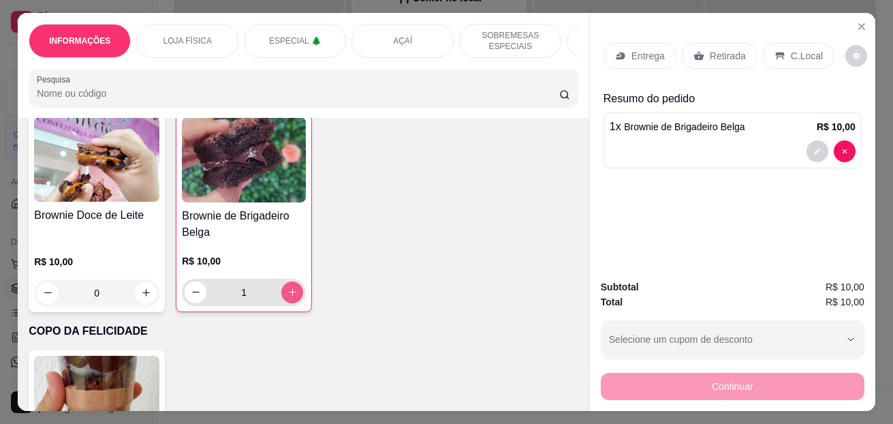
click at [282, 291] on button "increase-product-quantity" at bounding box center [292, 292] width 22 height 22
type input "2"
click at [791, 50] on p "C.Local" at bounding box center [807, 56] width 32 height 14
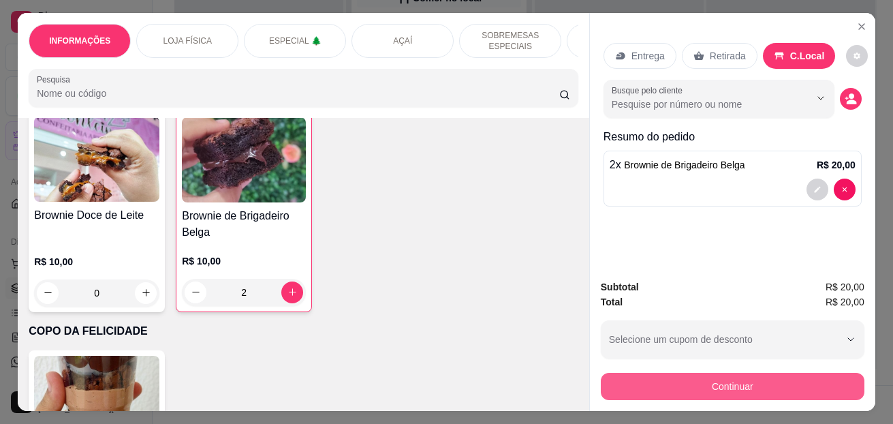
click at [652, 373] on button "Continuar" at bounding box center [733, 386] width 264 height 27
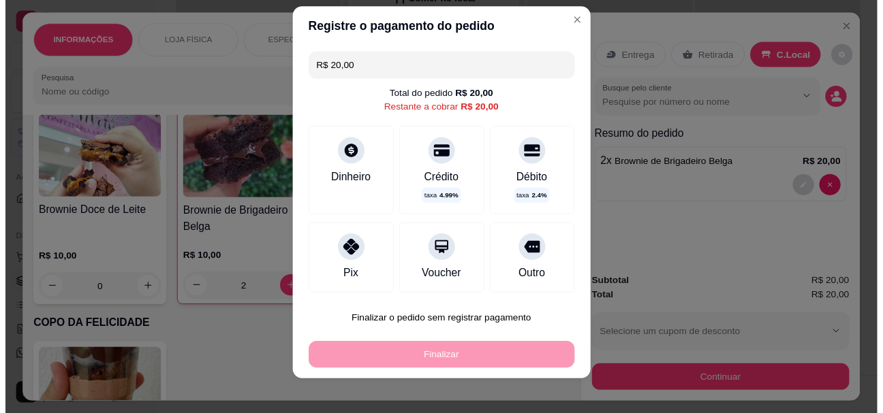
scroll to position [22, 0]
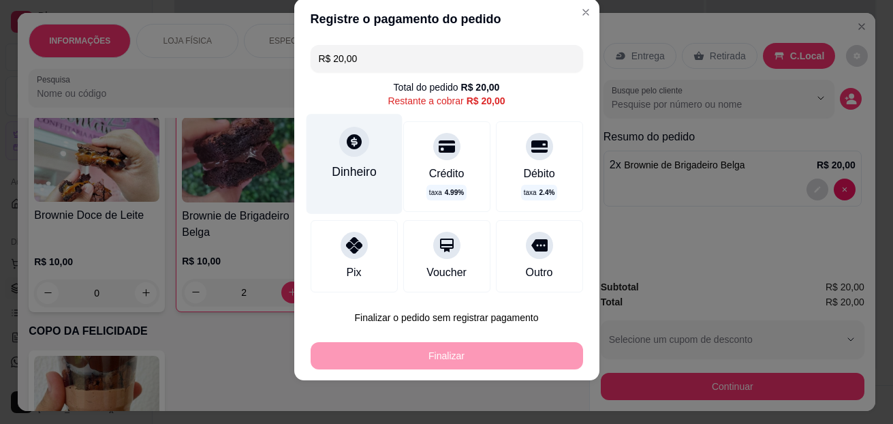
click at [340, 159] on div "Dinheiro" at bounding box center [354, 163] width 96 height 99
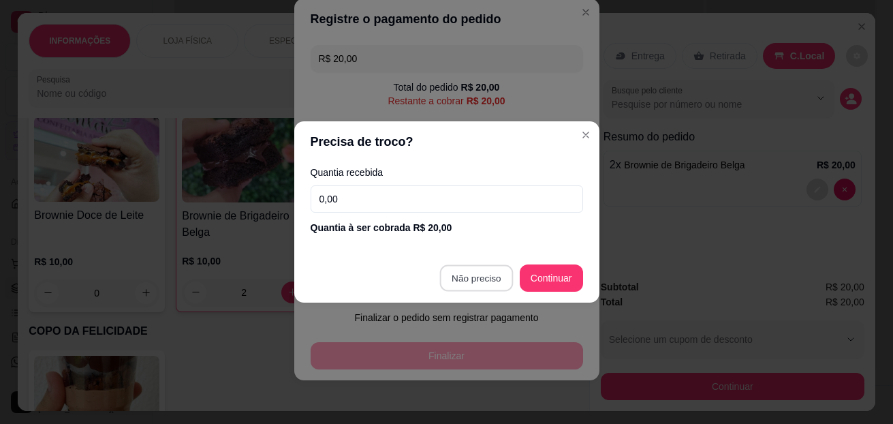
type input "R$ 0,00"
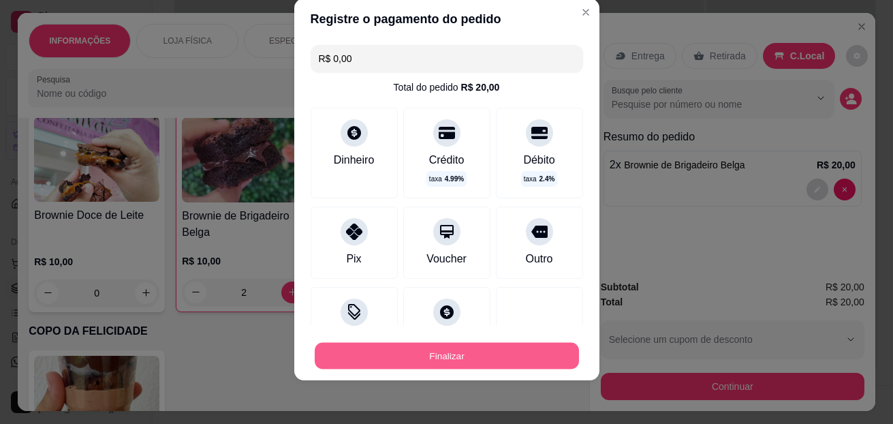
click at [546, 356] on button "Finalizar" at bounding box center [447, 356] width 264 height 27
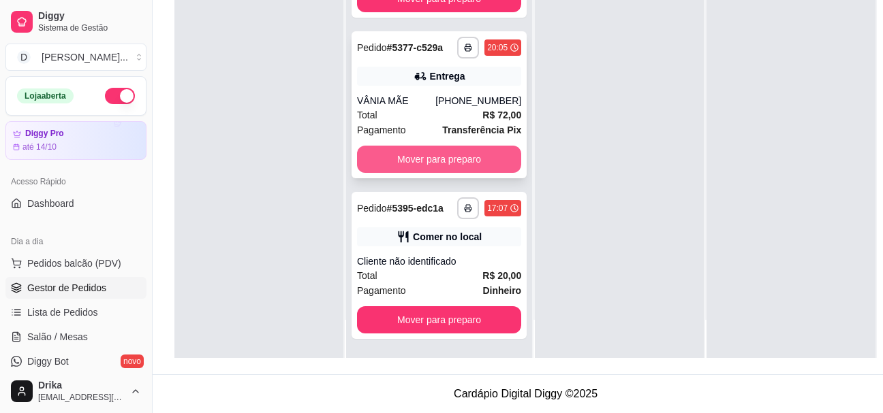
scroll to position [119, 0]
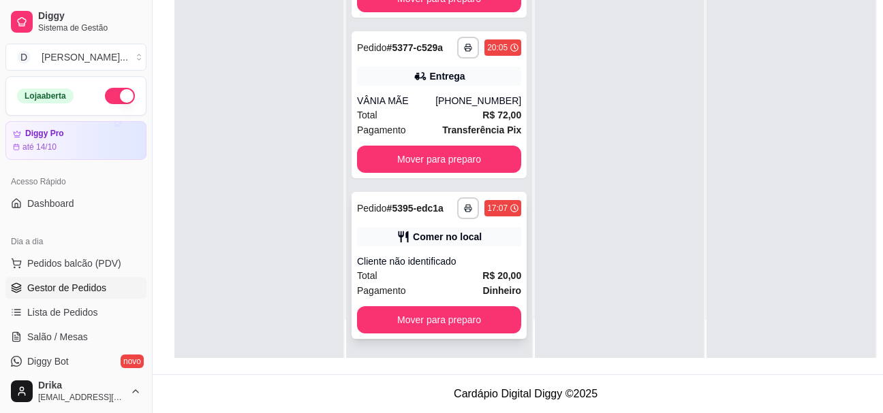
click at [482, 283] on span "R$ 20,00" at bounding box center [501, 275] width 39 height 15
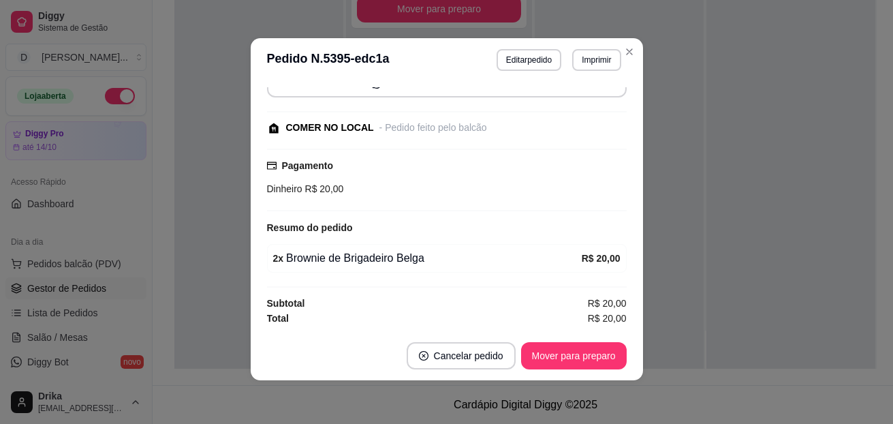
scroll to position [0, 0]
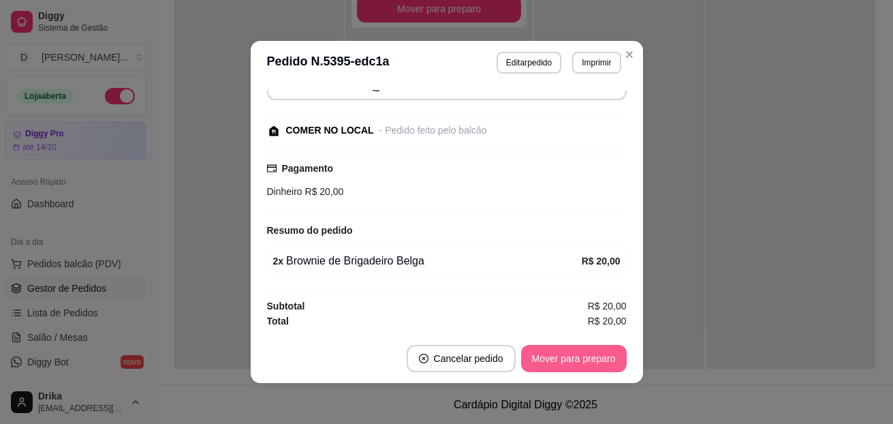
click at [557, 345] on button "Mover para preparo" at bounding box center [574, 358] width 106 height 27
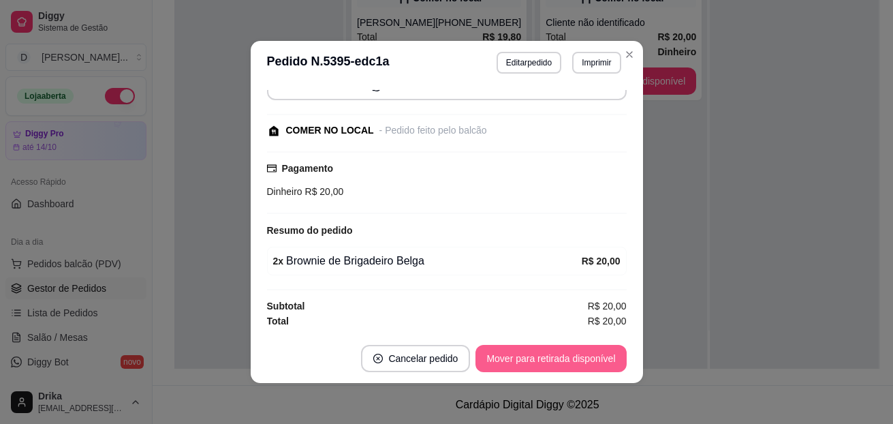
click at [557, 345] on button "Mover para retirada disponível" at bounding box center [550, 358] width 151 height 27
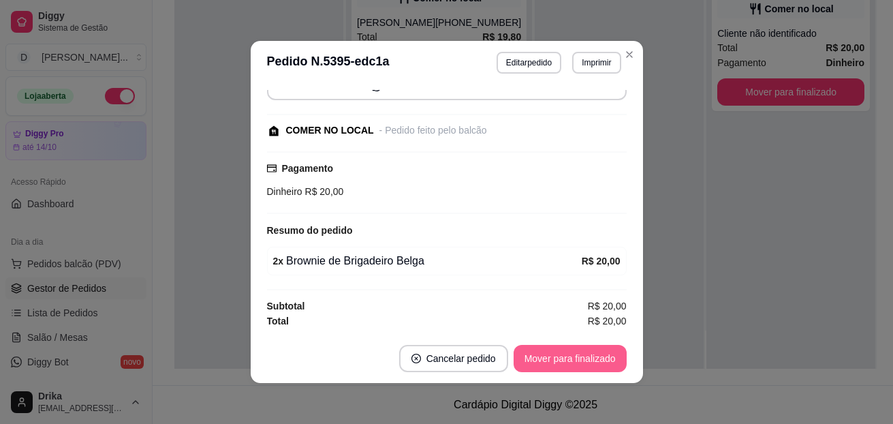
click at [557, 345] on button "Mover para finalizado" at bounding box center [570, 358] width 113 height 27
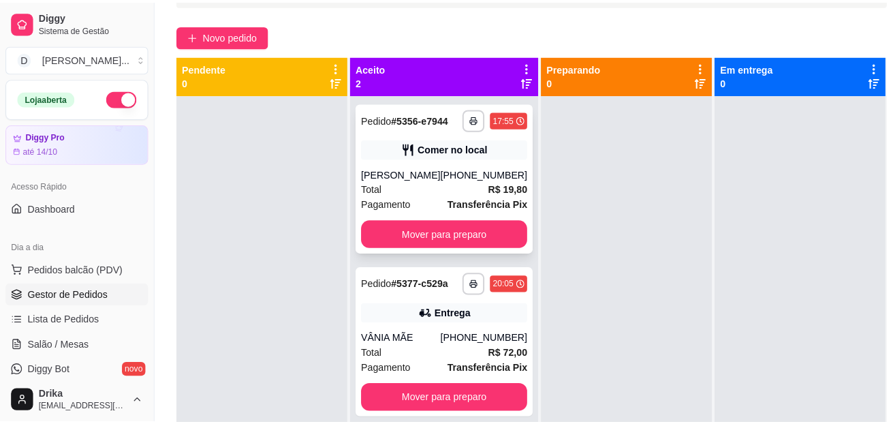
scroll to position [82, 0]
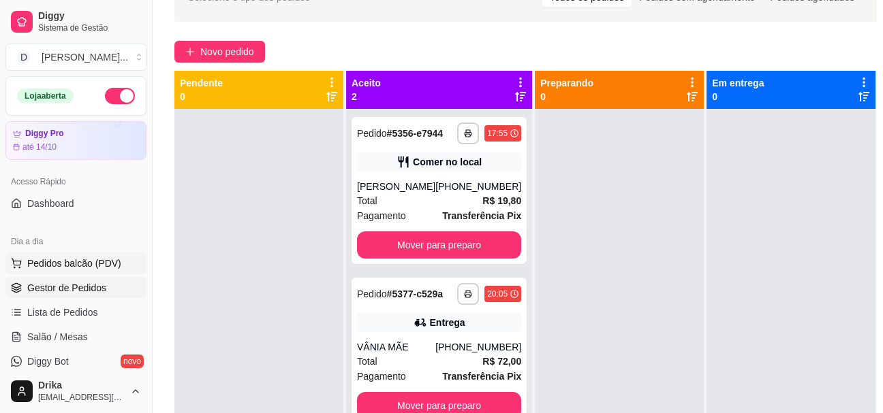
click at [75, 271] on button "Pedidos balcão (PDV)" at bounding box center [75, 264] width 141 height 22
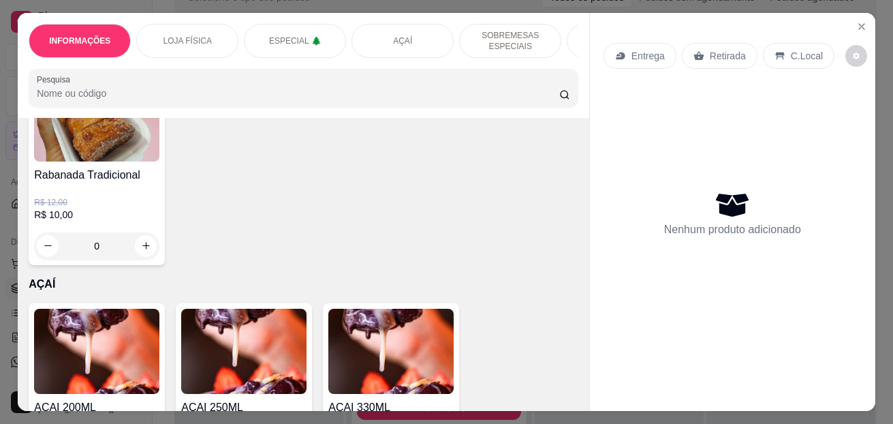
scroll to position [1158, 0]
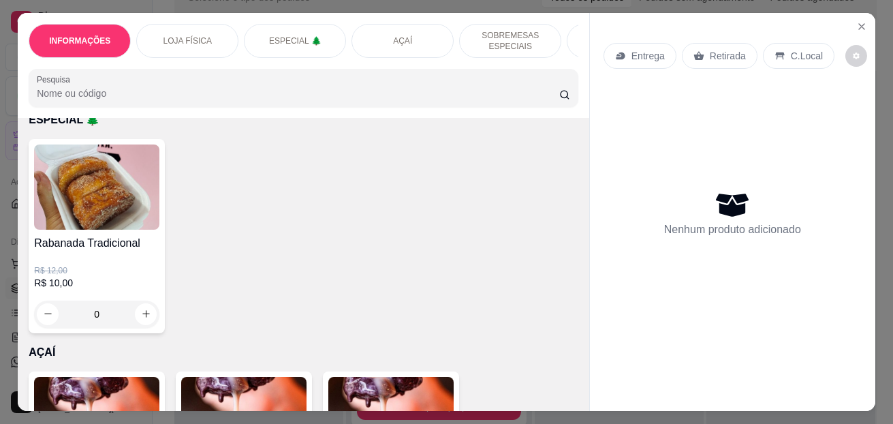
click at [452, 223] on div "Rabanada Tradicional R$ 12,00 R$ 10,00 0" at bounding box center [304, 236] width 550 height 194
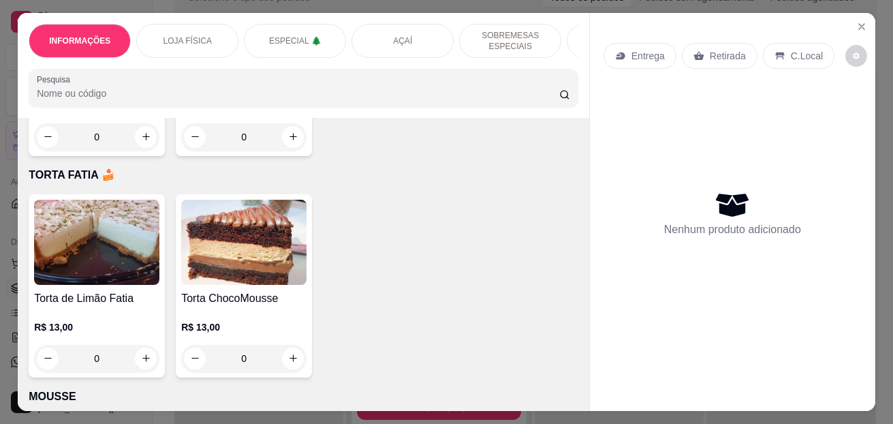
scroll to position [4087, 0]
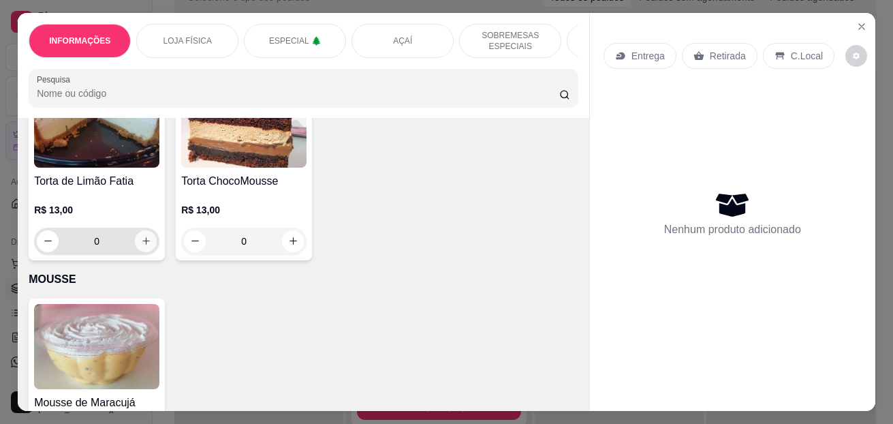
click at [147, 240] on button "increase-product-quantity" at bounding box center [146, 241] width 22 height 22
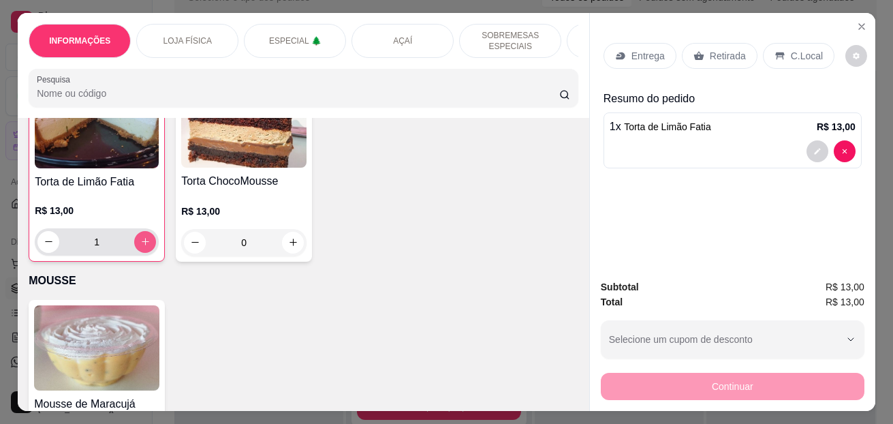
type input "1"
click at [783, 43] on div "C.Local" at bounding box center [799, 56] width 72 height 26
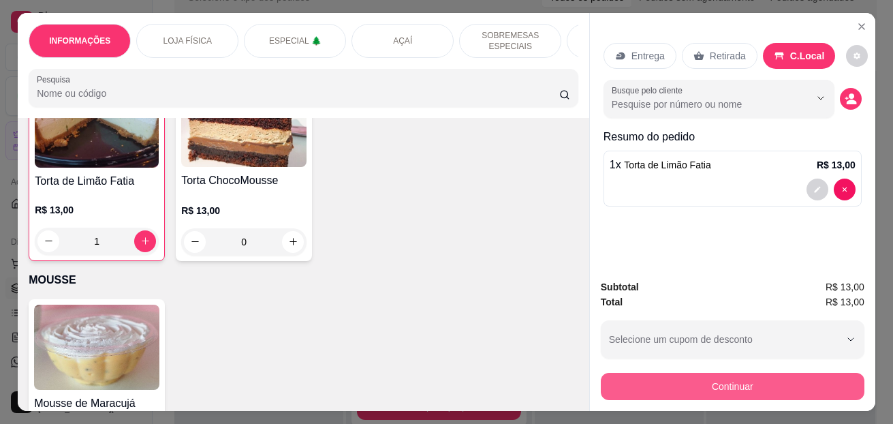
click at [629, 386] on button "Continuar" at bounding box center [733, 386] width 264 height 27
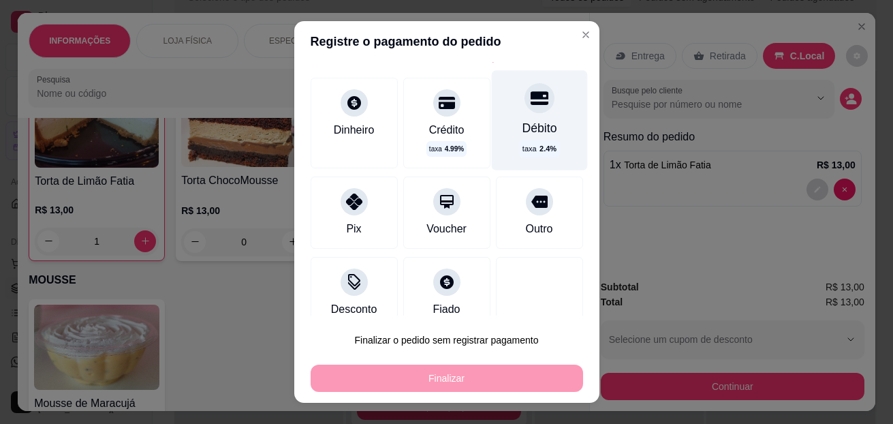
scroll to position [68, 0]
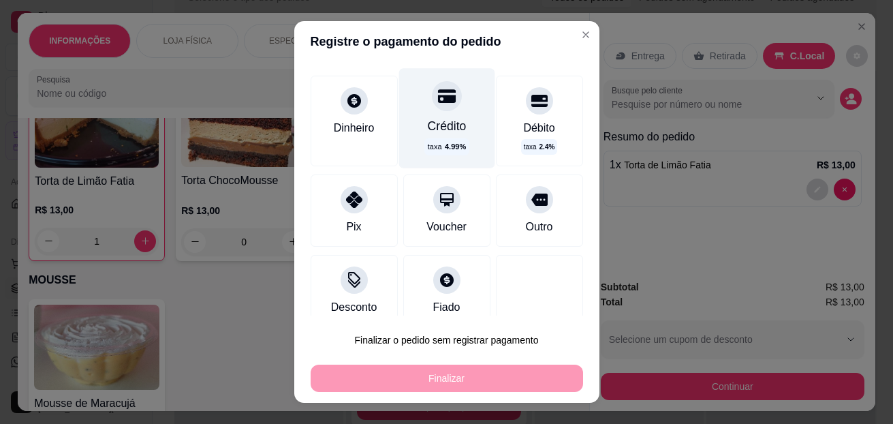
click at [460, 113] on div "Crédito taxa 4.99 %" at bounding box center [447, 117] width 96 height 99
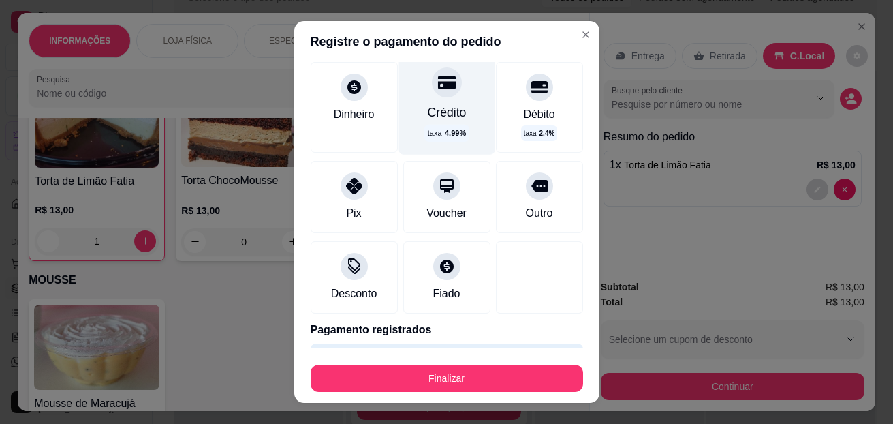
type input "R$ 0,00"
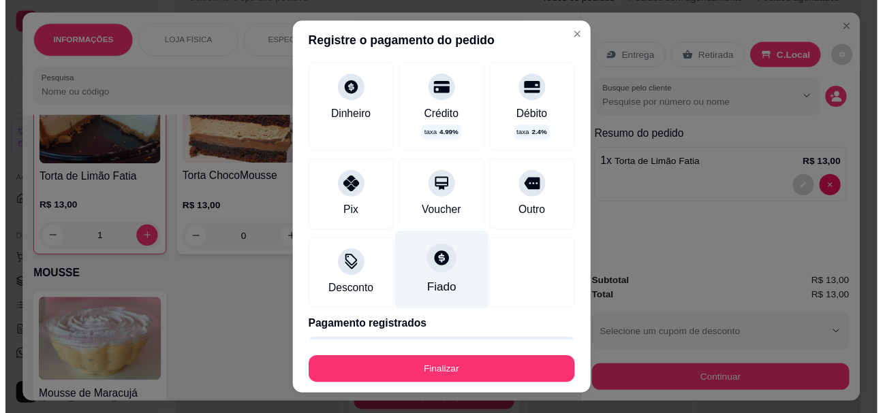
scroll to position [110, 0]
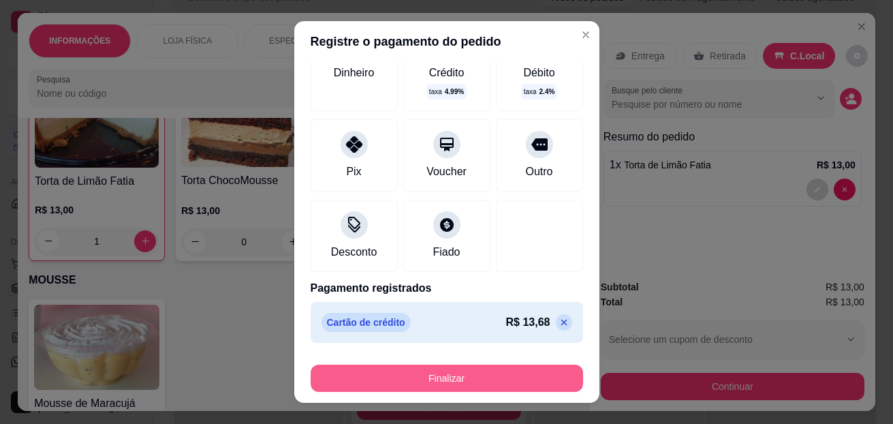
click at [420, 377] on button "Finalizar" at bounding box center [447, 377] width 272 height 27
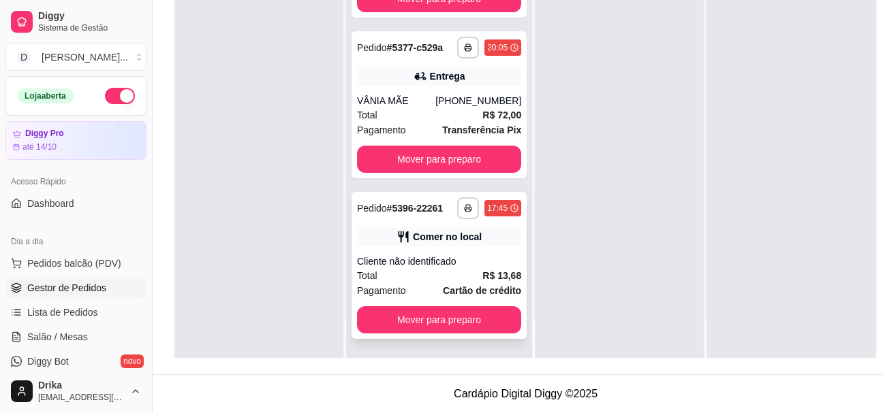
scroll to position [218, 0]
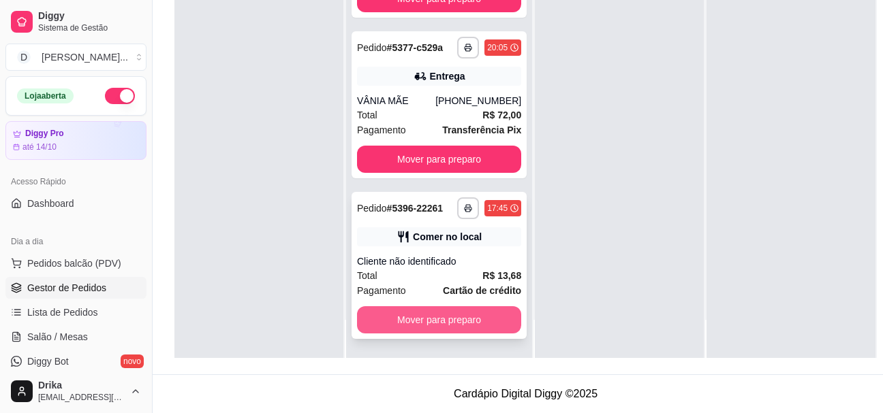
click at [450, 324] on button "Mover para preparo" at bounding box center [439, 320] width 164 height 27
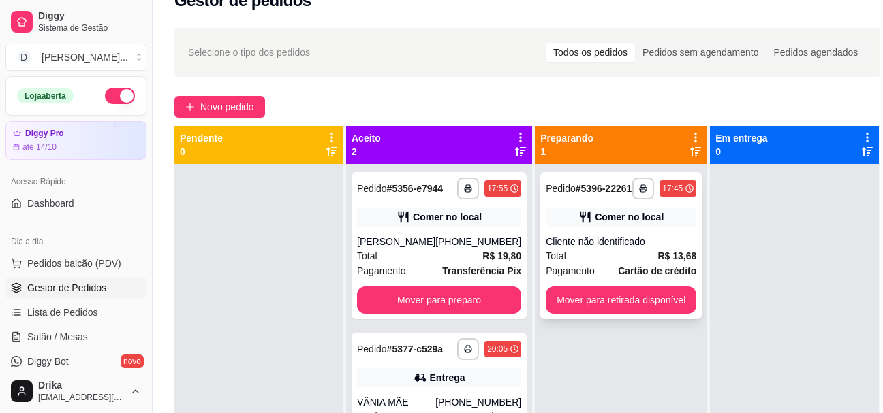
scroll to position [14, 0]
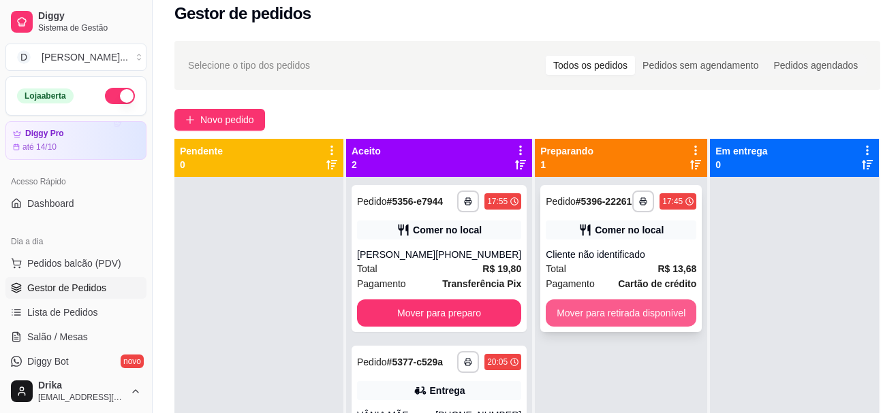
click at [604, 314] on button "Mover para retirada disponível" at bounding box center [621, 313] width 151 height 27
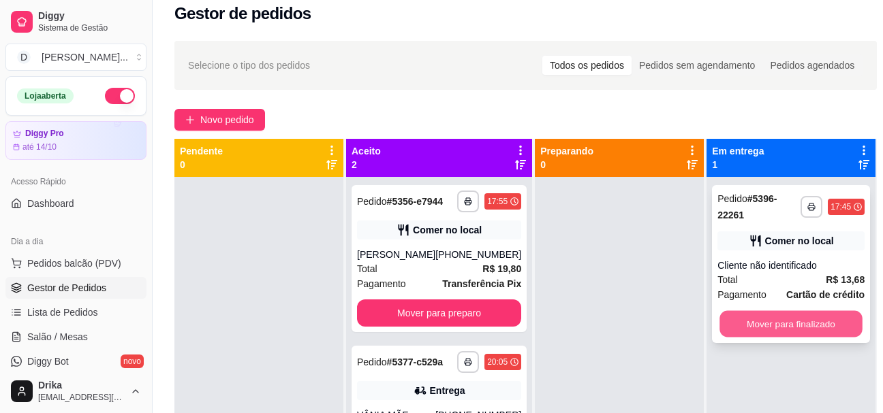
click at [770, 321] on button "Mover para finalizado" at bounding box center [790, 324] width 143 height 27
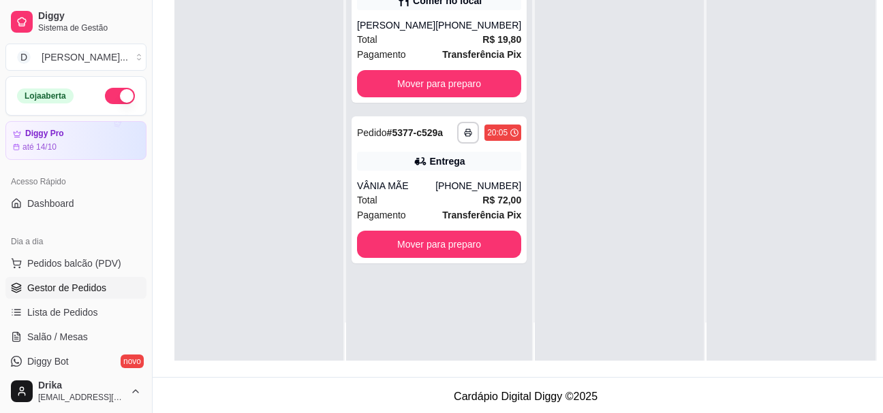
scroll to position [218, 0]
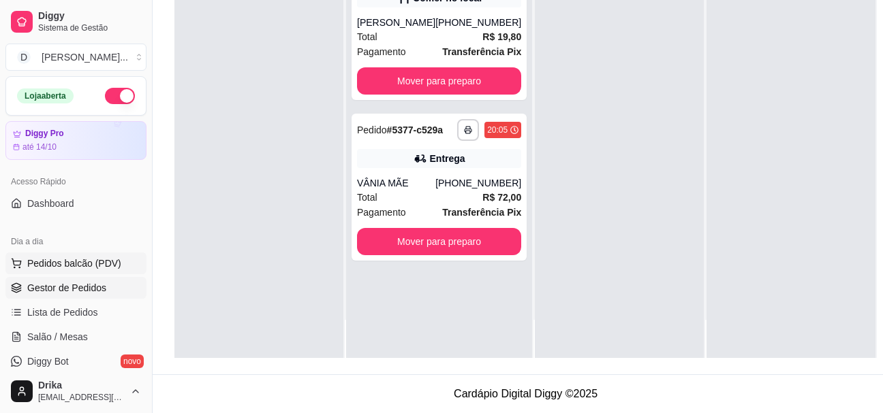
click at [63, 265] on span "Pedidos balcão (PDV)" at bounding box center [74, 264] width 94 height 14
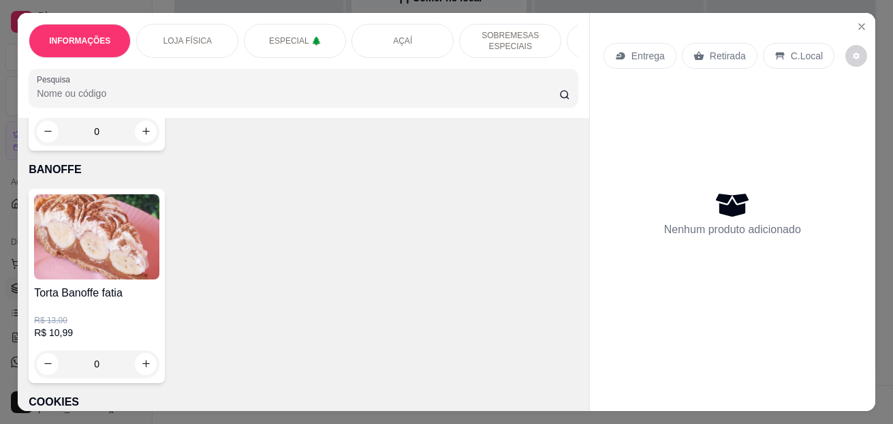
scroll to position [3202, 0]
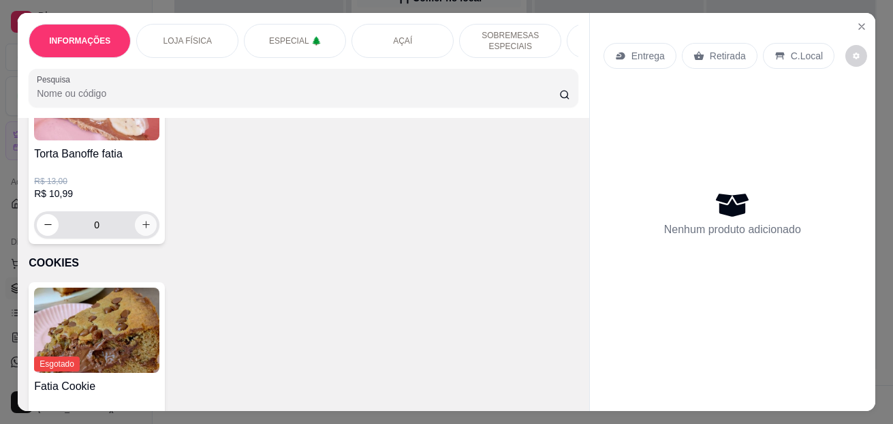
click at [143, 226] on icon "increase-product-quantity" at bounding box center [146, 224] width 10 height 10
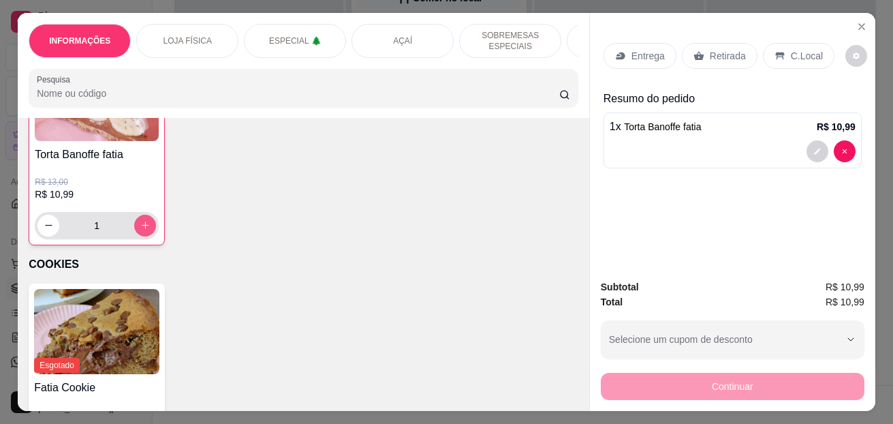
type input "1"
click at [794, 60] on div "C.Local" at bounding box center [799, 56] width 72 height 26
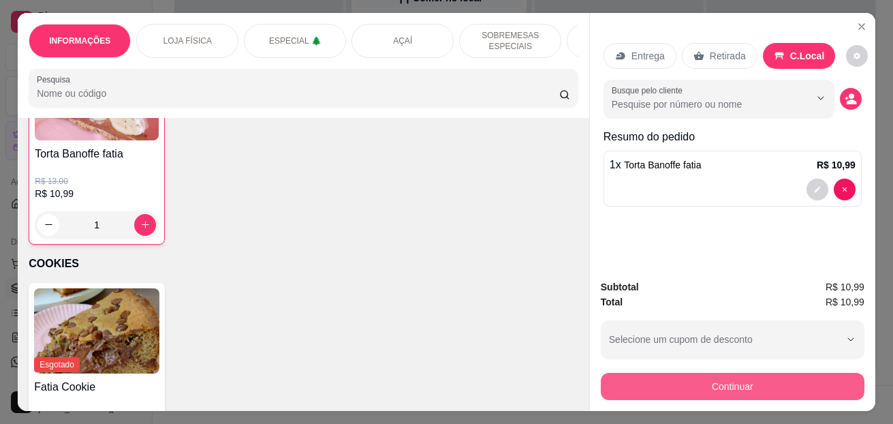
click at [666, 377] on button "Continuar" at bounding box center [733, 386] width 264 height 27
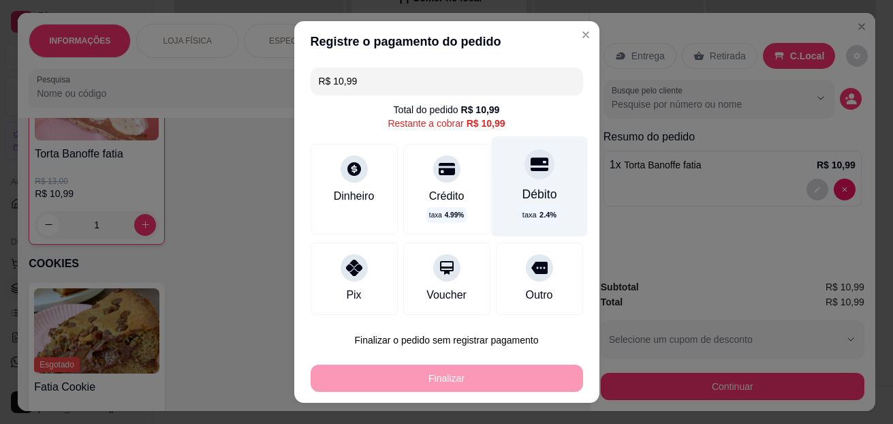
click at [525, 175] on div at bounding box center [540, 164] width 30 height 30
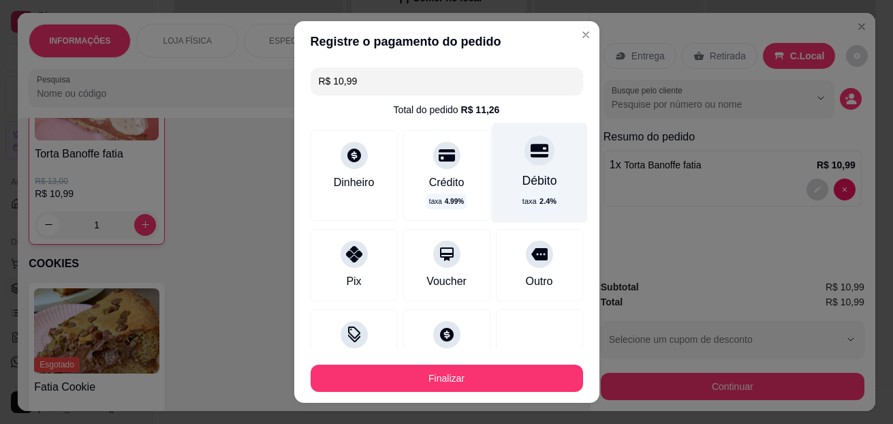
type input "R$ 0,00"
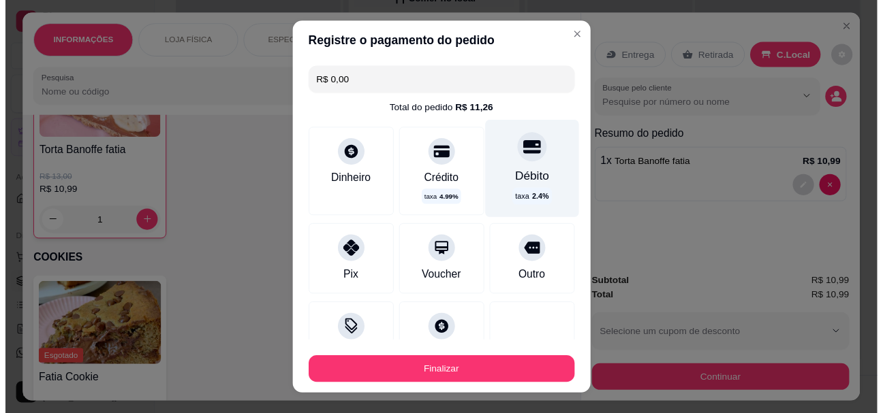
scroll to position [110, 0]
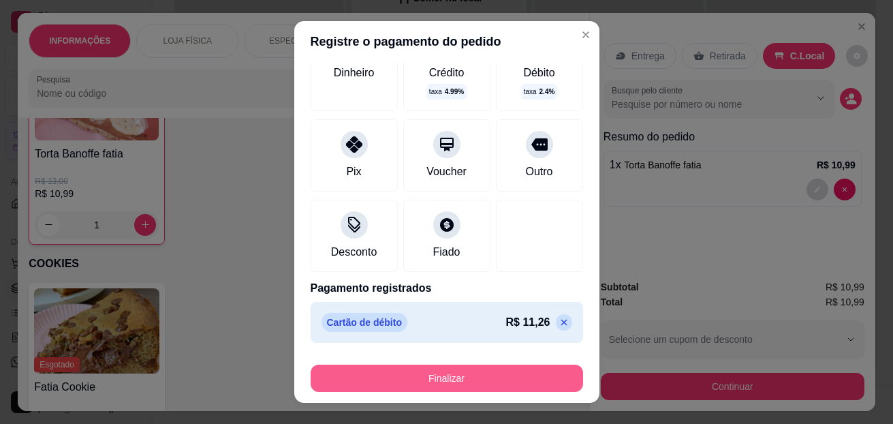
click at [488, 374] on button "Finalizar" at bounding box center [447, 377] width 272 height 27
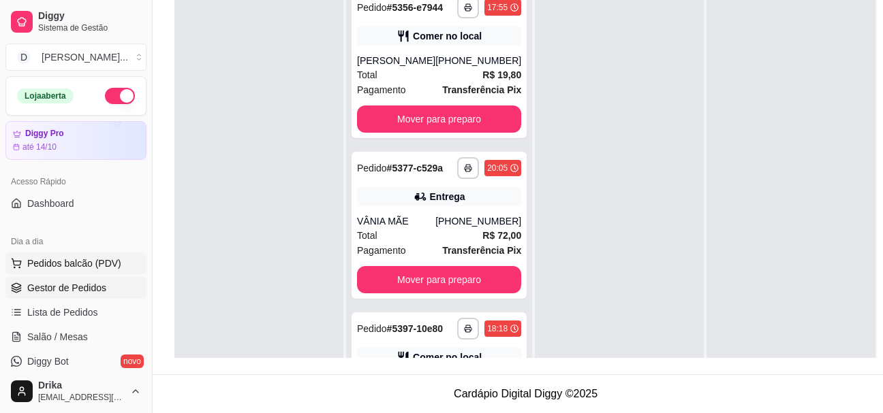
click at [101, 264] on span "Pedidos balcão (PDV)" at bounding box center [74, 264] width 94 height 14
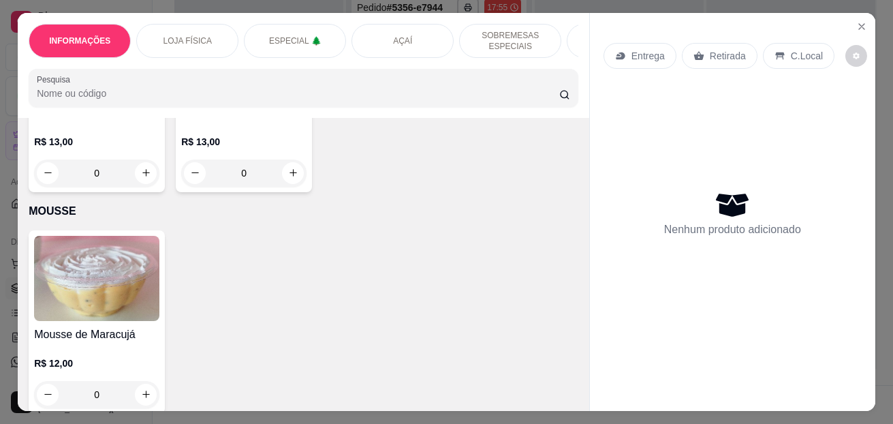
scroll to position [4087, 0]
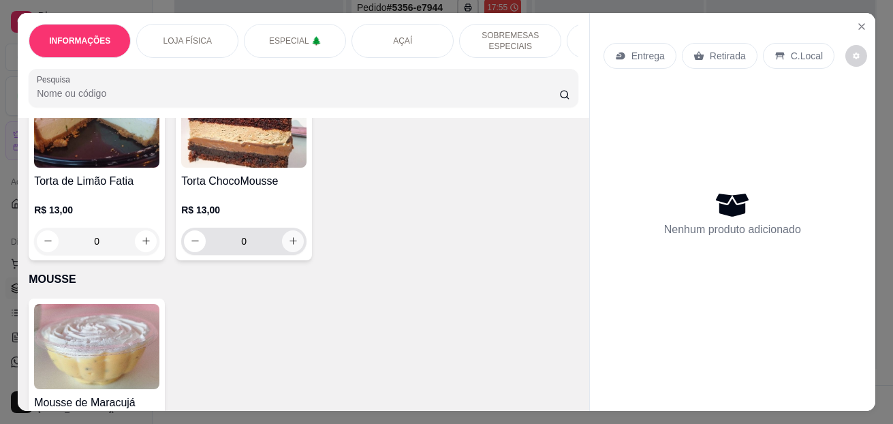
click at [295, 245] on button "increase-product-quantity" at bounding box center [293, 241] width 22 height 22
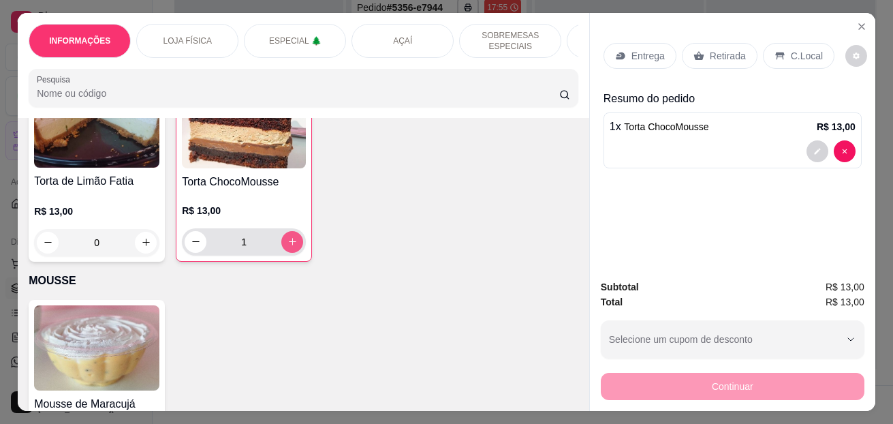
type input "1"
click at [803, 53] on p "C.Local" at bounding box center [807, 56] width 32 height 14
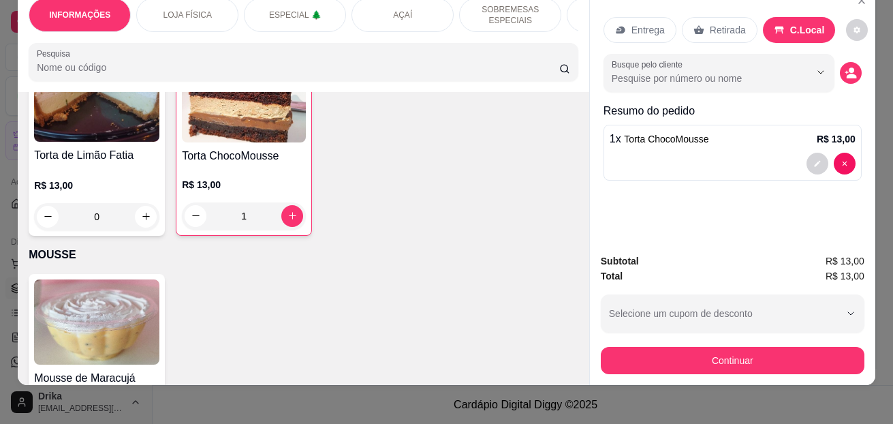
scroll to position [36, 0]
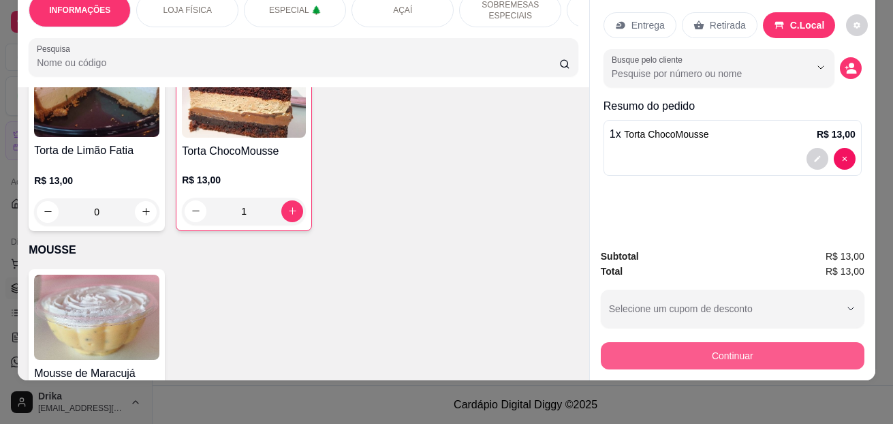
click at [700, 345] on button "Continuar" at bounding box center [733, 355] width 264 height 27
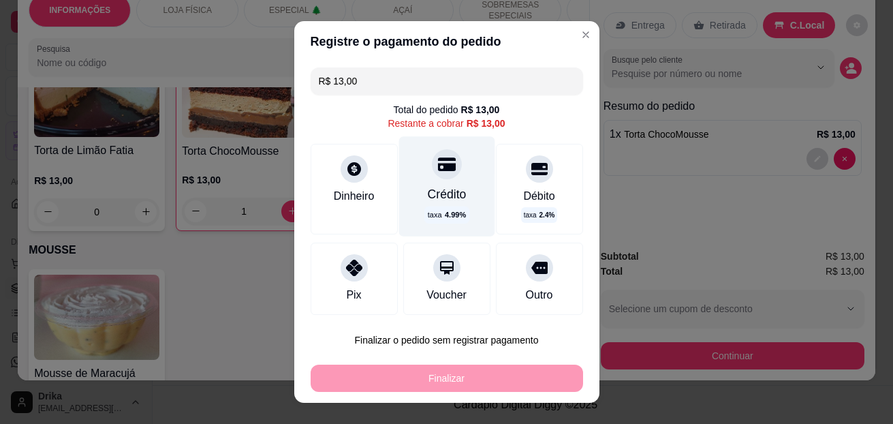
click at [437, 168] on icon at bounding box center [446, 164] width 18 height 14
type input "R$ 0,00"
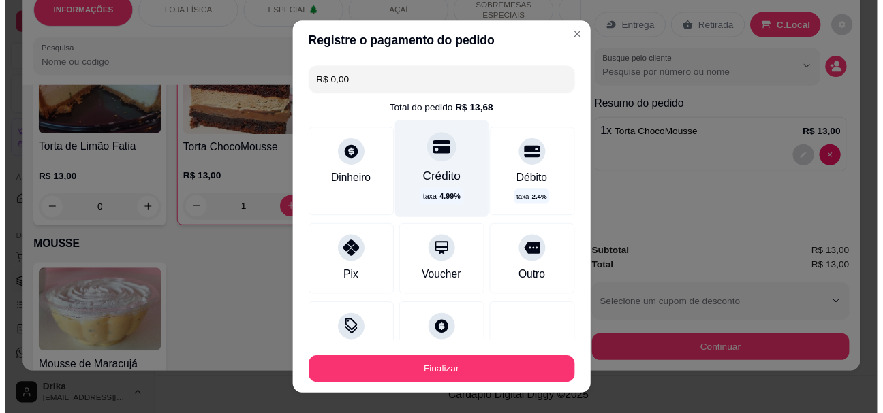
scroll to position [110, 0]
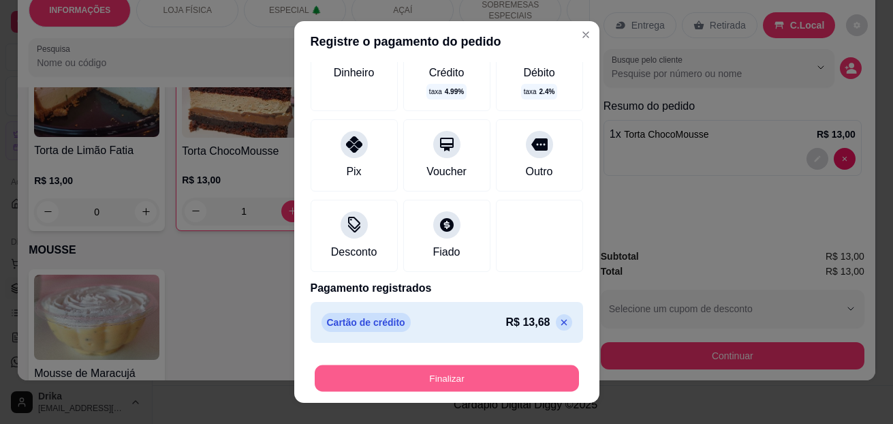
click at [466, 378] on button "Finalizar" at bounding box center [447, 378] width 264 height 27
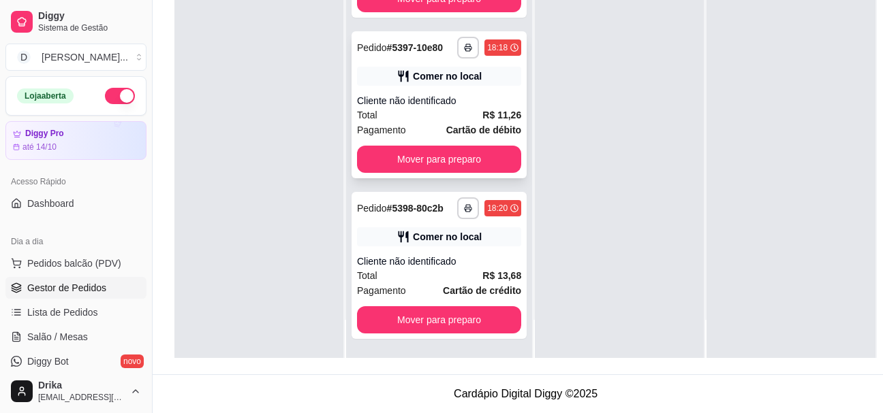
scroll to position [290, 0]
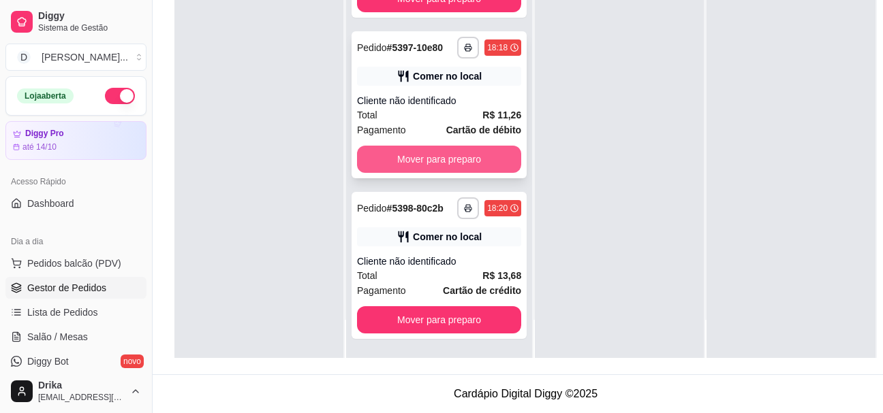
click at [467, 148] on button "Mover para preparo" at bounding box center [439, 159] width 164 height 27
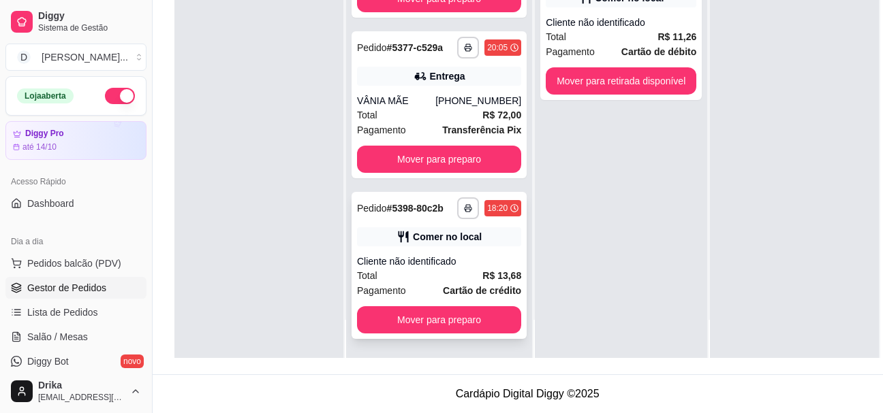
scroll to position [119, 0]
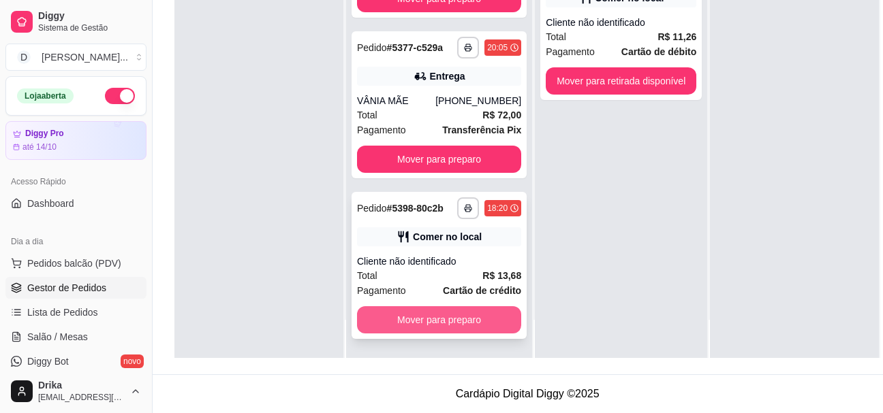
click at [442, 315] on button "Mover para preparo" at bounding box center [439, 320] width 164 height 27
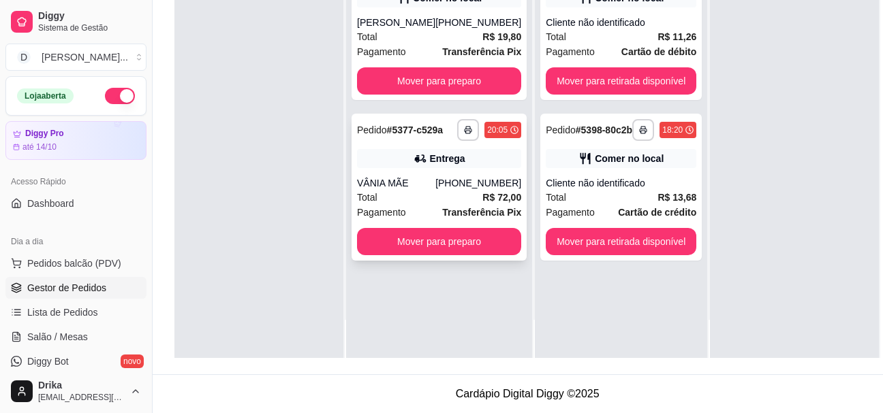
scroll to position [0, 0]
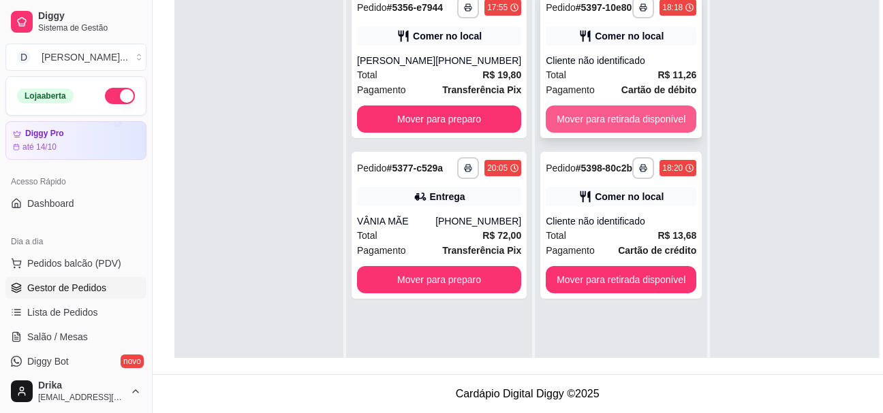
click at [616, 116] on button "Mover para retirada disponível" at bounding box center [621, 119] width 151 height 27
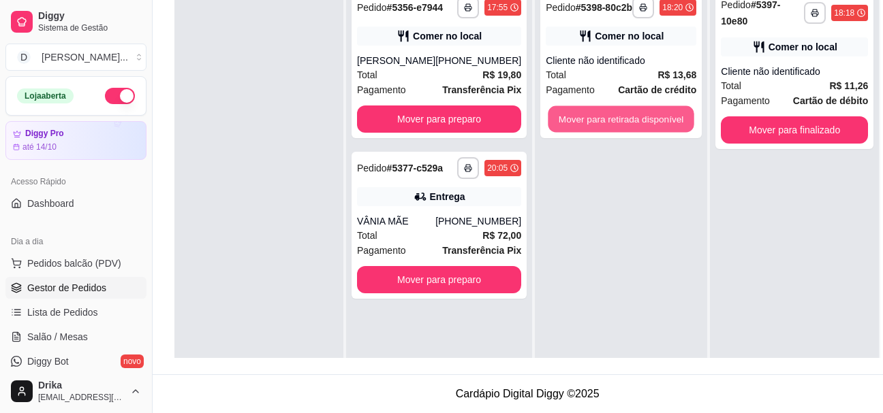
click at [616, 116] on button "Mover para retirada disponível" at bounding box center [621, 119] width 146 height 27
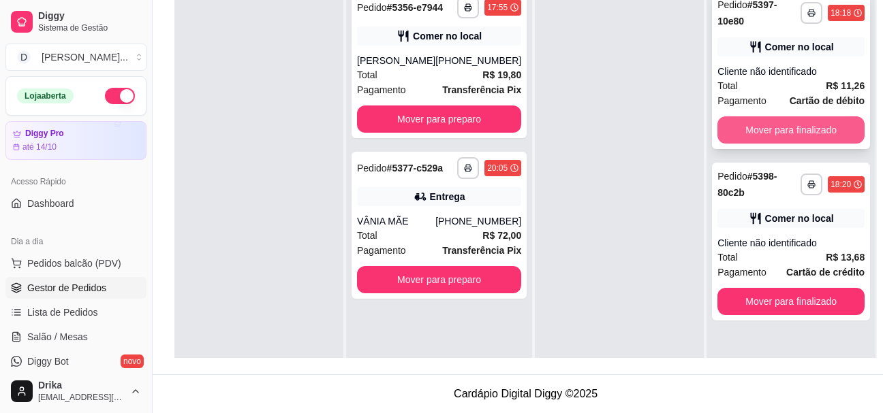
click at [756, 123] on button "Mover para finalizado" at bounding box center [790, 129] width 147 height 27
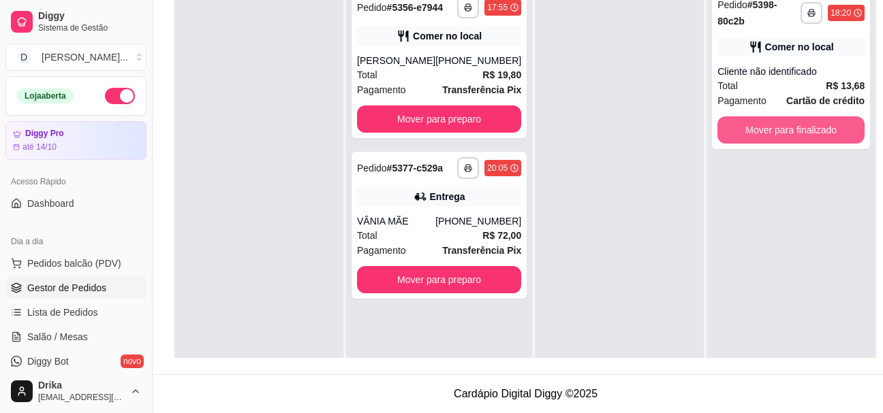
click at [755, 123] on button "Mover para finalizado" at bounding box center [790, 129] width 147 height 27
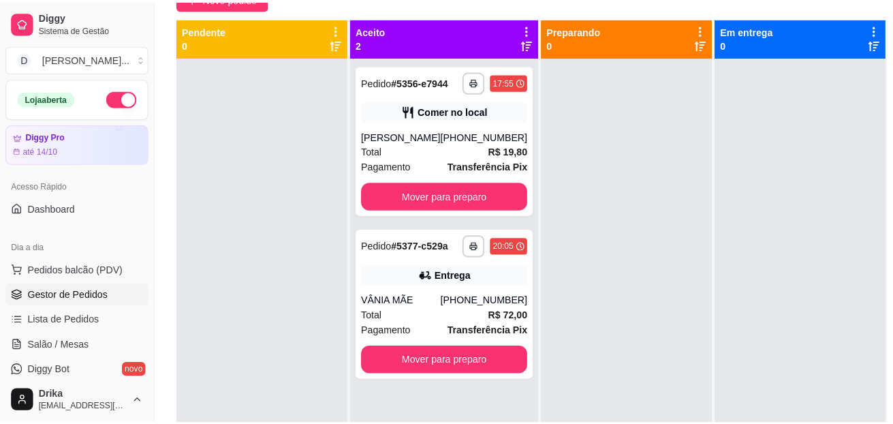
scroll to position [136, 0]
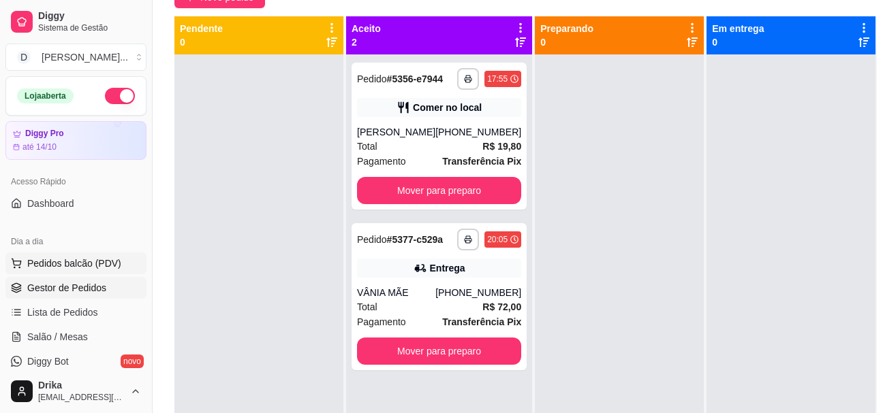
click at [79, 267] on span "Pedidos balcão (PDV)" at bounding box center [74, 264] width 94 height 14
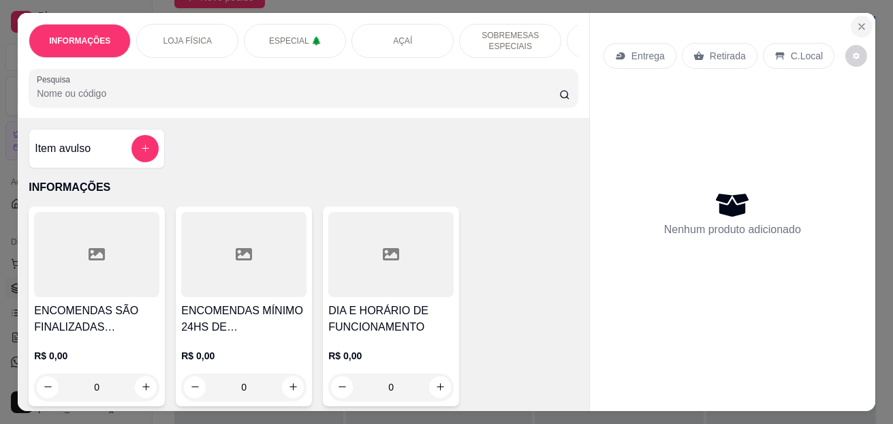
click at [858, 21] on icon "Close" at bounding box center [861, 26] width 11 height 11
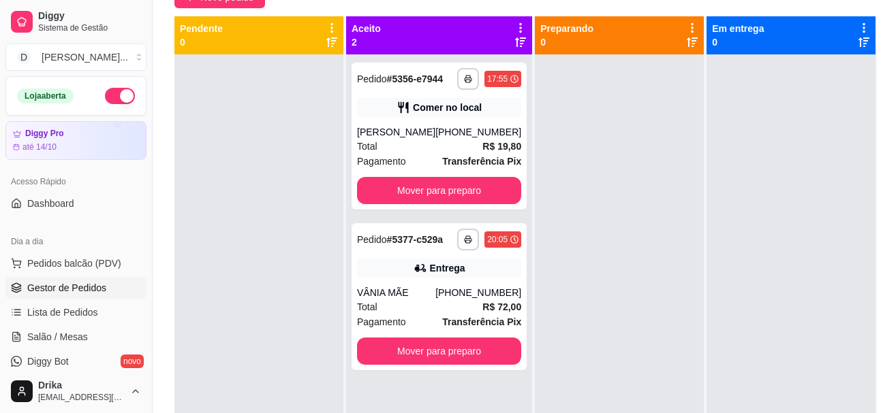
click at [666, 185] on div at bounding box center [619, 260] width 169 height 413
click at [84, 255] on button "Pedidos balcão (PDV)" at bounding box center [75, 264] width 141 height 22
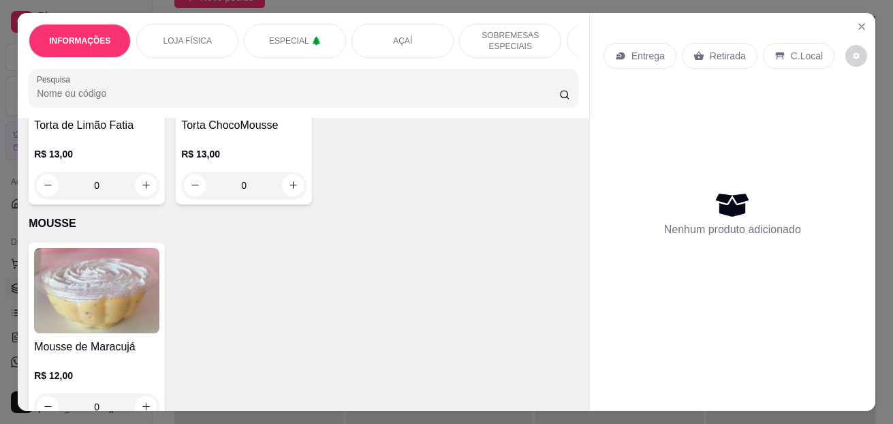
scroll to position [4155, 0]
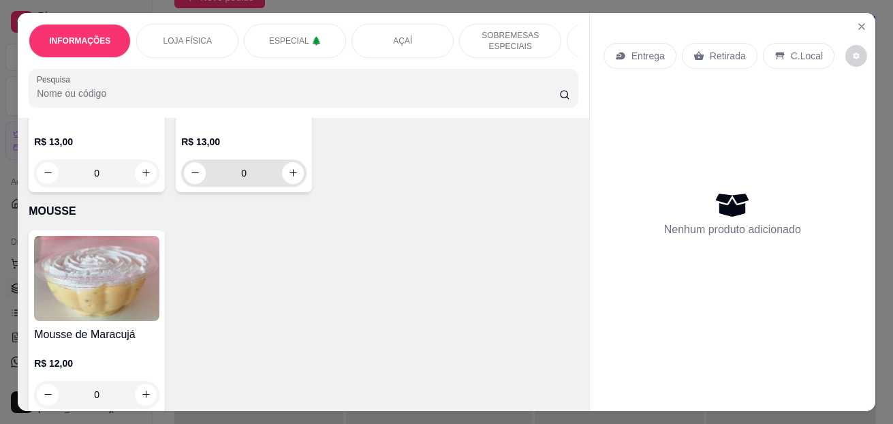
click at [296, 168] on div "0" at bounding box center [244, 172] width 120 height 27
click at [292, 174] on icon "increase-product-quantity" at bounding box center [293, 173] width 10 height 10
type input "1"
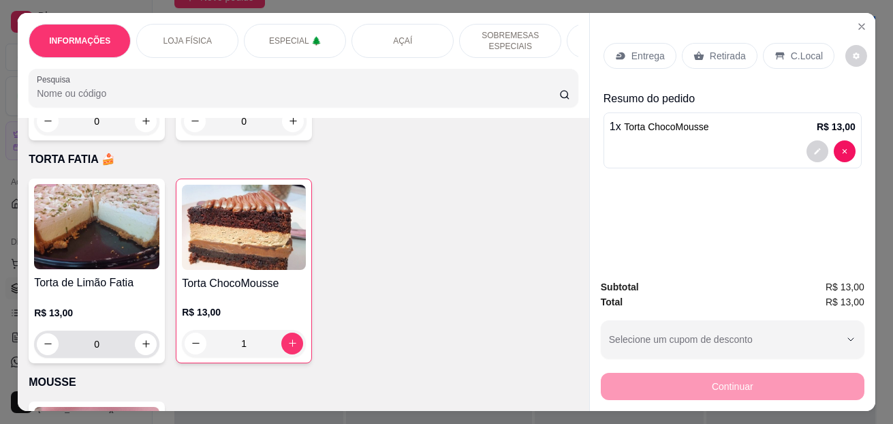
scroll to position [4019, 0]
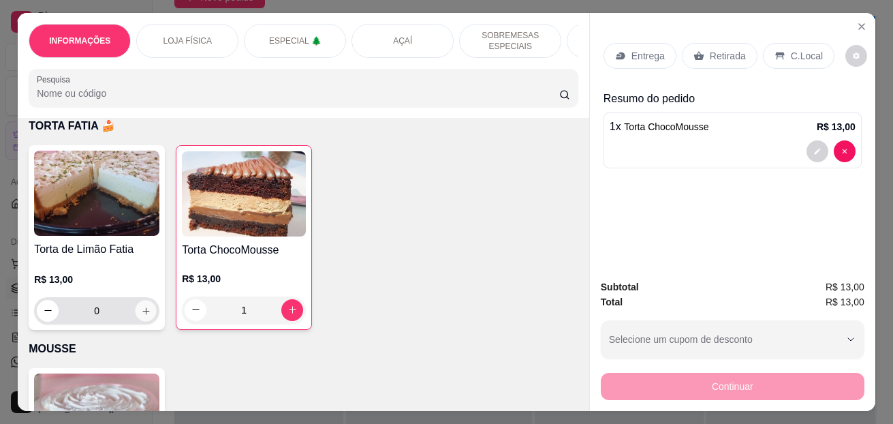
click at [144, 315] on icon "increase-product-quantity" at bounding box center [146, 310] width 10 height 10
type input "1"
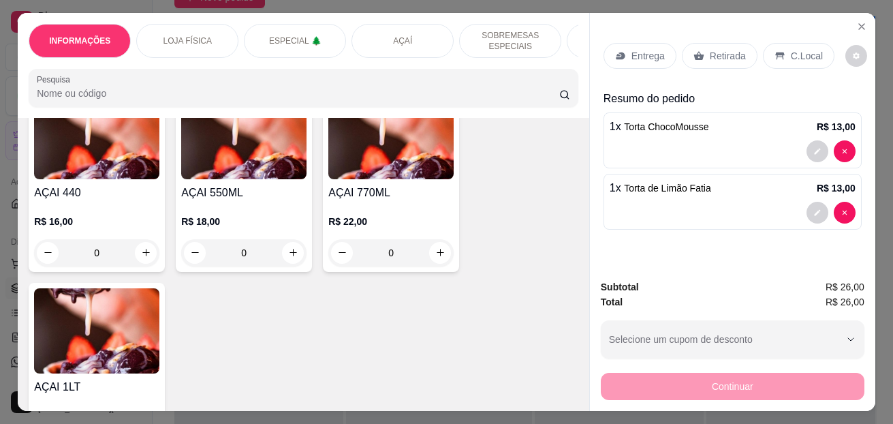
scroll to position [1431, 0]
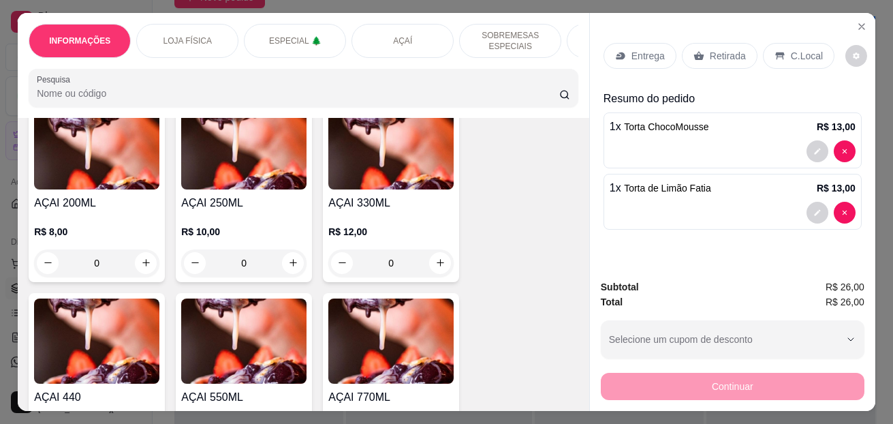
click at [157, 265] on div "AÇAI 200ML R$ 8,00 0" at bounding box center [97, 190] width 136 height 183
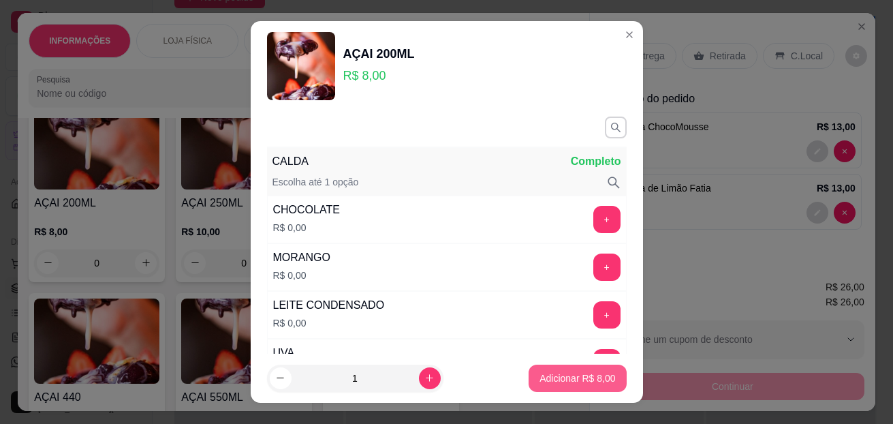
click at [559, 367] on button "Adicionar R$ 8,00" at bounding box center [577, 377] width 97 height 27
type input "1"
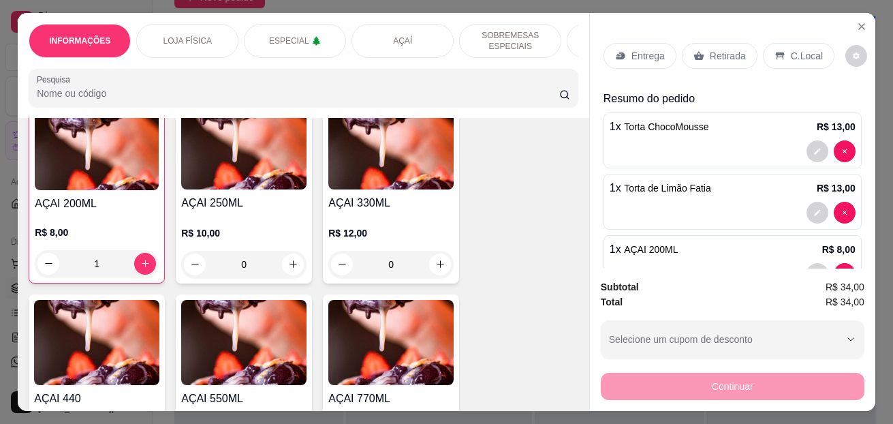
scroll to position [1431, 0]
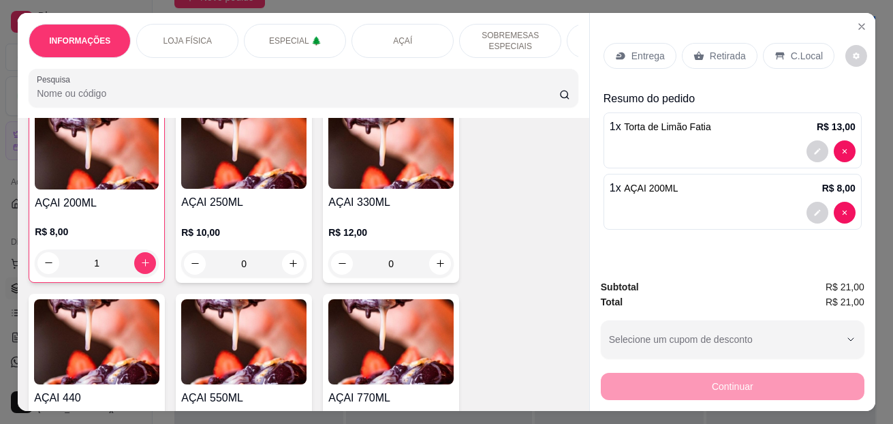
type input "0"
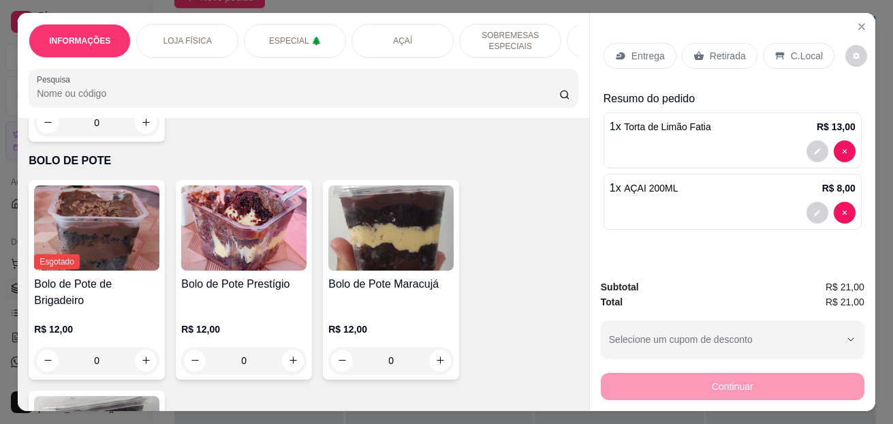
scroll to position [4973, 0]
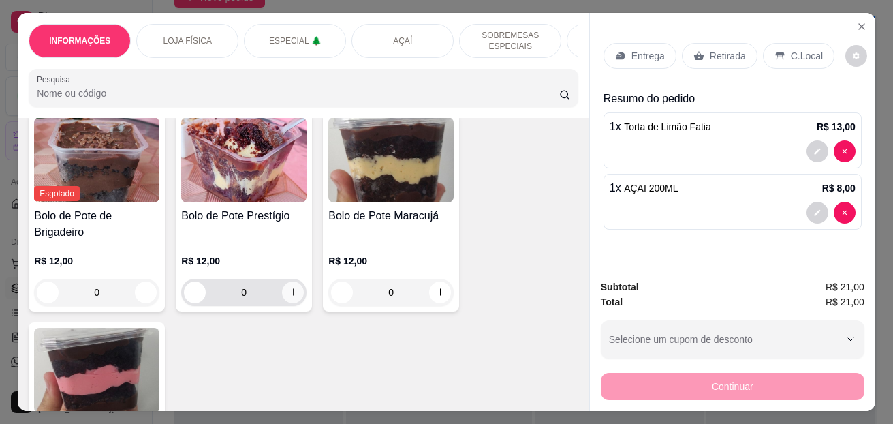
click at [290, 297] on icon "increase-product-quantity" at bounding box center [293, 292] width 10 height 10
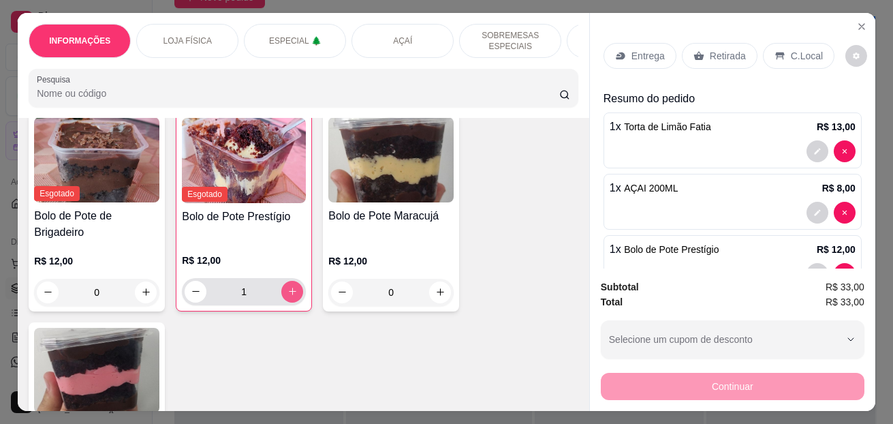
type input "1"
click at [777, 43] on div "C.Local" at bounding box center [799, 56] width 72 height 26
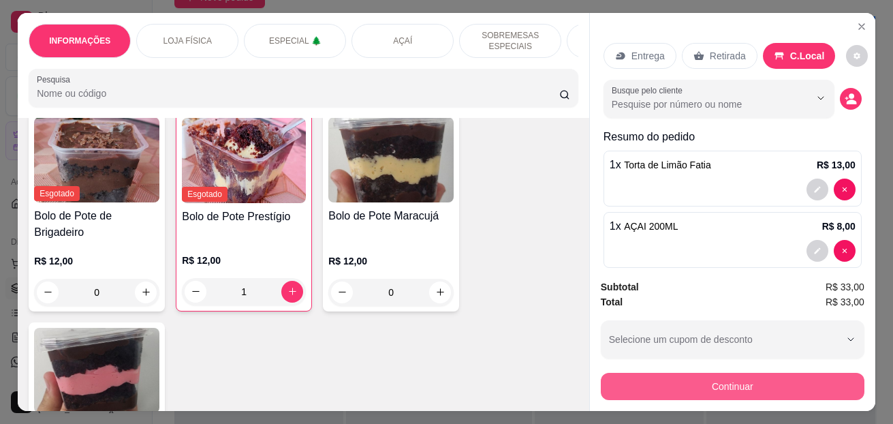
click at [704, 390] on button "Continuar" at bounding box center [733, 386] width 264 height 27
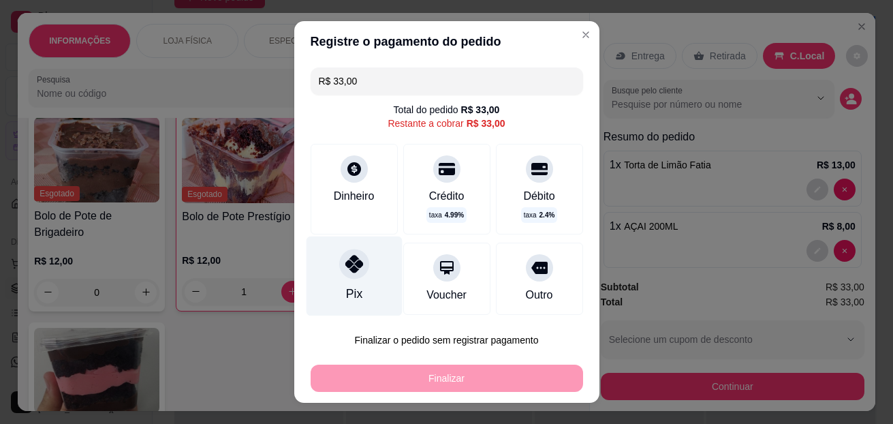
click at [353, 276] on div at bounding box center [354, 264] width 30 height 30
type input "R$ 0,00"
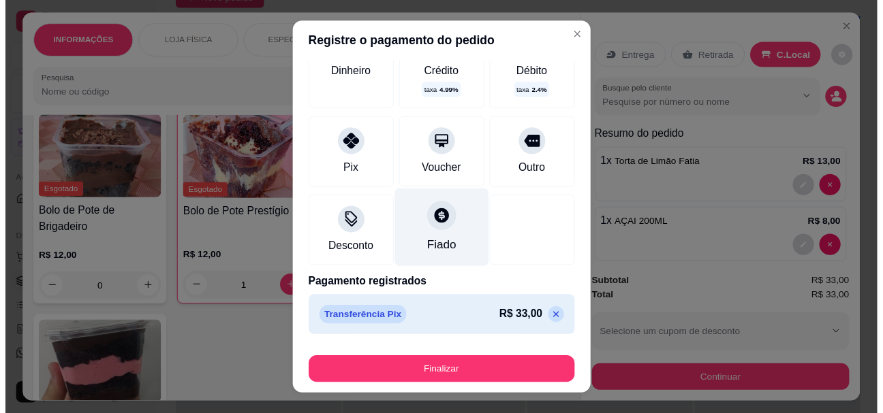
scroll to position [22, 0]
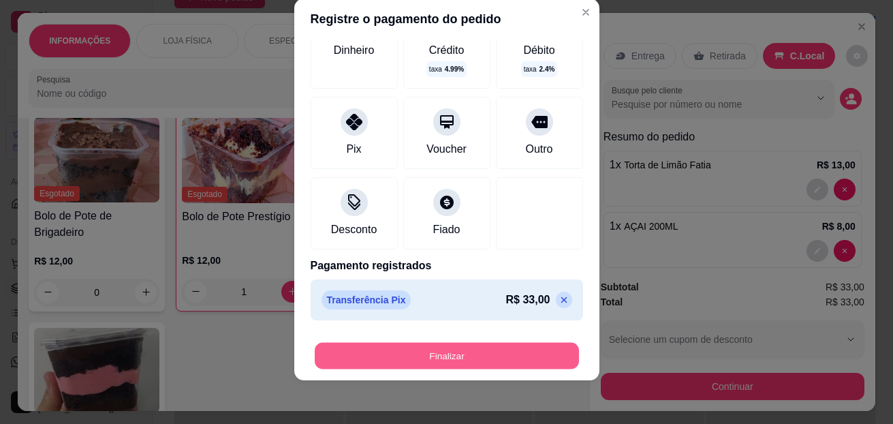
click at [472, 350] on button "Finalizar" at bounding box center [447, 356] width 264 height 27
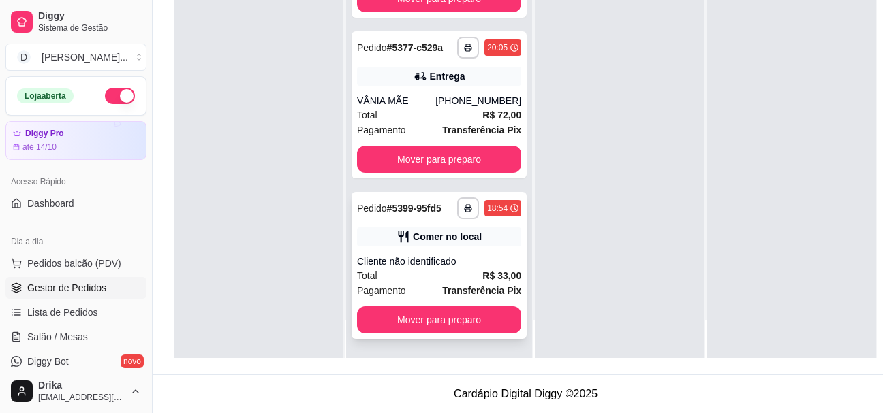
scroll to position [218, 0]
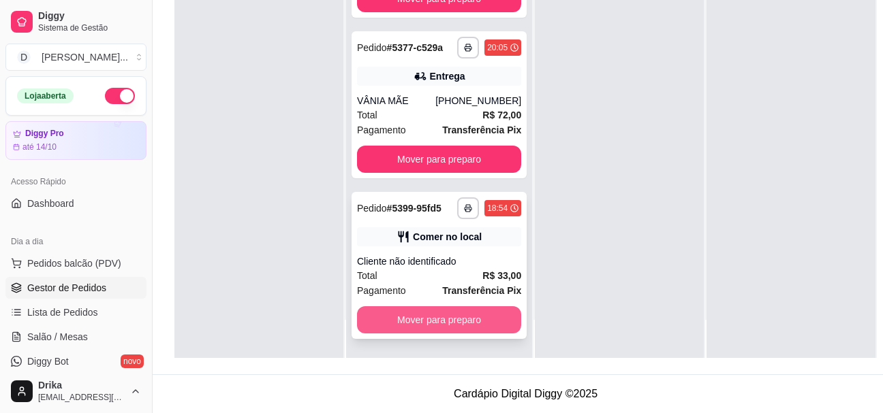
click at [458, 319] on button "Mover para preparo" at bounding box center [439, 320] width 164 height 27
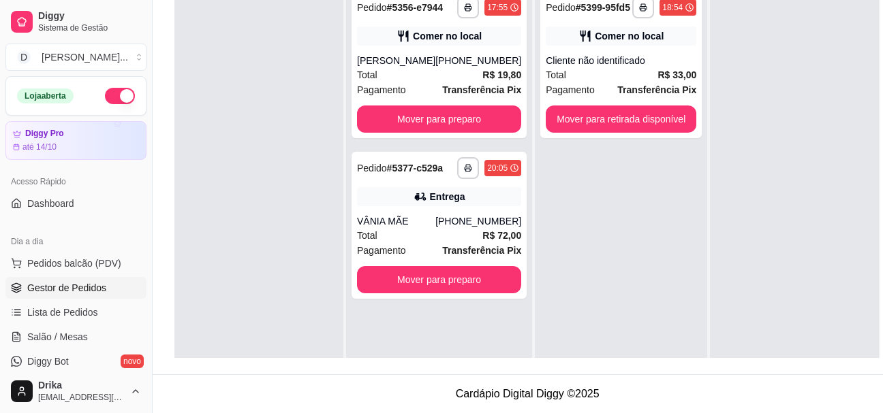
scroll to position [0, 0]
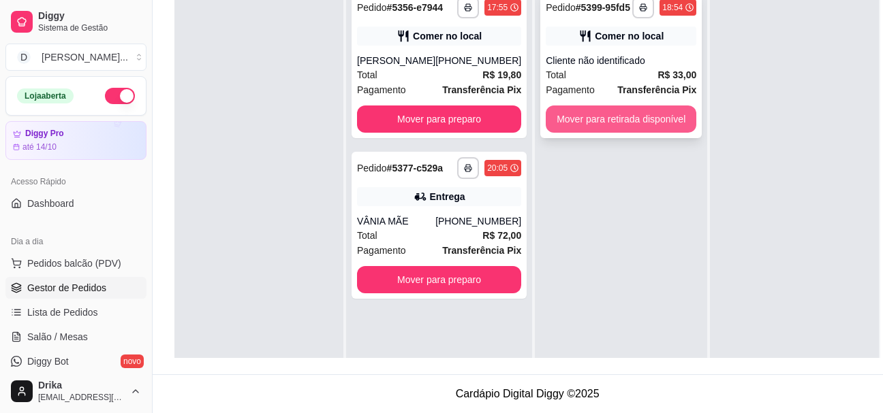
click at [653, 116] on button "Mover para retirada disponível" at bounding box center [621, 119] width 151 height 27
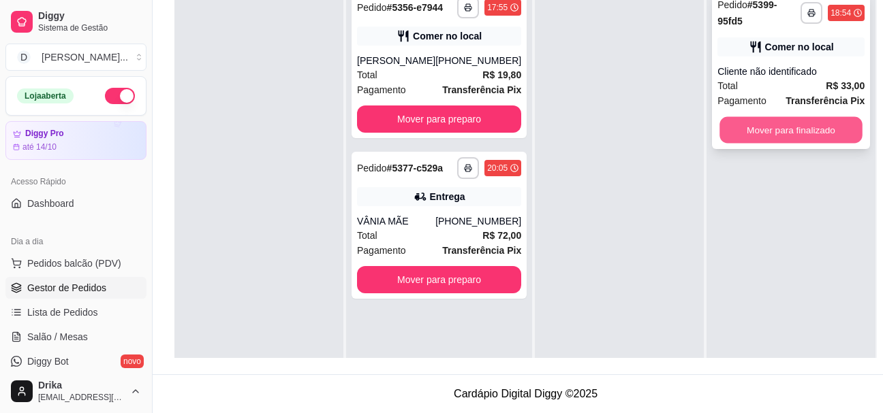
click at [807, 117] on button "Mover para finalizado" at bounding box center [790, 130] width 143 height 27
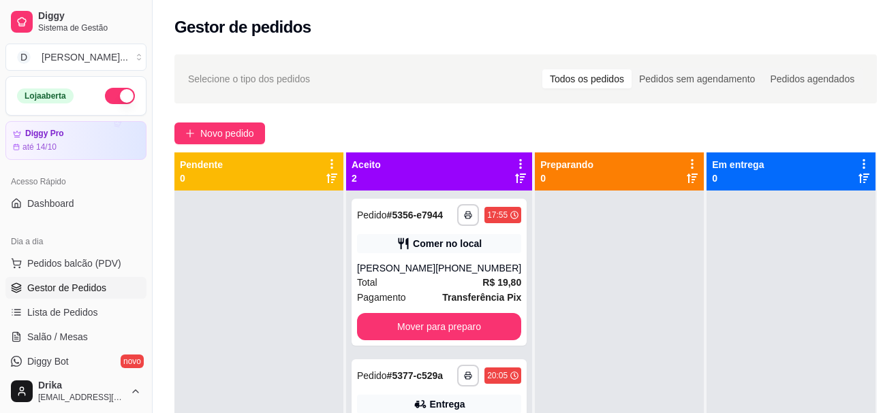
click at [547, 132] on div "Novo pedido" at bounding box center [525, 134] width 702 height 22
click at [550, 206] on div at bounding box center [619, 397] width 169 height 413
